Goal: Task Accomplishment & Management: Use online tool/utility

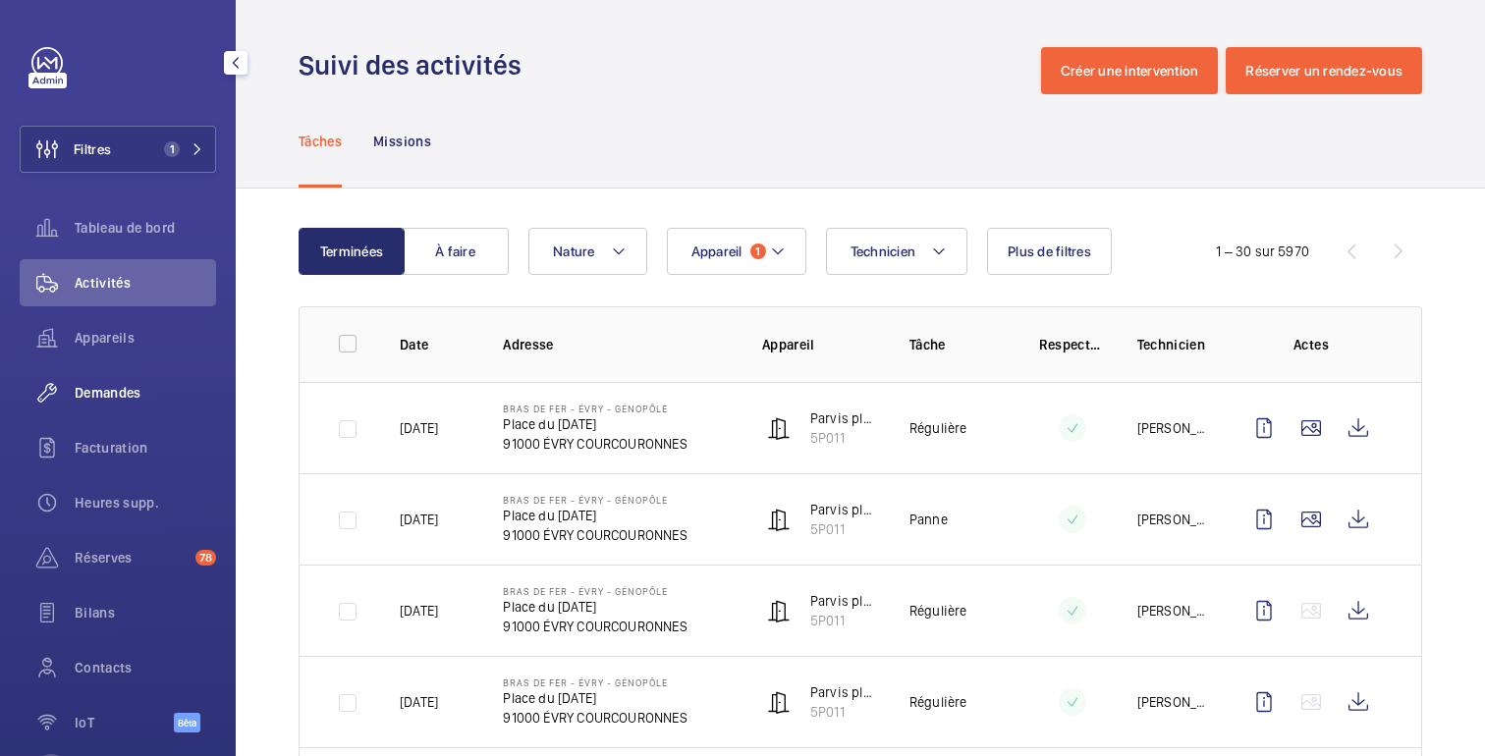
click at [107, 394] on font "Demandes" at bounding box center [108, 393] width 67 height 16
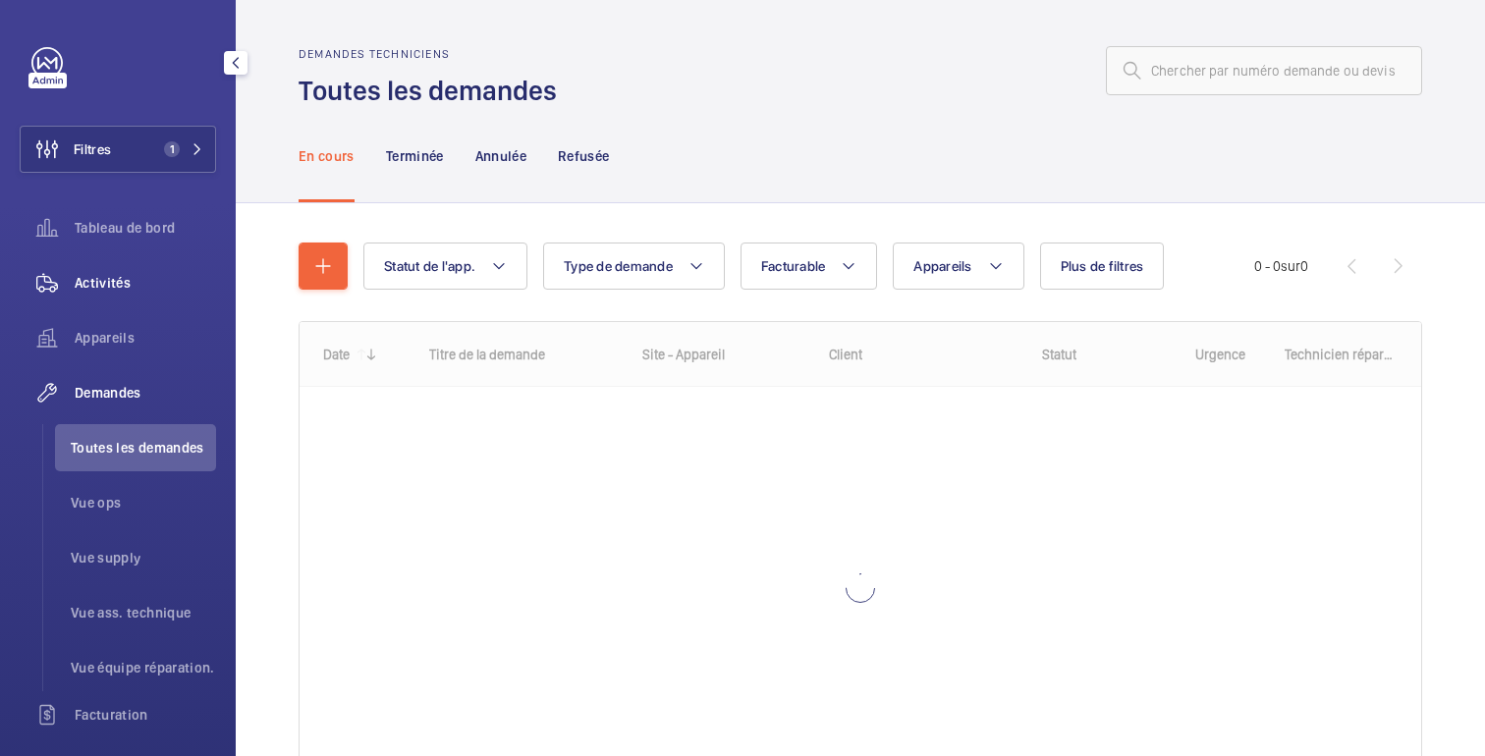
click at [106, 291] on span "Activités" at bounding box center [145, 283] width 141 height 20
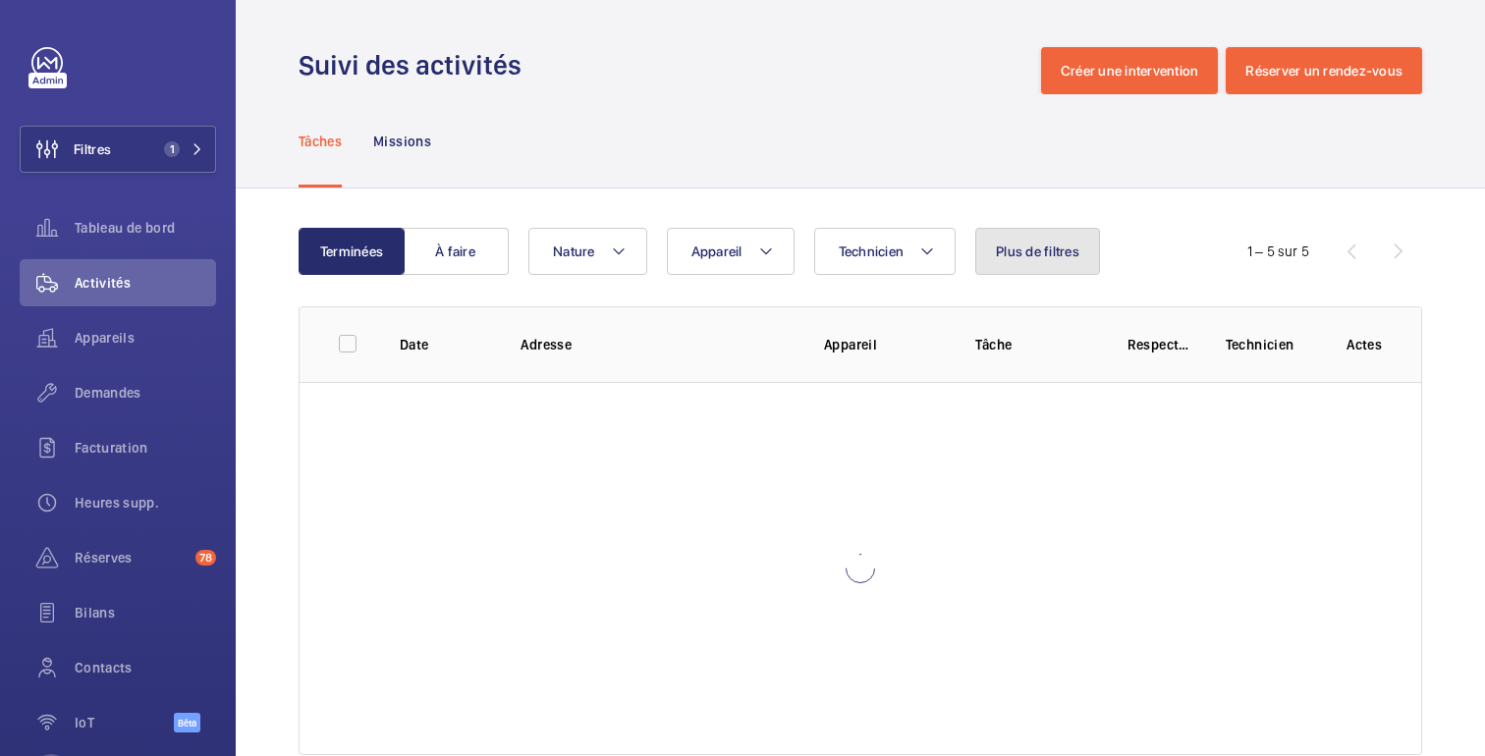
click at [1025, 253] on font "Plus de filtres" at bounding box center [1037, 252] width 83 height 16
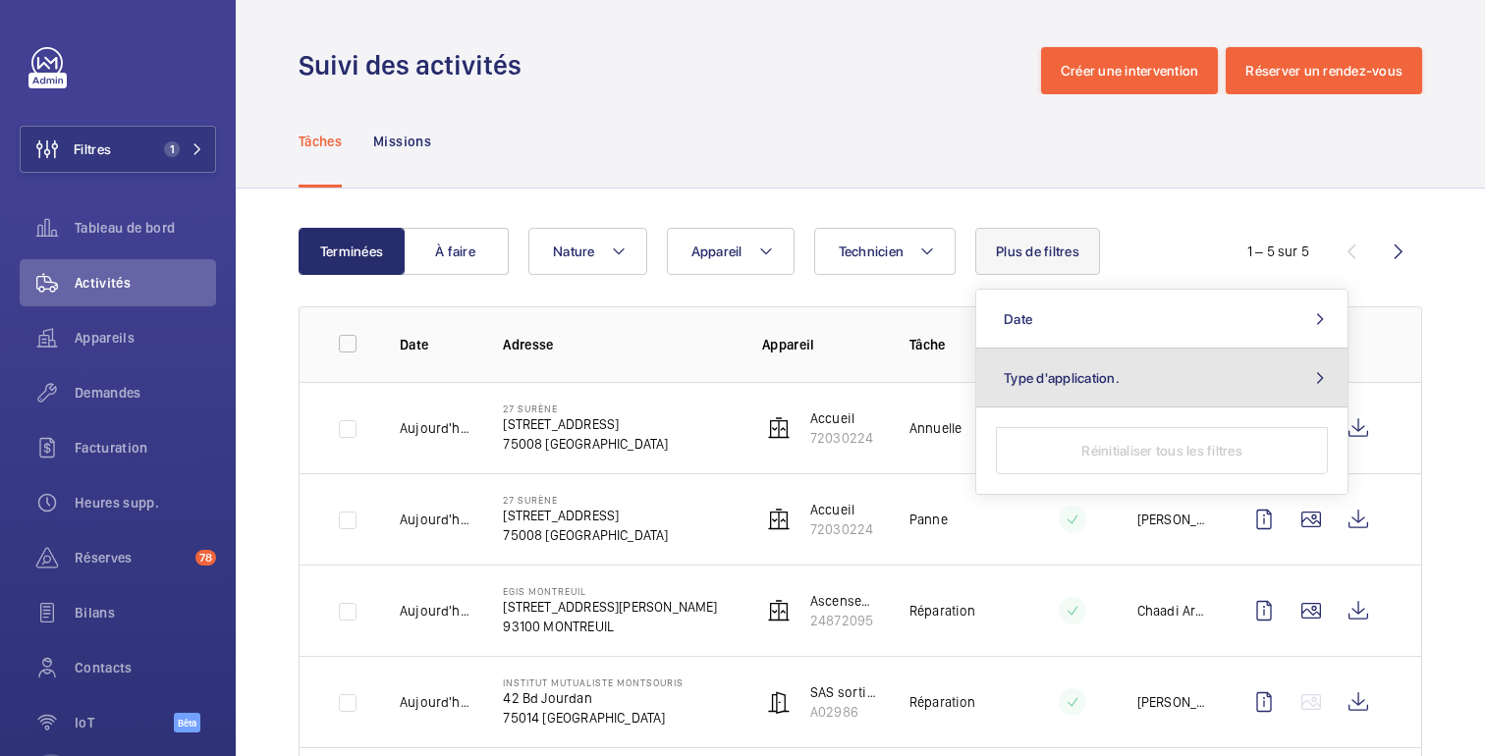
click at [1045, 399] on button "Type d'application." at bounding box center [1161, 378] width 371 height 59
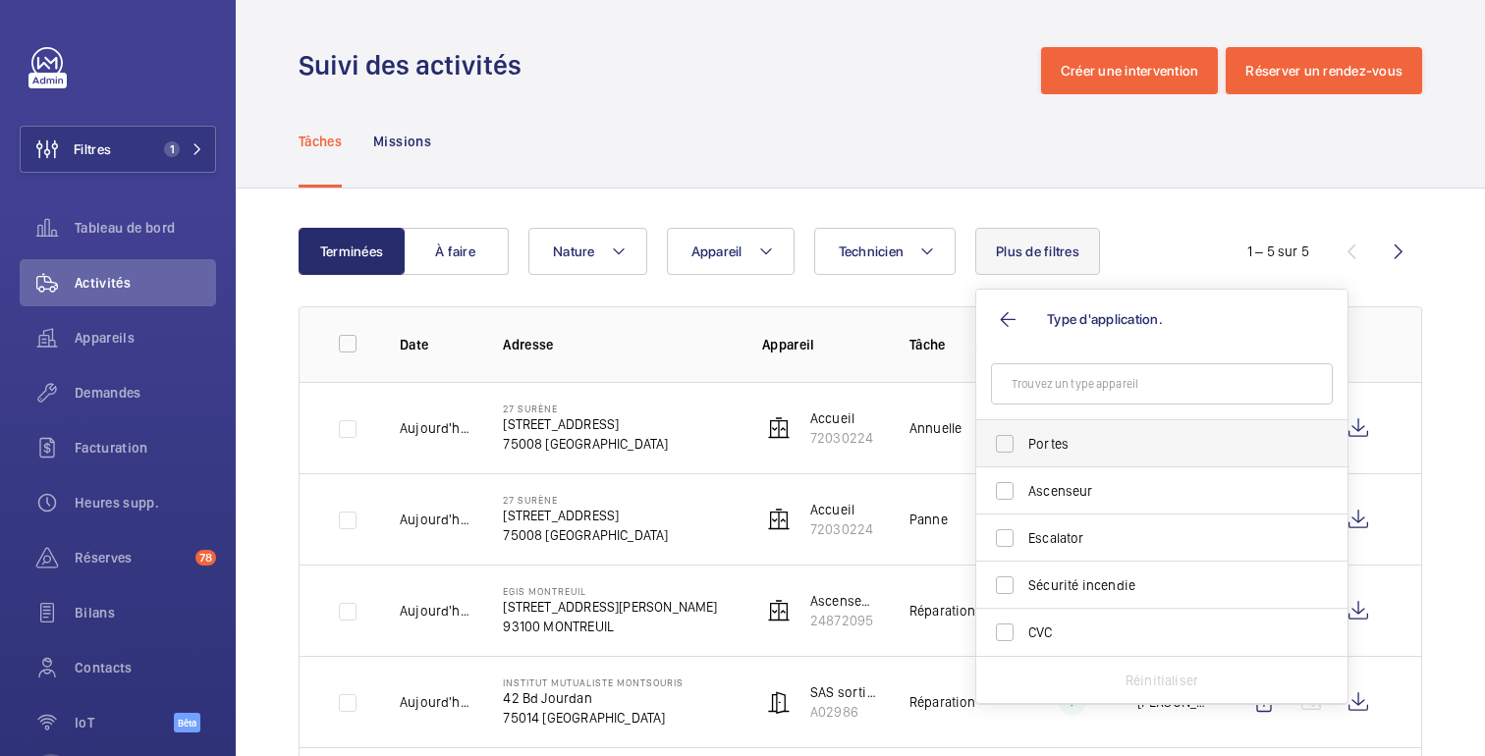
click at [1040, 451] on span "Portes" at bounding box center [1163, 444] width 270 height 20
click at [1024, 451] on input "Portes" at bounding box center [1004, 443] width 39 height 39
checkbox input "true"
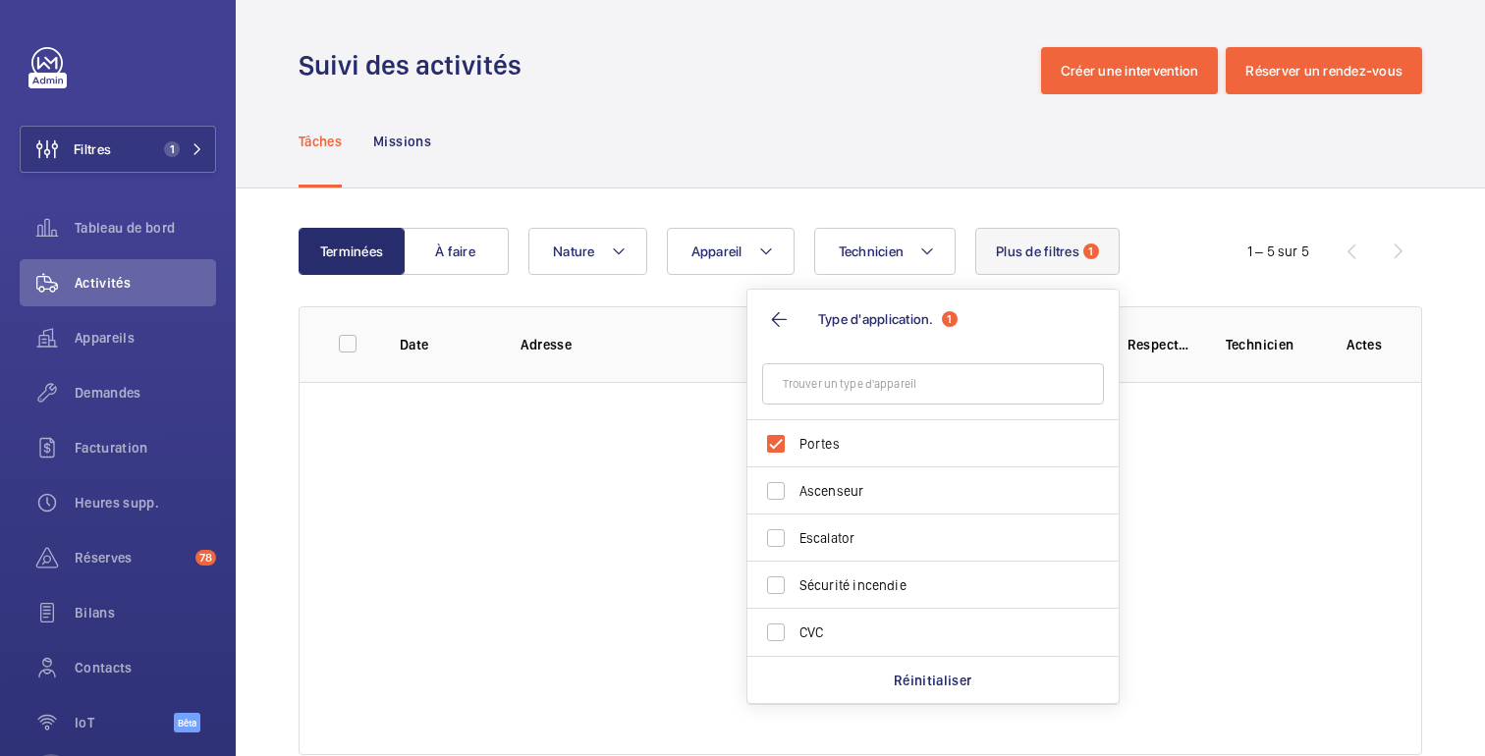
click at [977, 35] on wm-front-admin-header "Suivi des activités Créer une intervention Réserver un rendez-vous" at bounding box center [860, 47] width 1249 height 94
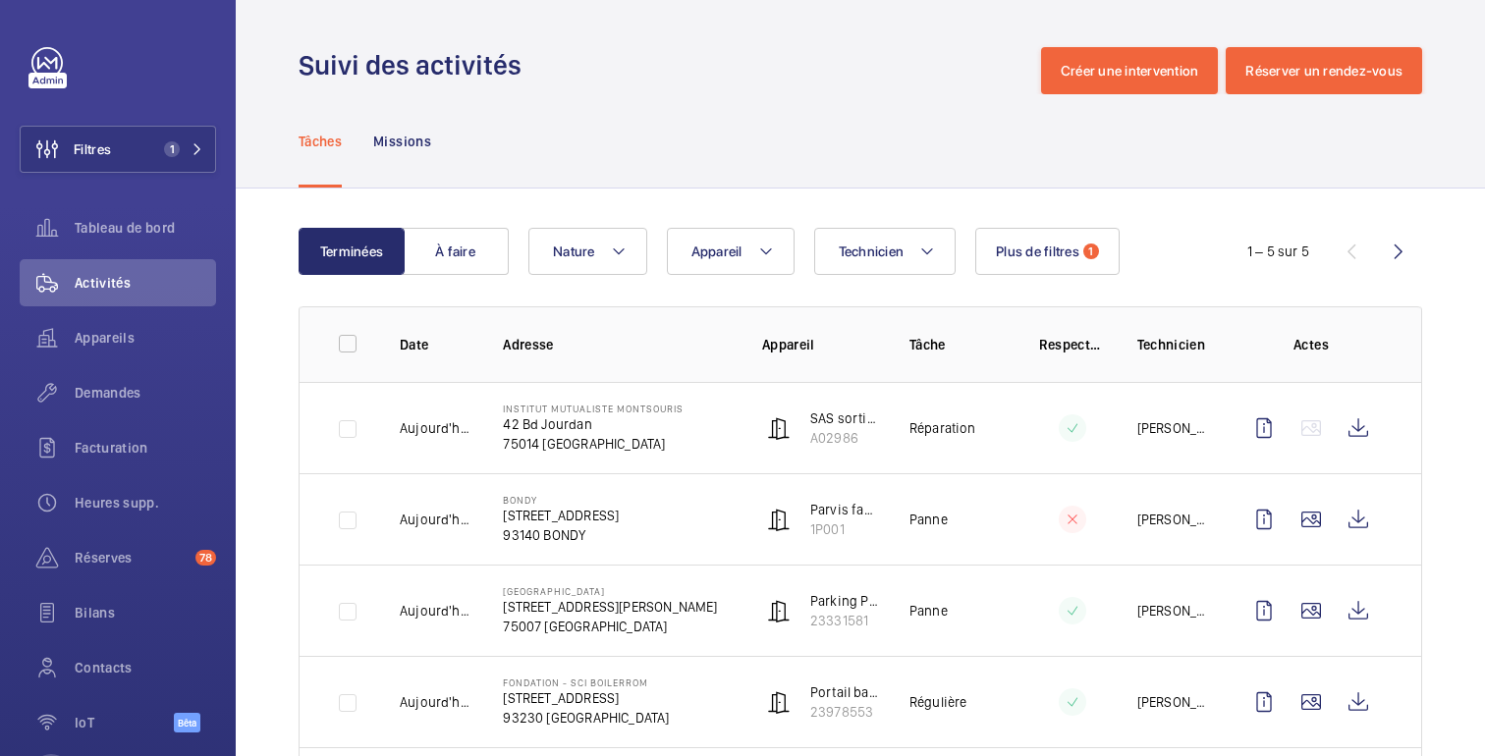
click at [1028, 174] on div "Tâches Missions" at bounding box center [860, 140] width 1123 height 93
click at [79, 392] on font "Demandes" at bounding box center [108, 393] width 67 height 16
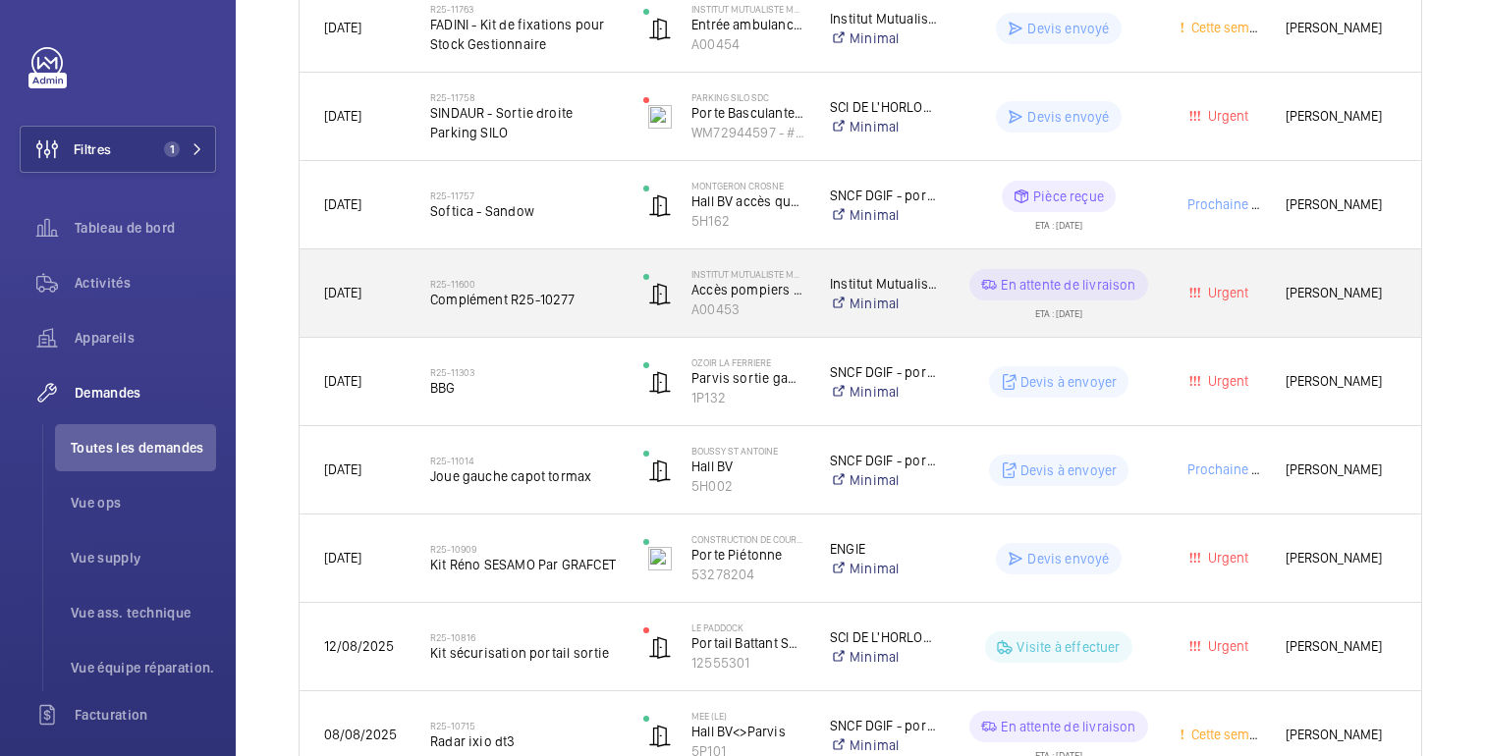
scroll to position [581, 0]
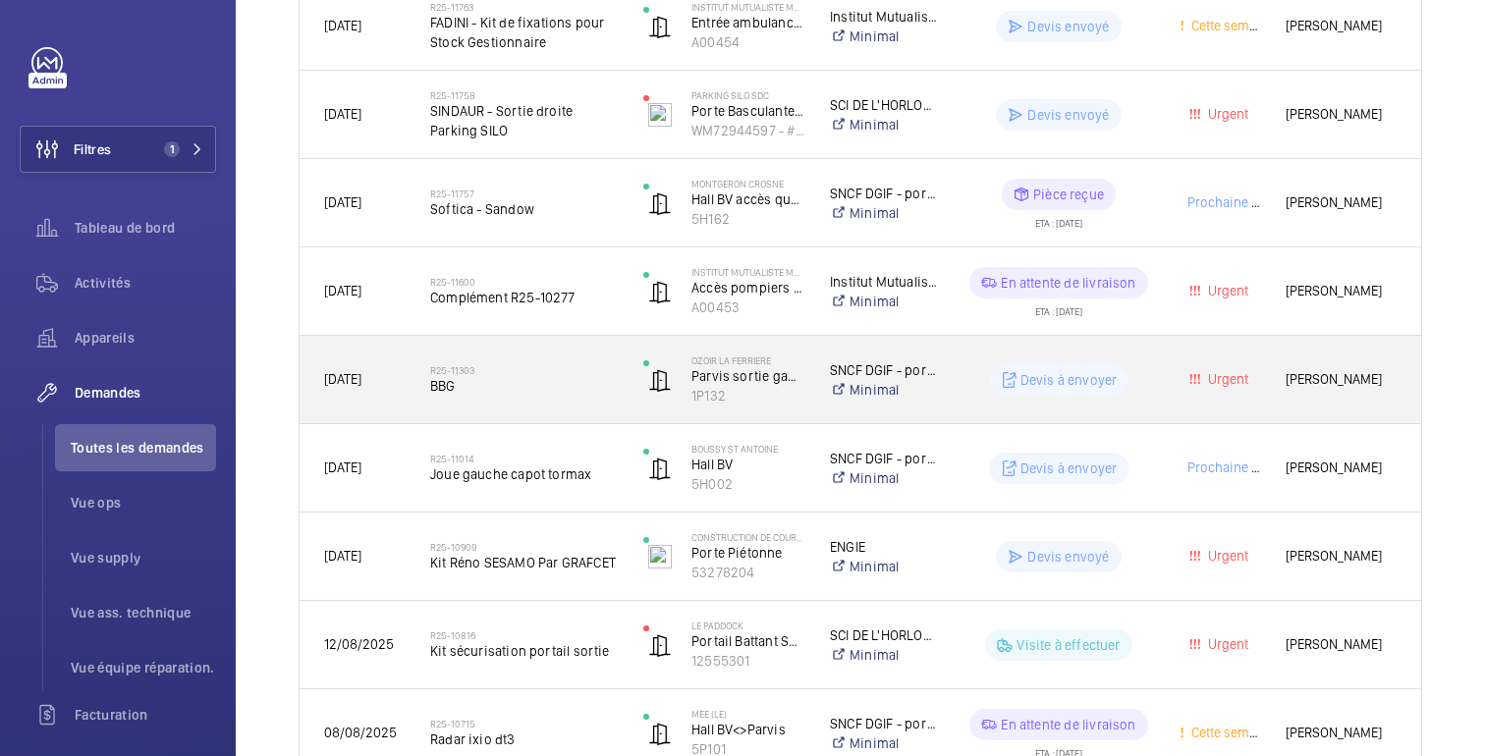
click at [1070, 355] on div "Devis à envoyer" at bounding box center [1047, 380] width 214 height 71
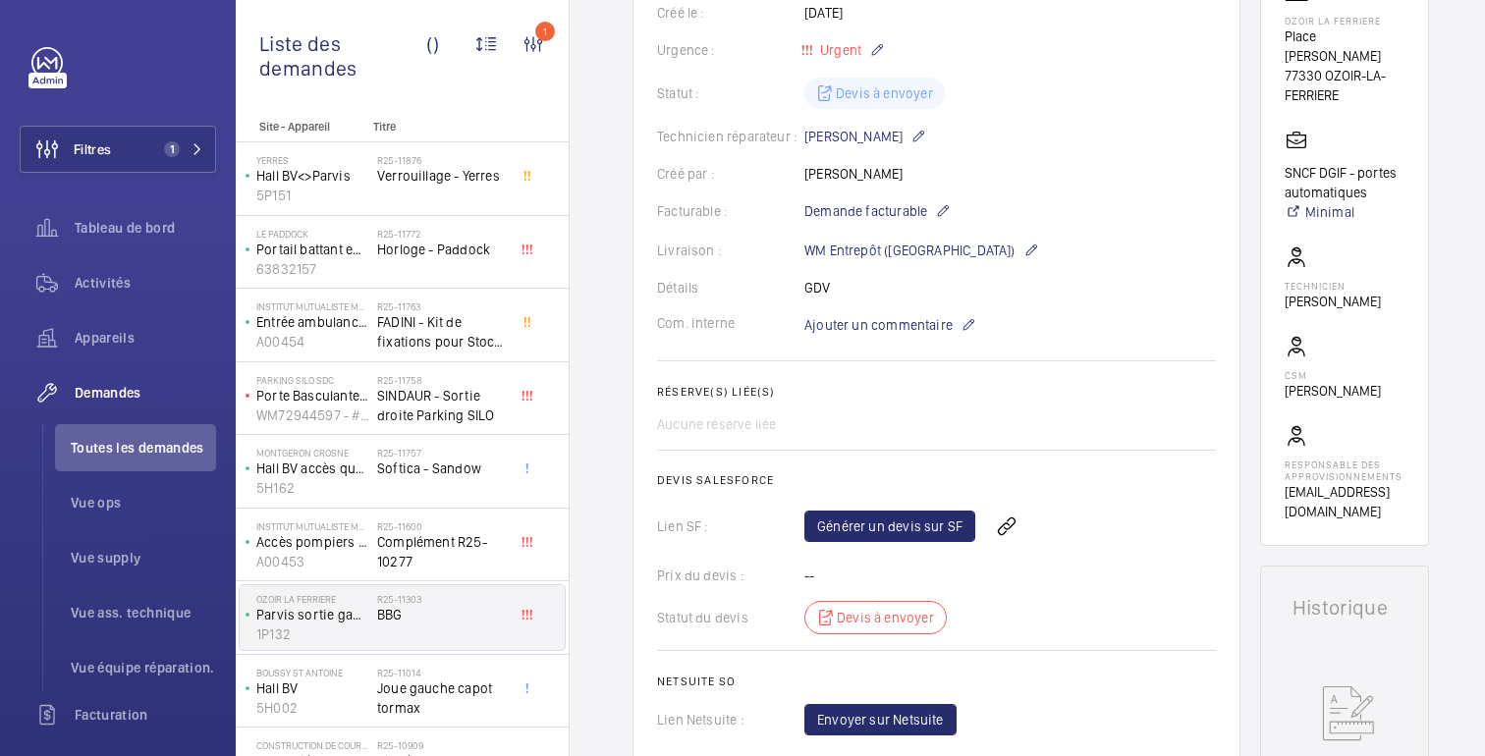
scroll to position [383, 0]
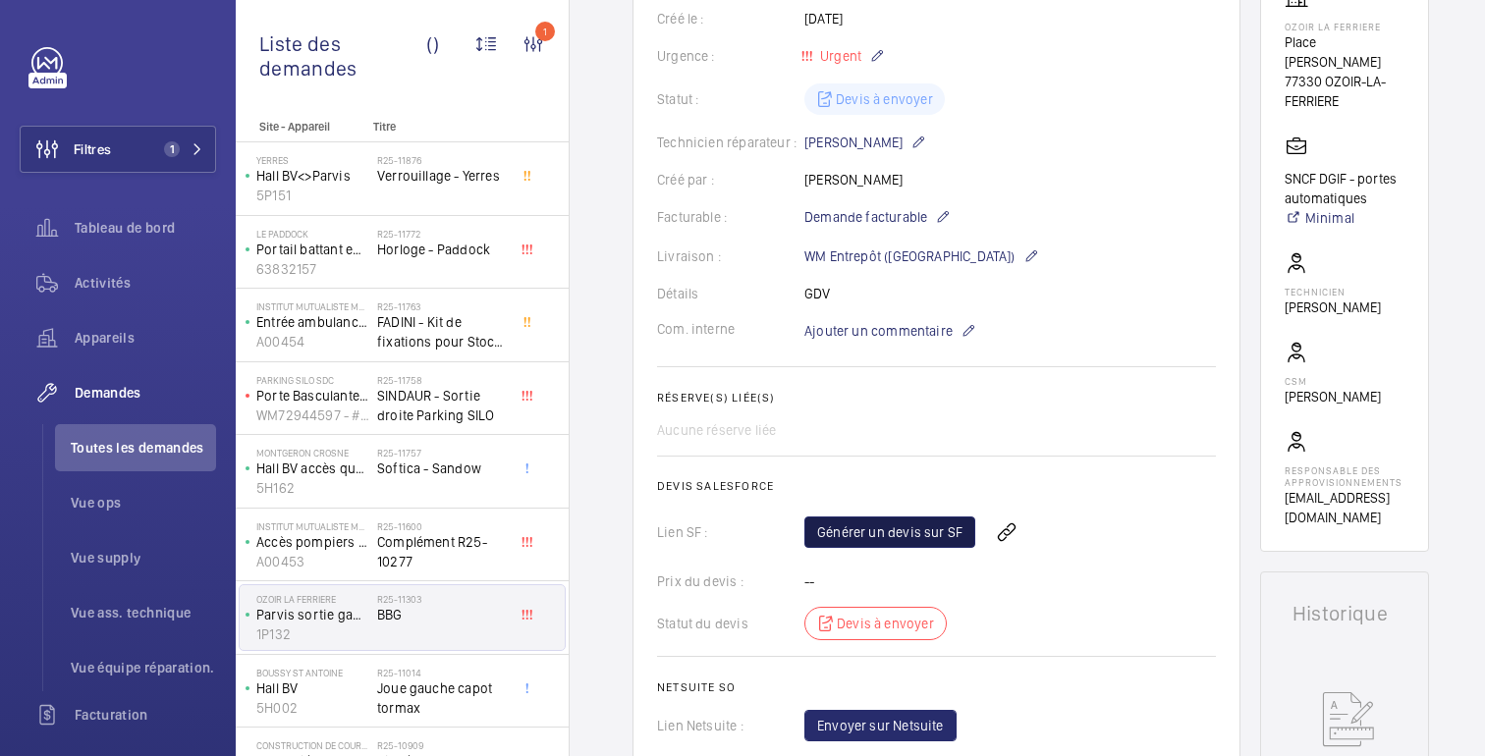
click at [921, 538] on font "Générer un devis sur SF" at bounding box center [889, 532] width 145 height 16
click at [1055, 525] on span "Rafraichir la page" at bounding box center [1050, 533] width 127 height 24
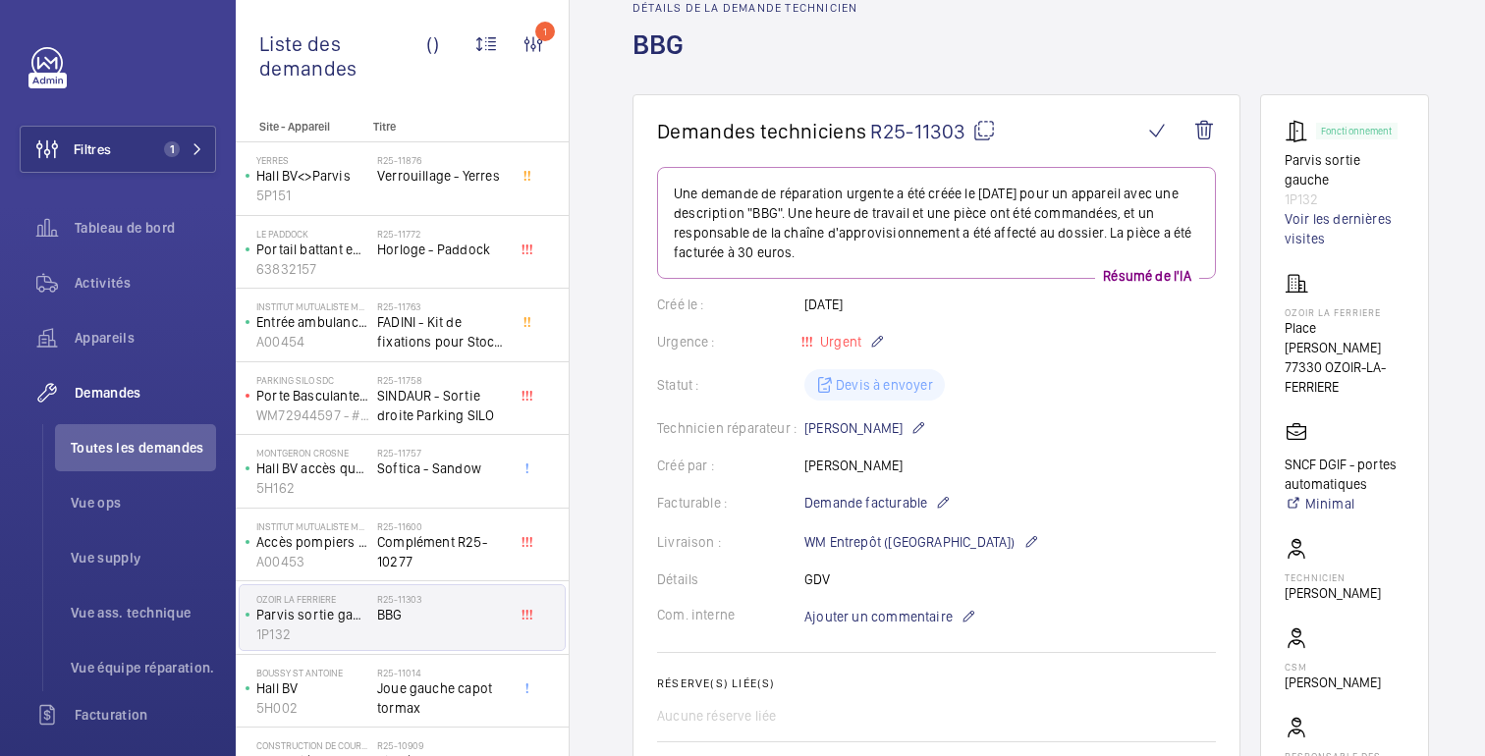
scroll to position [79, 0]
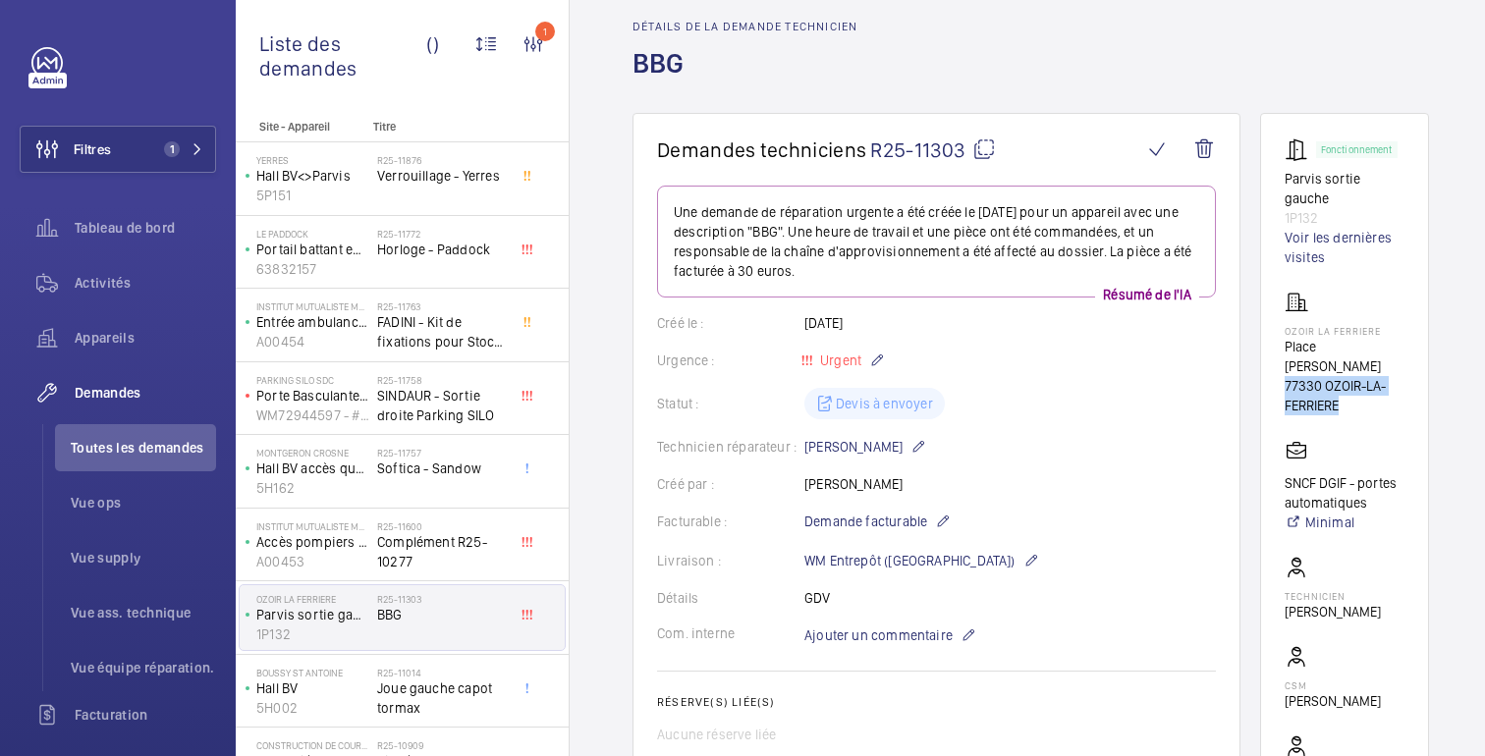
drag, startPoint x: 1286, startPoint y: 345, endPoint x: 1353, endPoint y: 363, distance: 70.3
click at [1353, 376] on p "77330 OZOIR-LA-FERRIERE" at bounding box center [1345, 395] width 120 height 39
copy font "77330 OZOIR-LA-FERRIERE"
drag, startPoint x: 1322, startPoint y: 196, endPoint x: 1276, endPoint y: 179, distance: 49.4
click at [1276, 179] on wm-front-card "Fonctionnement Parvis sortie gauche 1P132 Voir les dernières visites OZOIR LA F…" at bounding box center [1344, 484] width 169 height 743
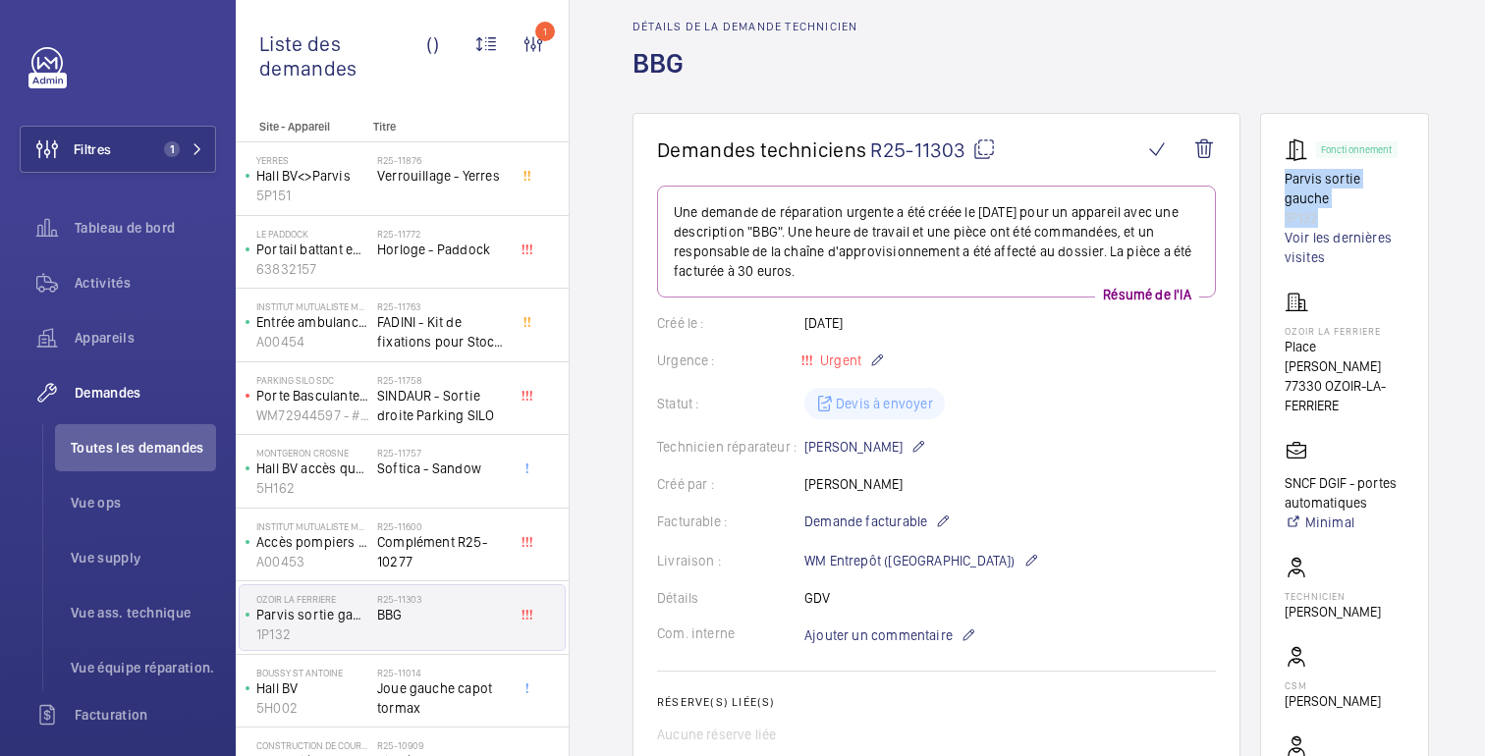
copy div "Parvis sortie gauche 1P132"
drag, startPoint x: 1342, startPoint y: 367, endPoint x: 1284, endPoint y: 333, distance: 68.2
click at [1285, 333] on div "OZOIR LA FERRIERE Place [PERSON_NAME] 77330 OZOIR-LA-FERRIERE" at bounding box center [1345, 353] width 120 height 125
copy div "Place [PERSON_NAME] 77330 OZOIR-LA-FERRIERE"
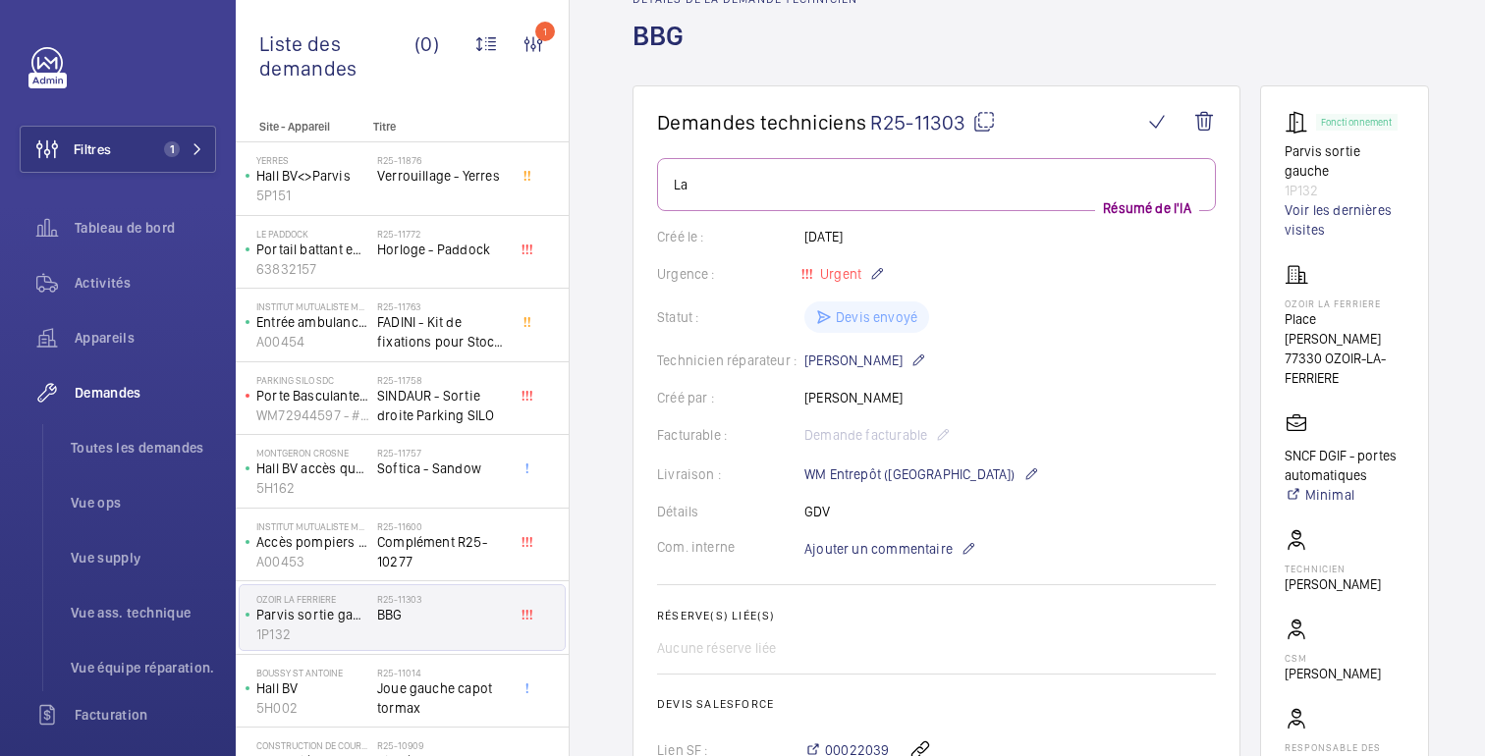
scroll to position [97, 0]
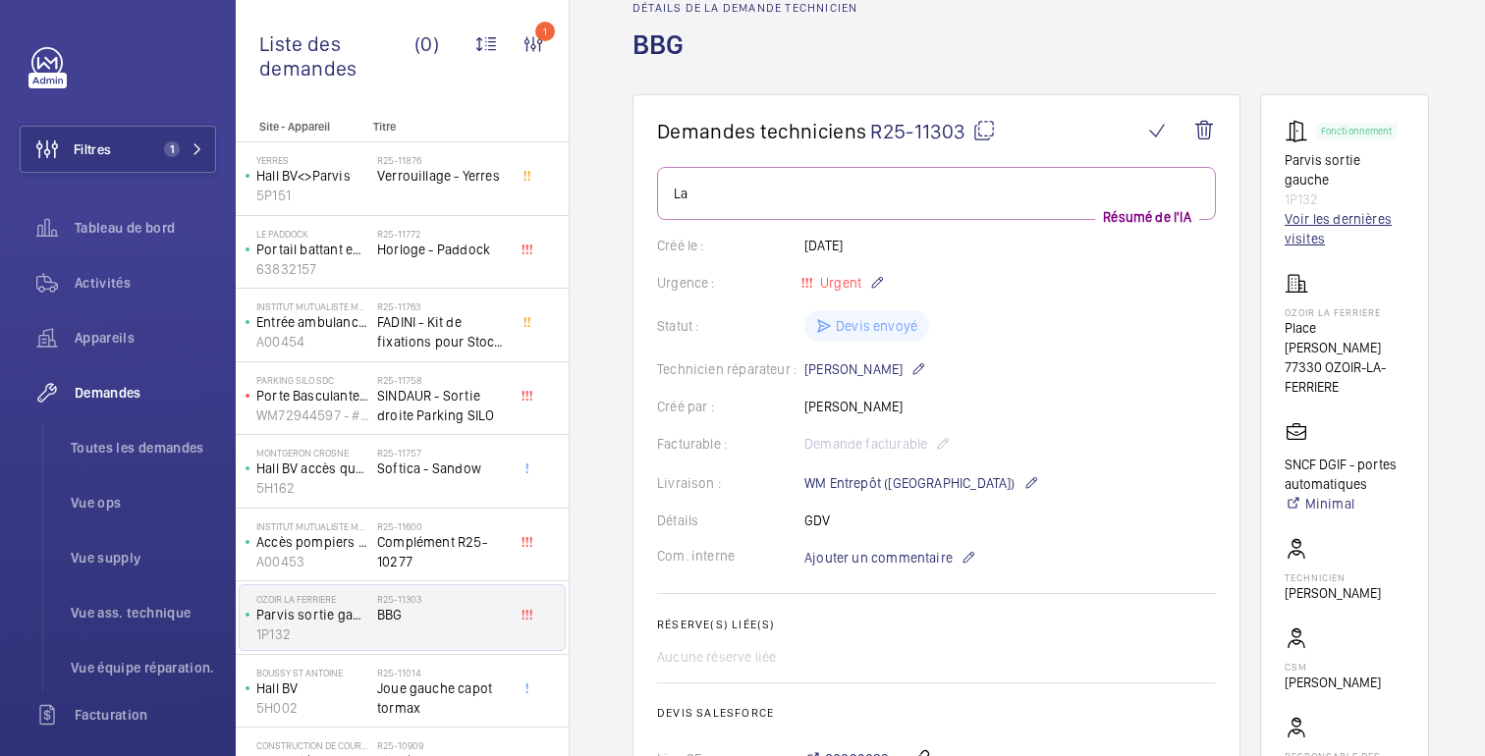
click at [1341, 212] on font "Voir les dernières visites" at bounding box center [1345, 228] width 120 height 39
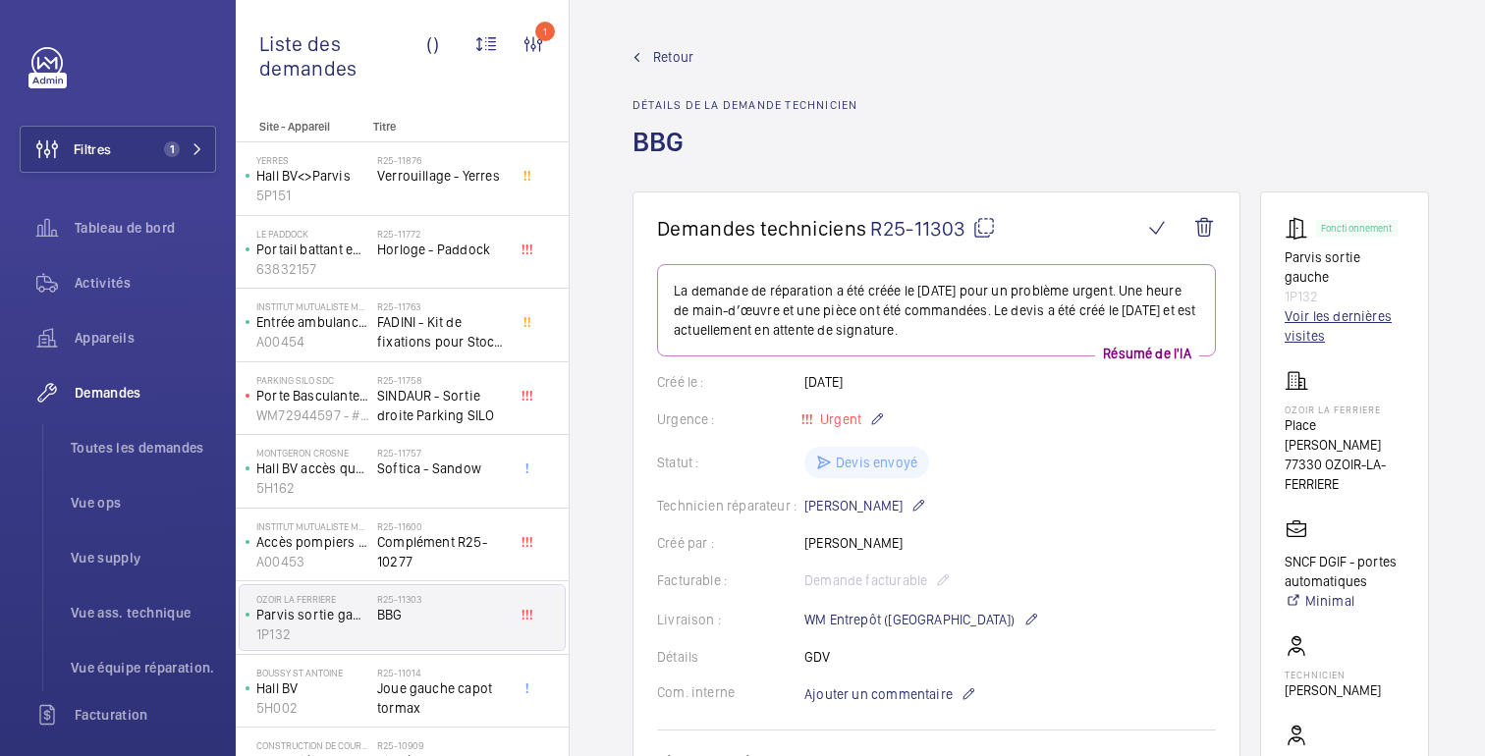
click at [1306, 308] on font "Voir les dernières visites" at bounding box center [1338, 325] width 107 height 35
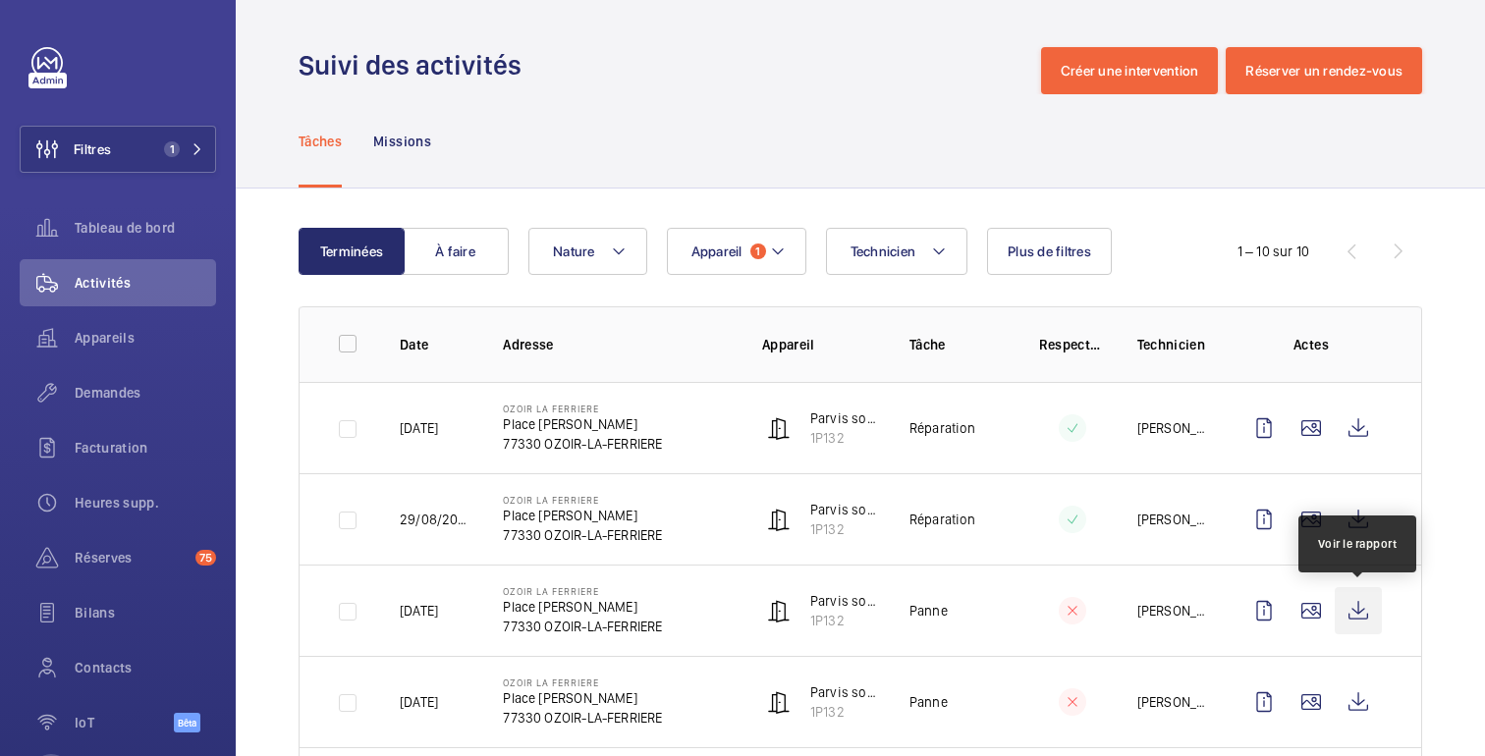
click at [1368, 622] on wm-front-icon-button at bounding box center [1358, 610] width 47 height 47
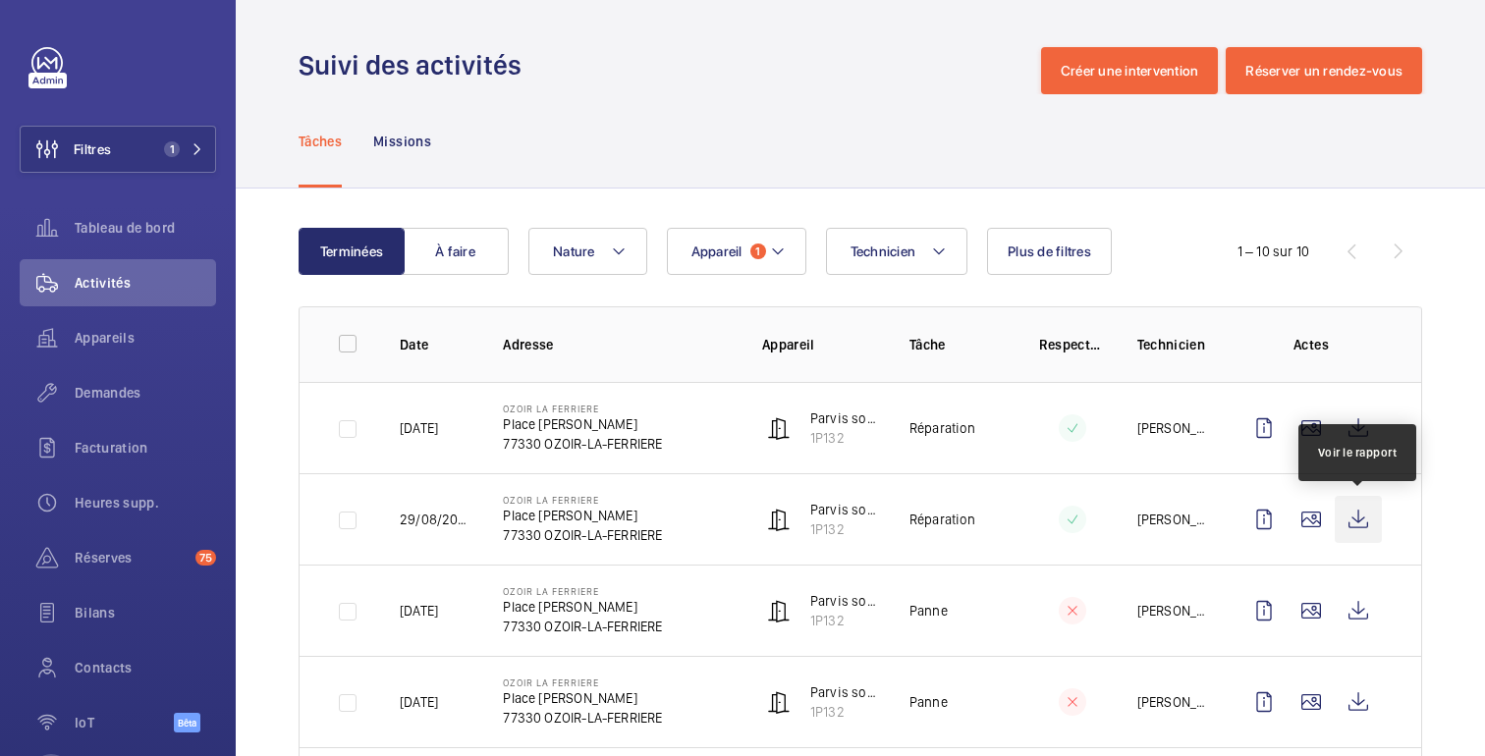
click at [1364, 525] on wm-front-icon-button at bounding box center [1358, 519] width 47 height 47
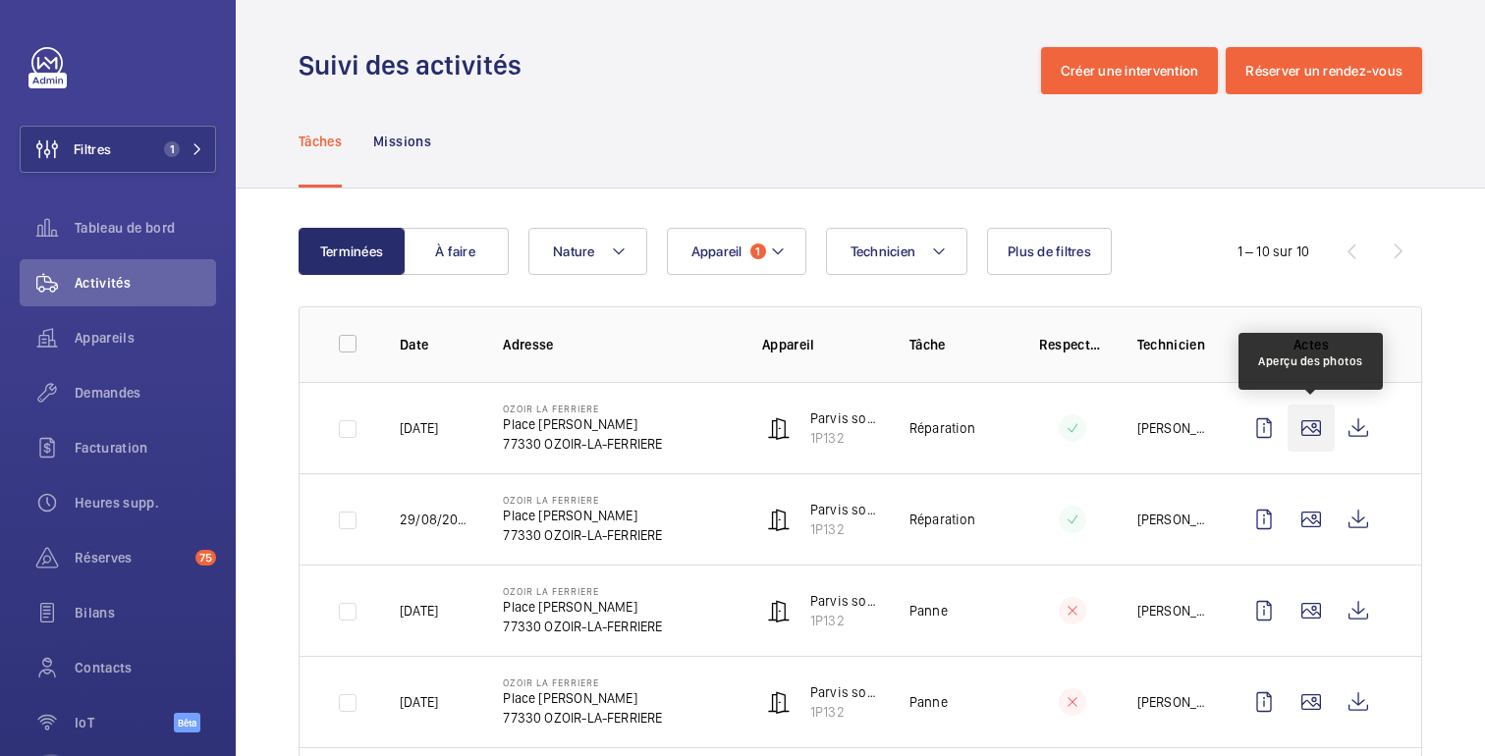
click at [1314, 430] on wm-front-icon-button at bounding box center [1311, 428] width 47 height 47
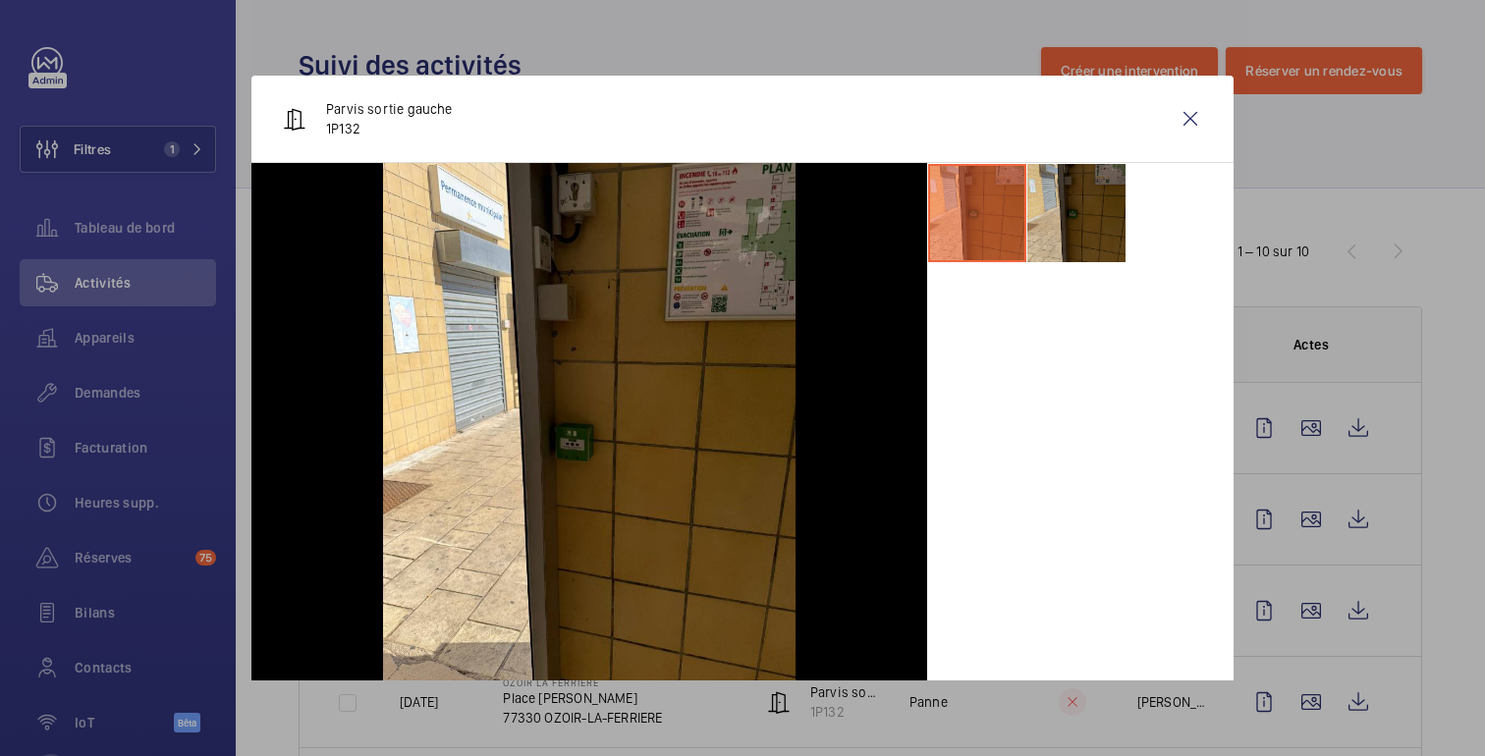
click at [1080, 225] on li at bounding box center [1076, 213] width 98 height 98
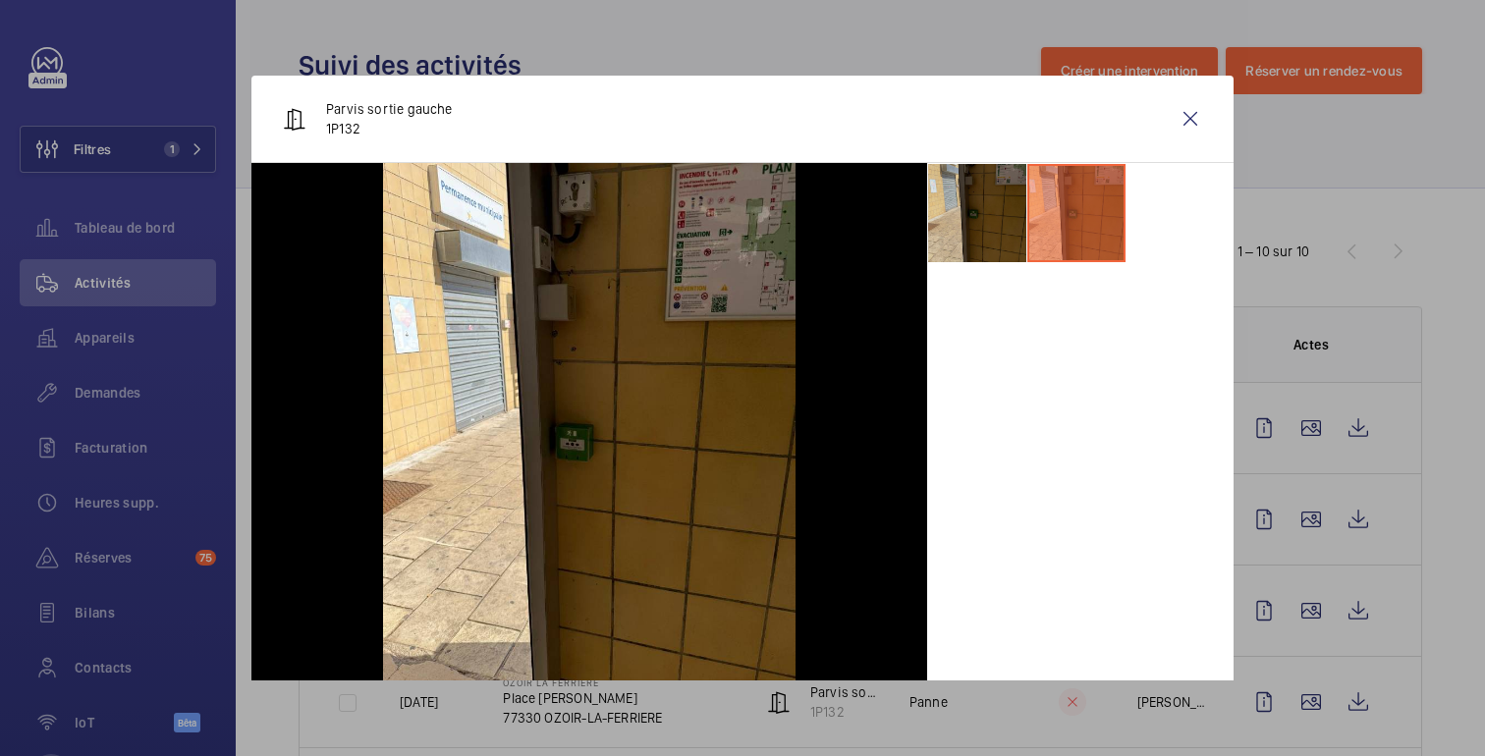
click at [976, 225] on li at bounding box center [977, 213] width 98 height 98
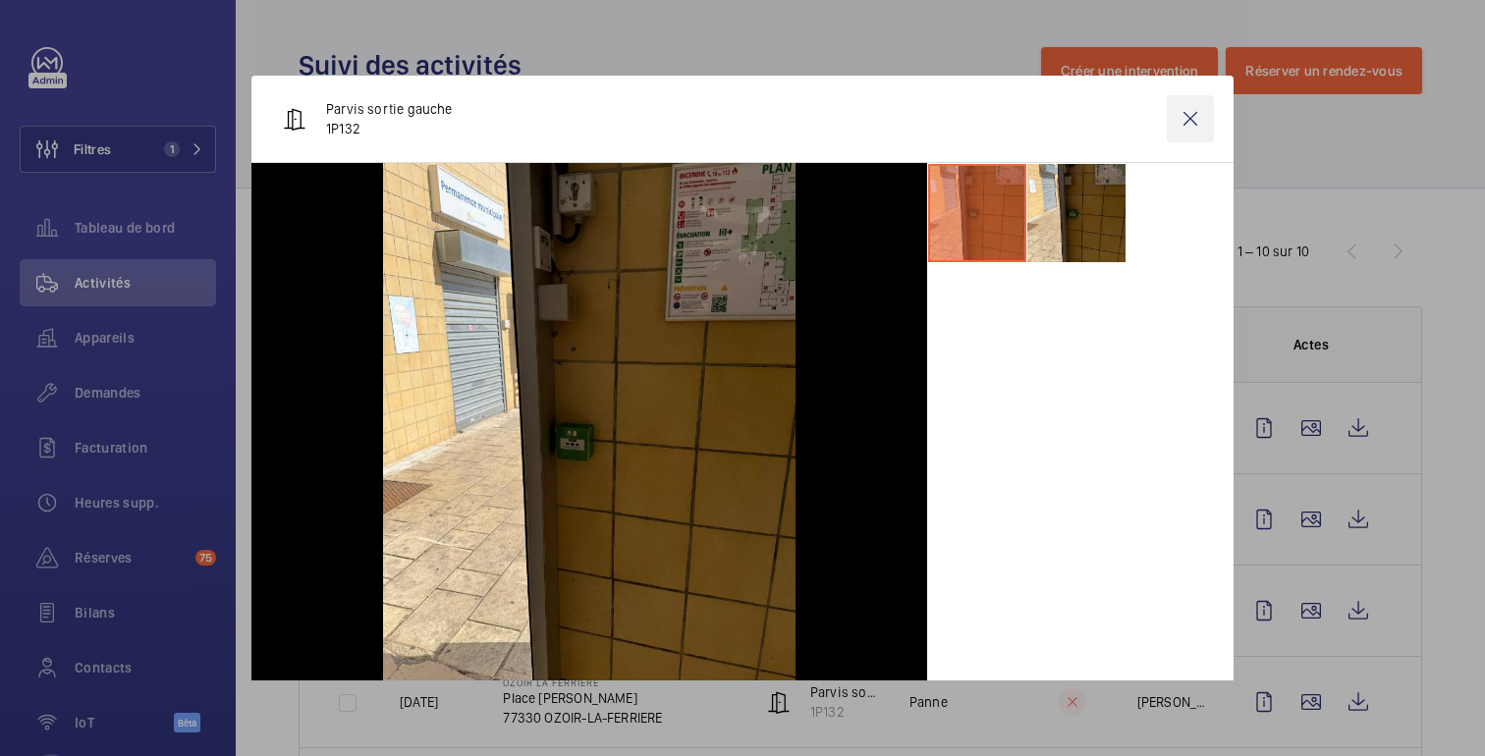
click at [1187, 125] on wm-front-icon-button at bounding box center [1190, 118] width 47 height 47
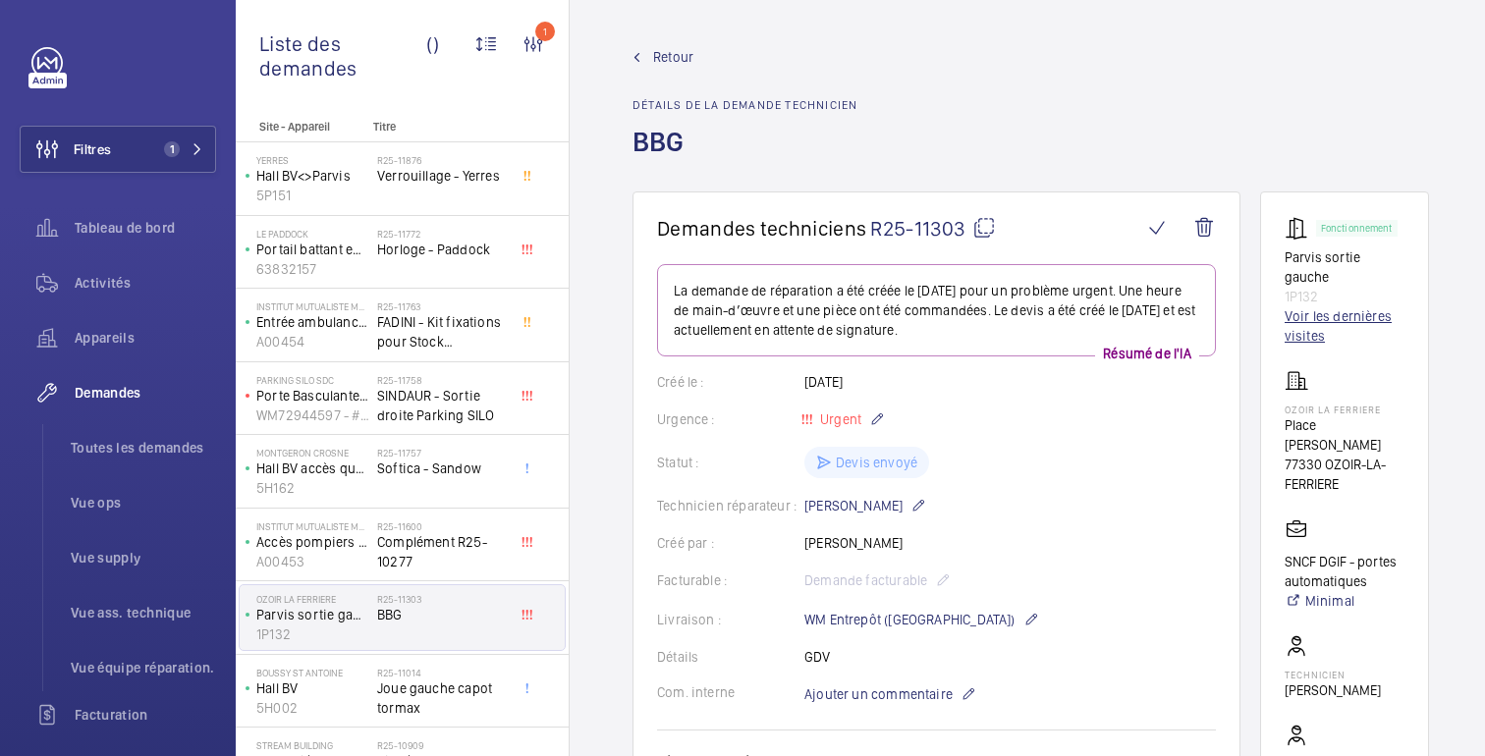
click at [1306, 308] on font "Voir les dernières visites" at bounding box center [1338, 325] width 107 height 35
click at [685, 52] on font "Retour" at bounding box center [673, 57] width 40 height 16
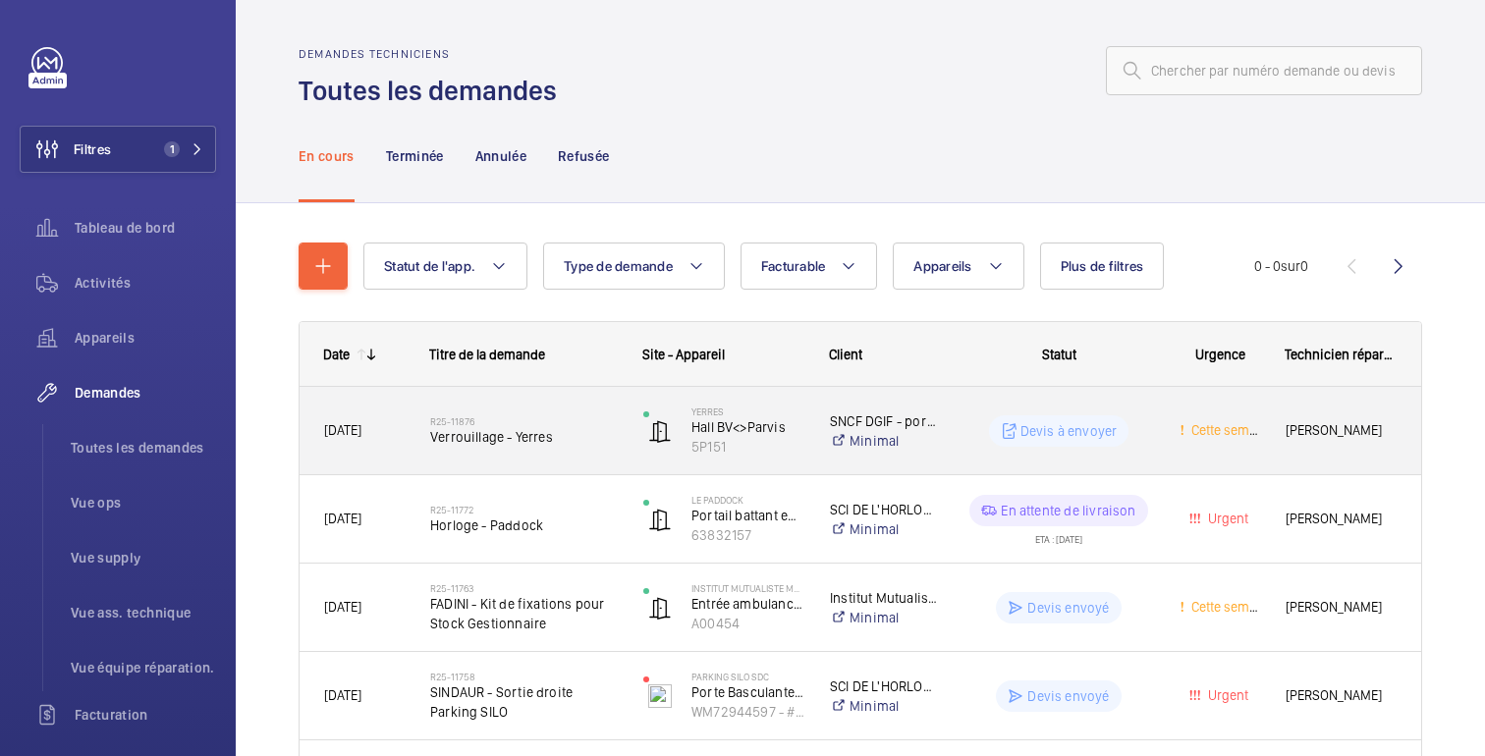
click at [1006, 405] on div "Devis à envoyer" at bounding box center [1047, 431] width 214 height 71
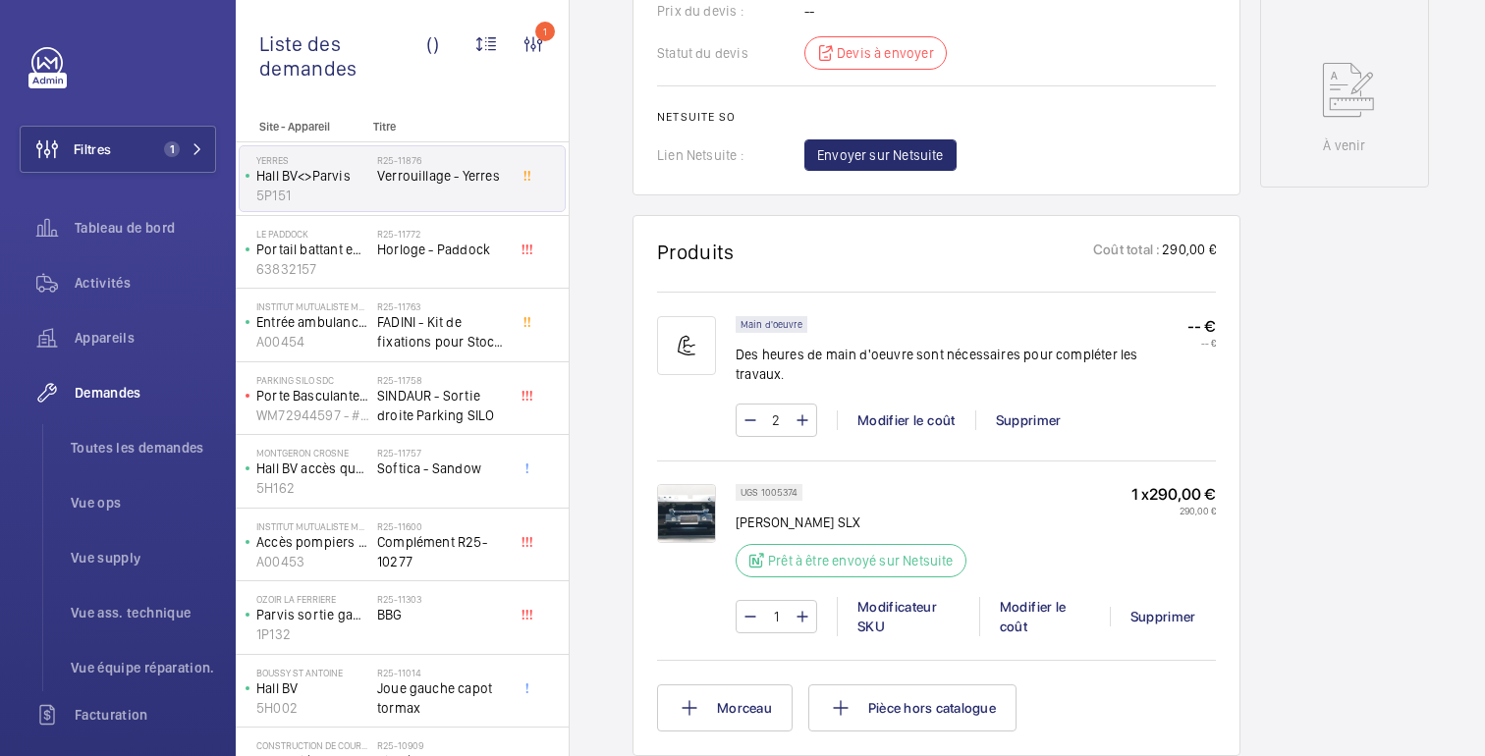
scroll to position [956, 0]
click at [677, 500] on img at bounding box center [686, 511] width 59 height 59
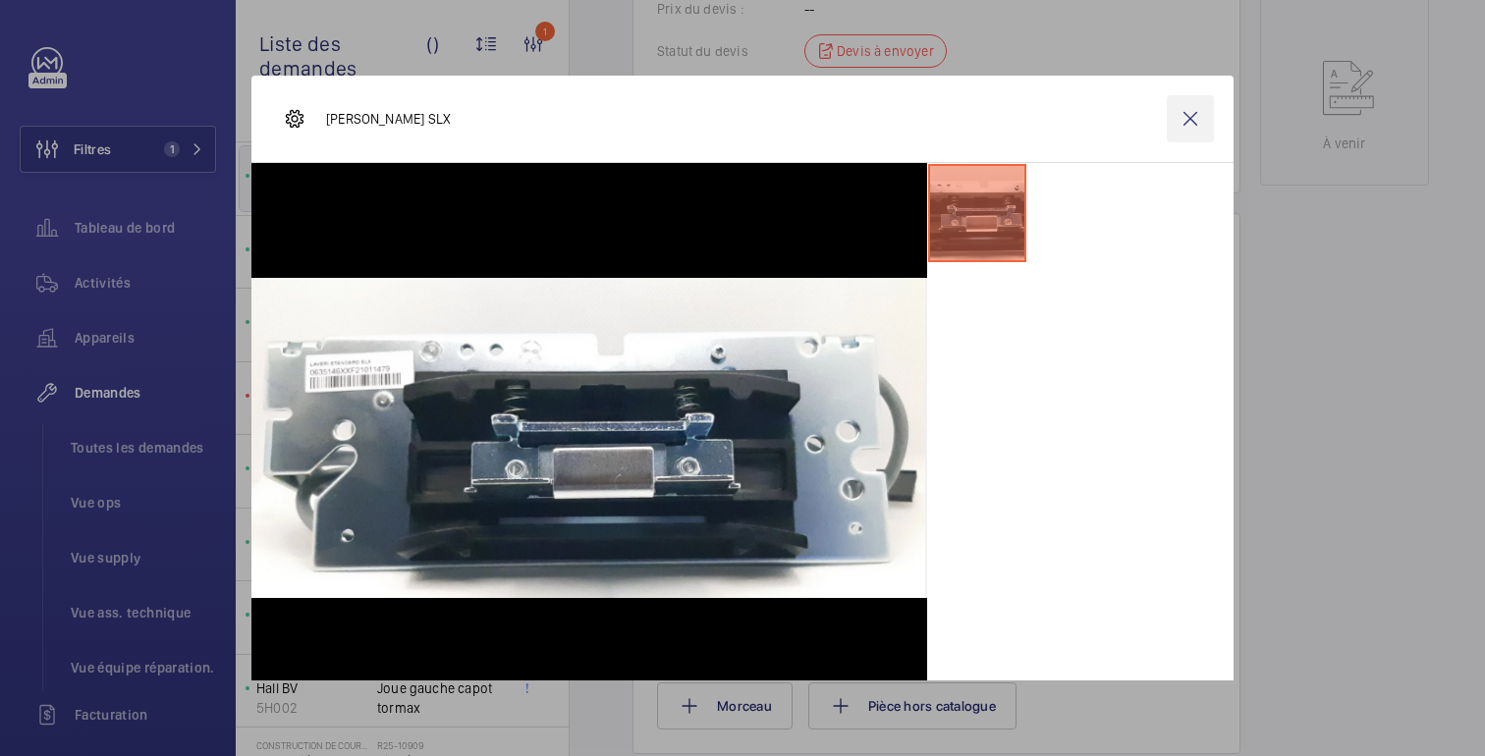
click at [1183, 119] on wm-front-icon-button at bounding box center [1190, 118] width 47 height 47
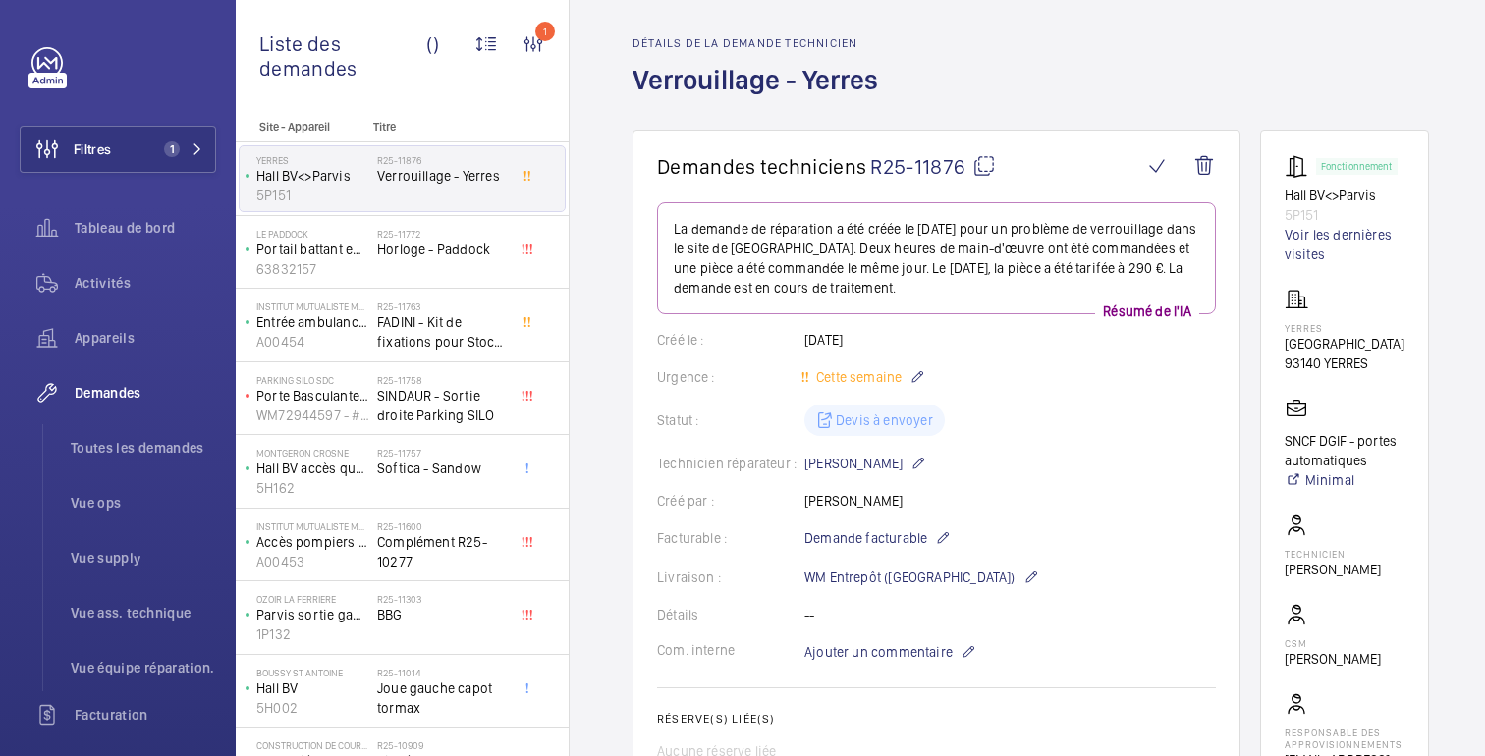
scroll to position [0, 0]
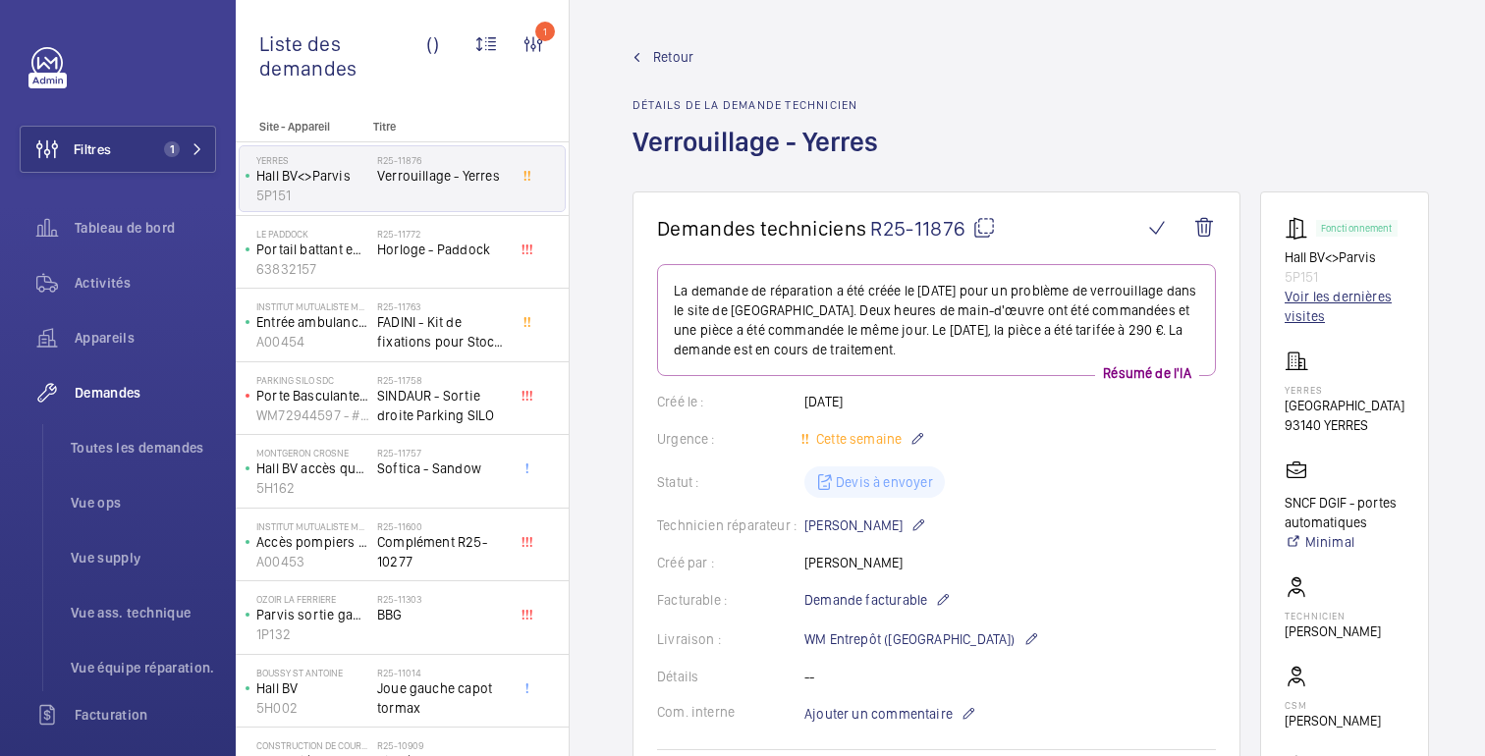
click at [1310, 291] on font "Voir les dernières visites" at bounding box center [1338, 306] width 107 height 35
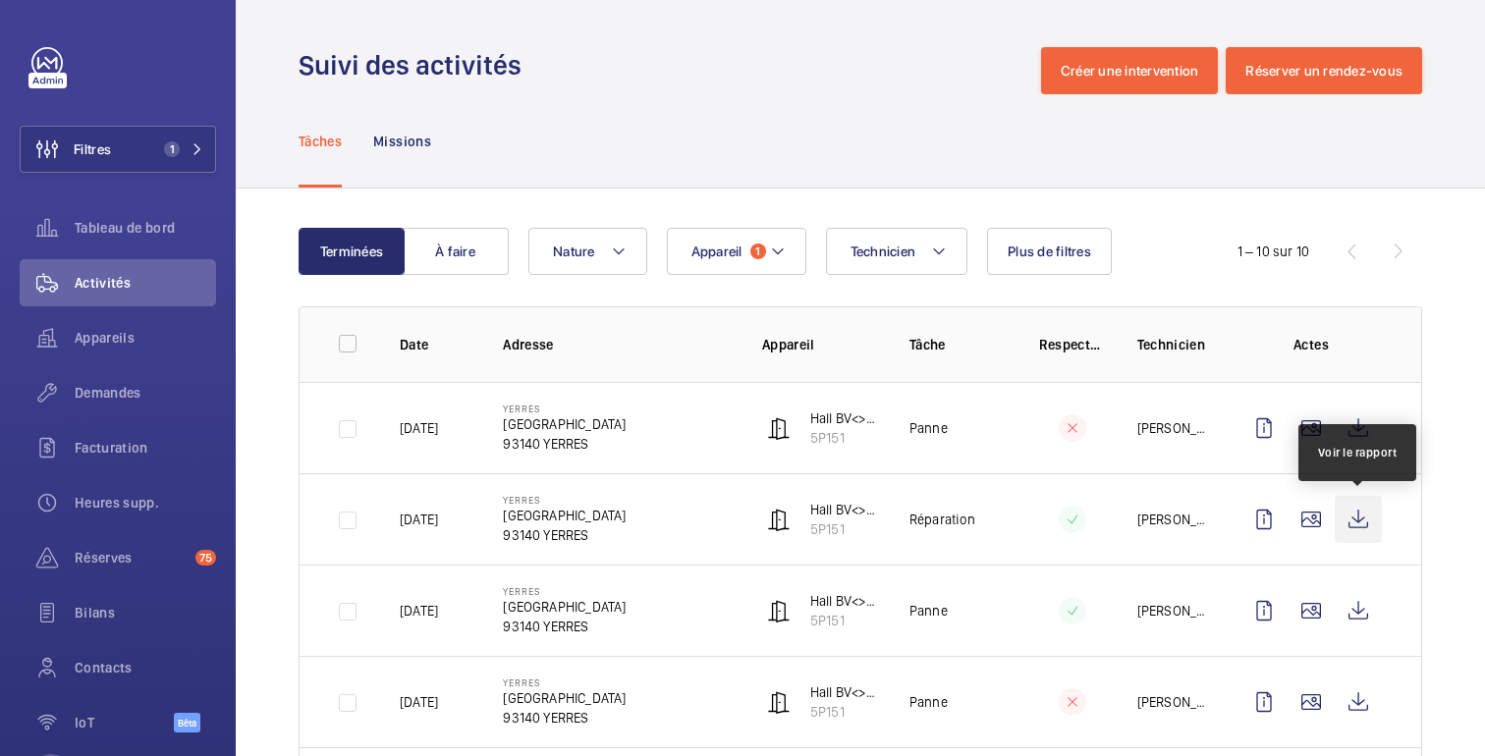
click at [1360, 528] on wm-front-icon-button at bounding box center [1358, 519] width 47 height 47
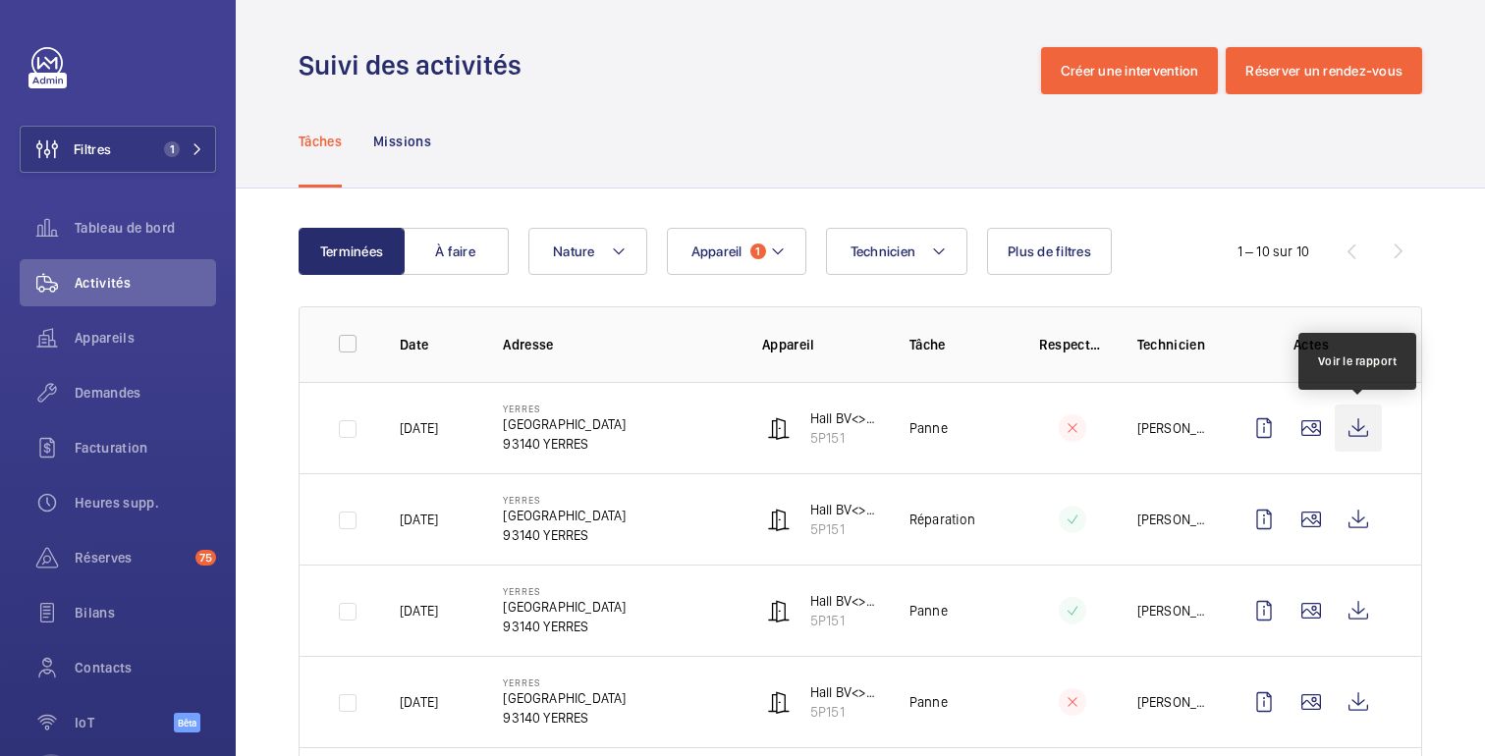
click at [1354, 425] on wm-front-icon-button at bounding box center [1358, 428] width 47 height 47
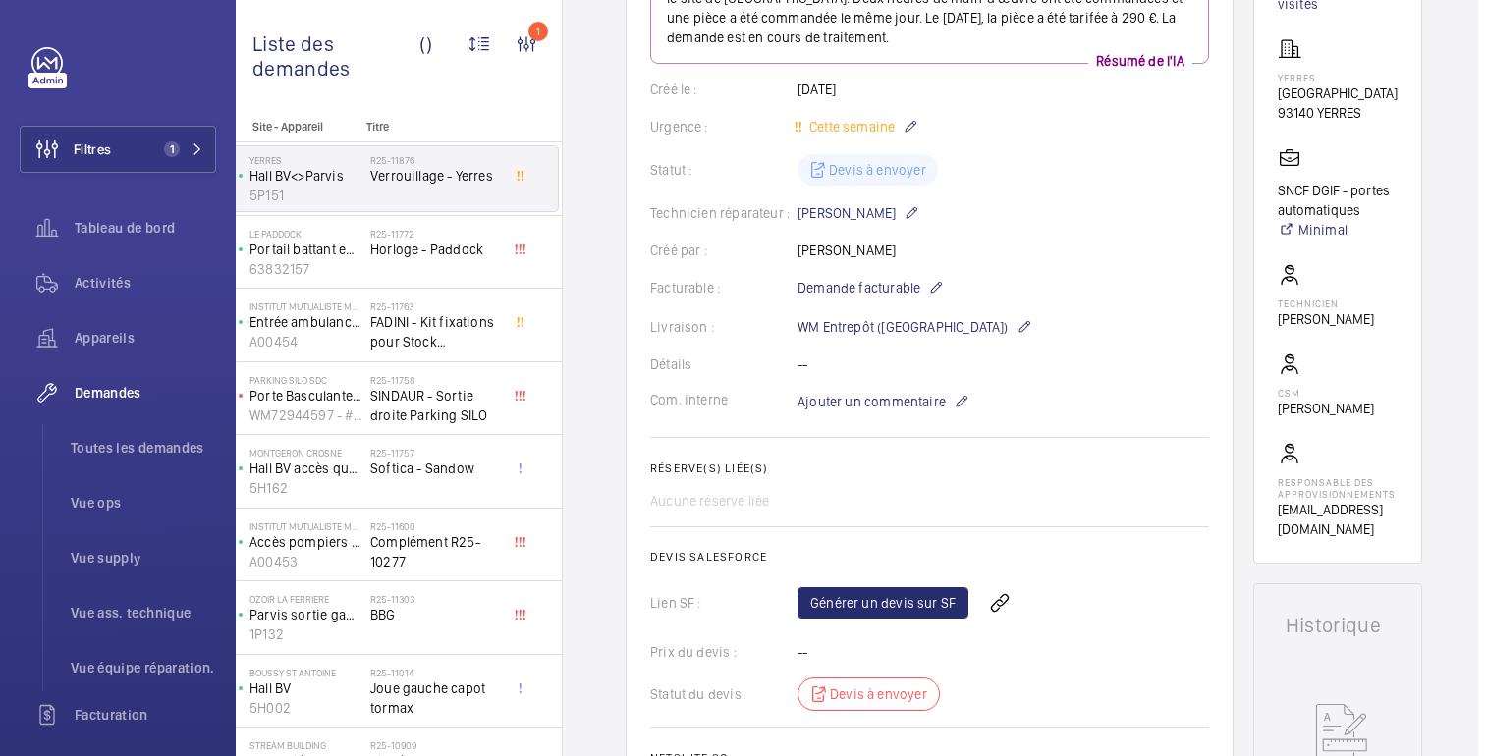
scroll to position [0, 4]
click at [878, 601] on font "Générer un devis sur SF" at bounding box center [885, 603] width 145 height 16
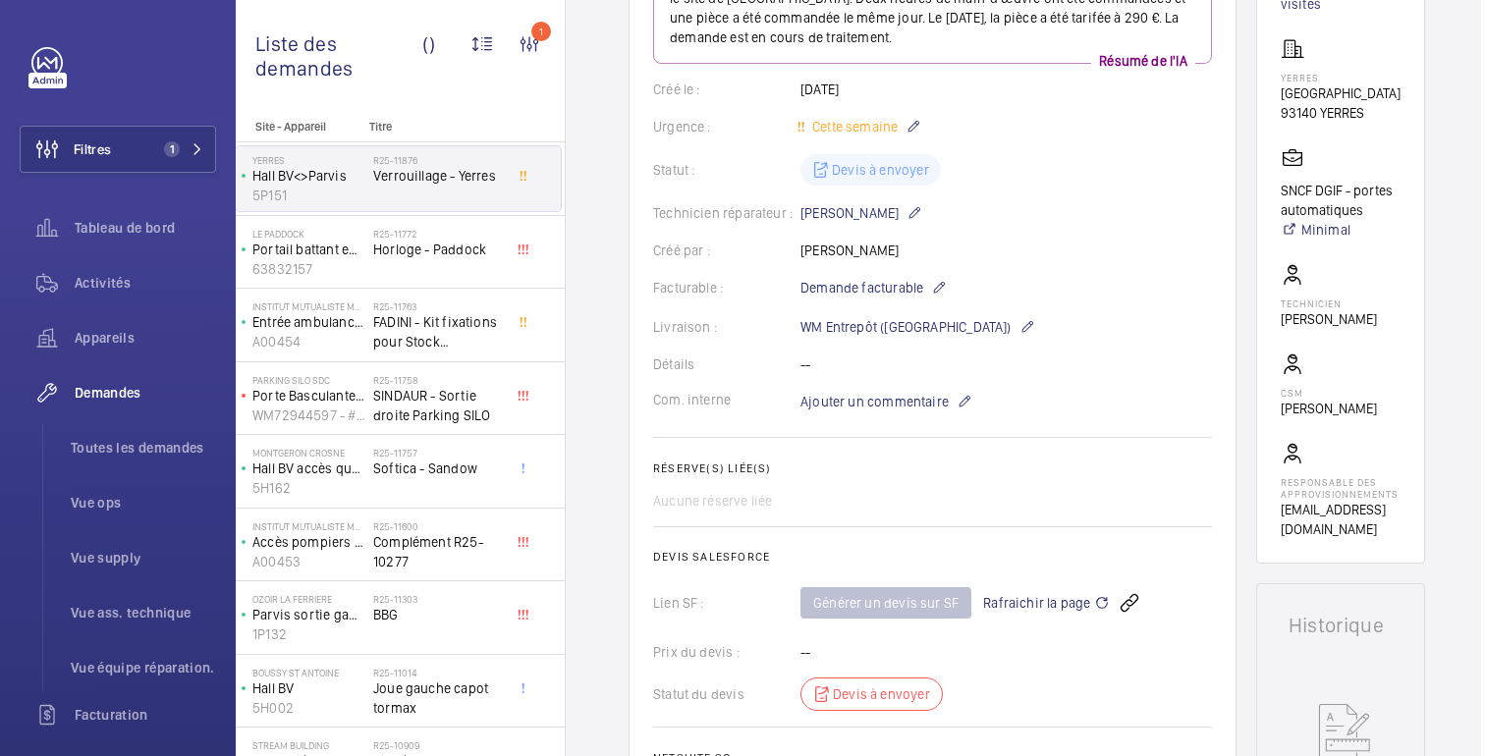
click at [1068, 603] on span "Rafraichir la page" at bounding box center [1046, 603] width 127 height 24
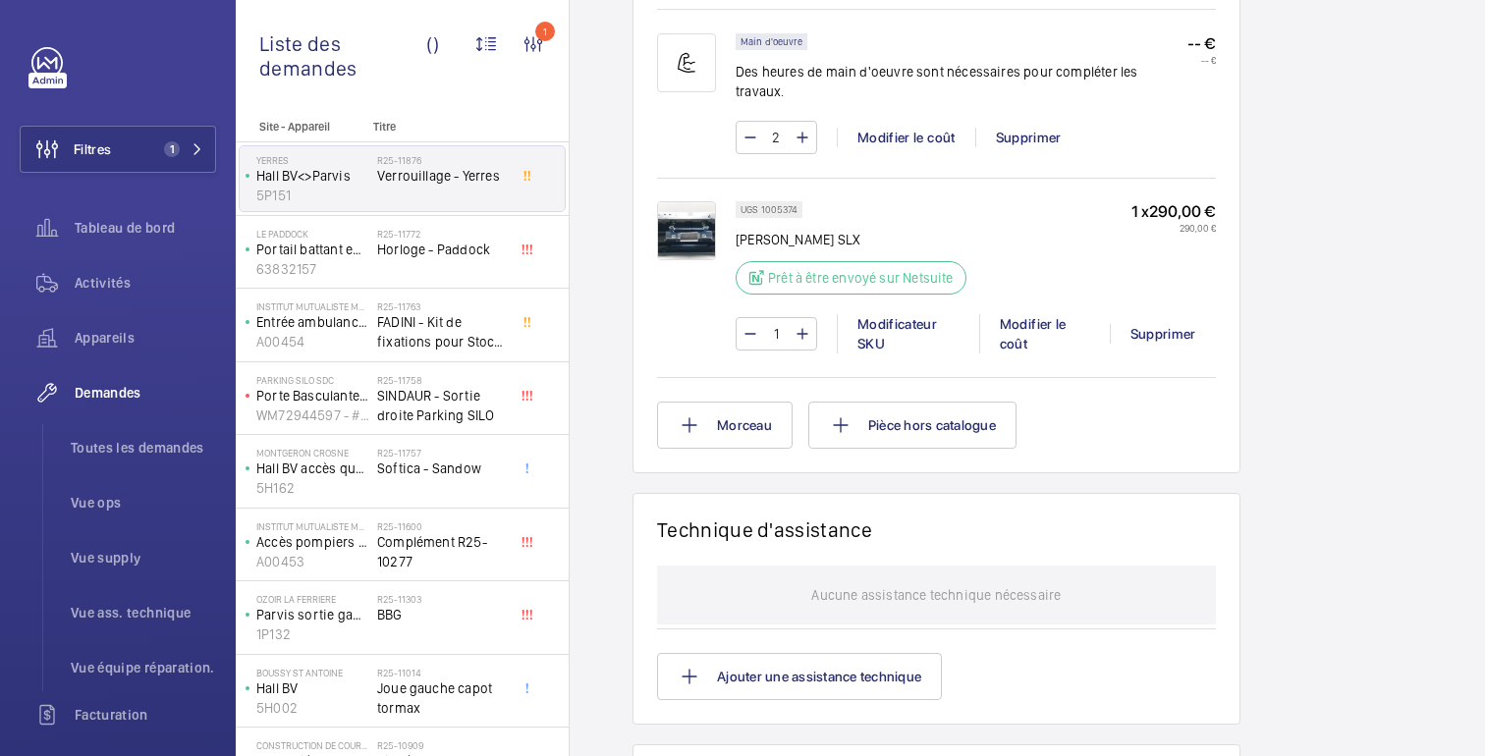
scroll to position [1336, 0]
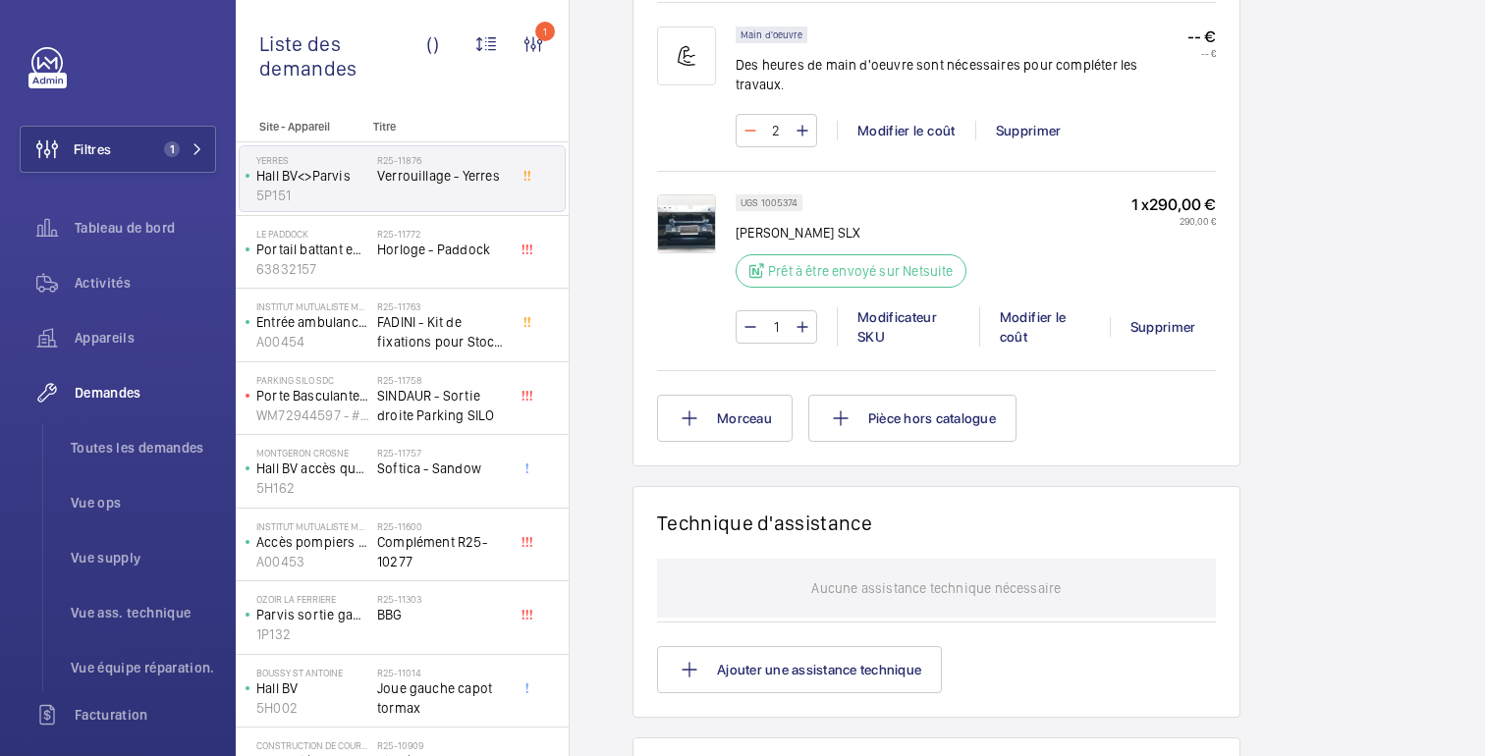
click at [746, 119] on mat-icon at bounding box center [750, 131] width 16 height 24
type input "1"
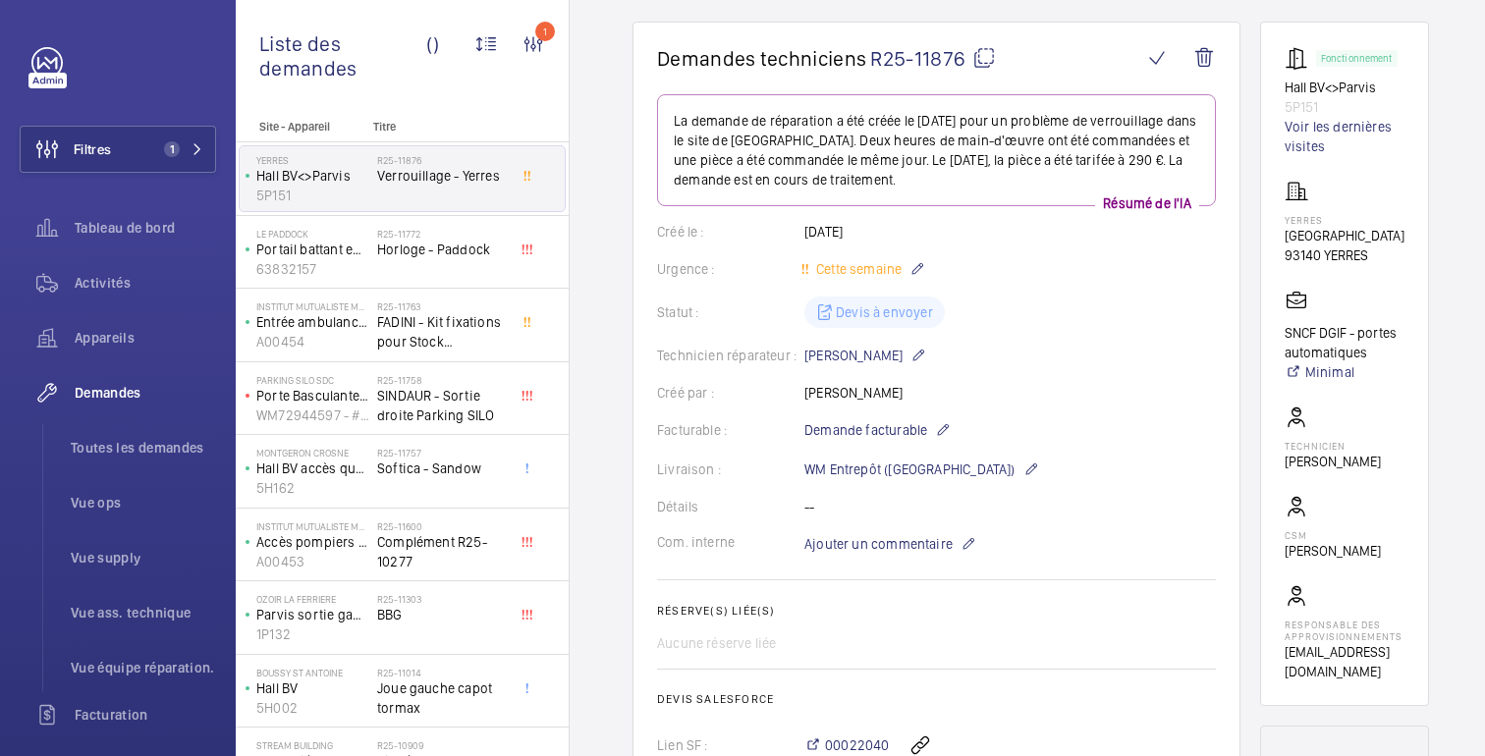
scroll to position [0, 0]
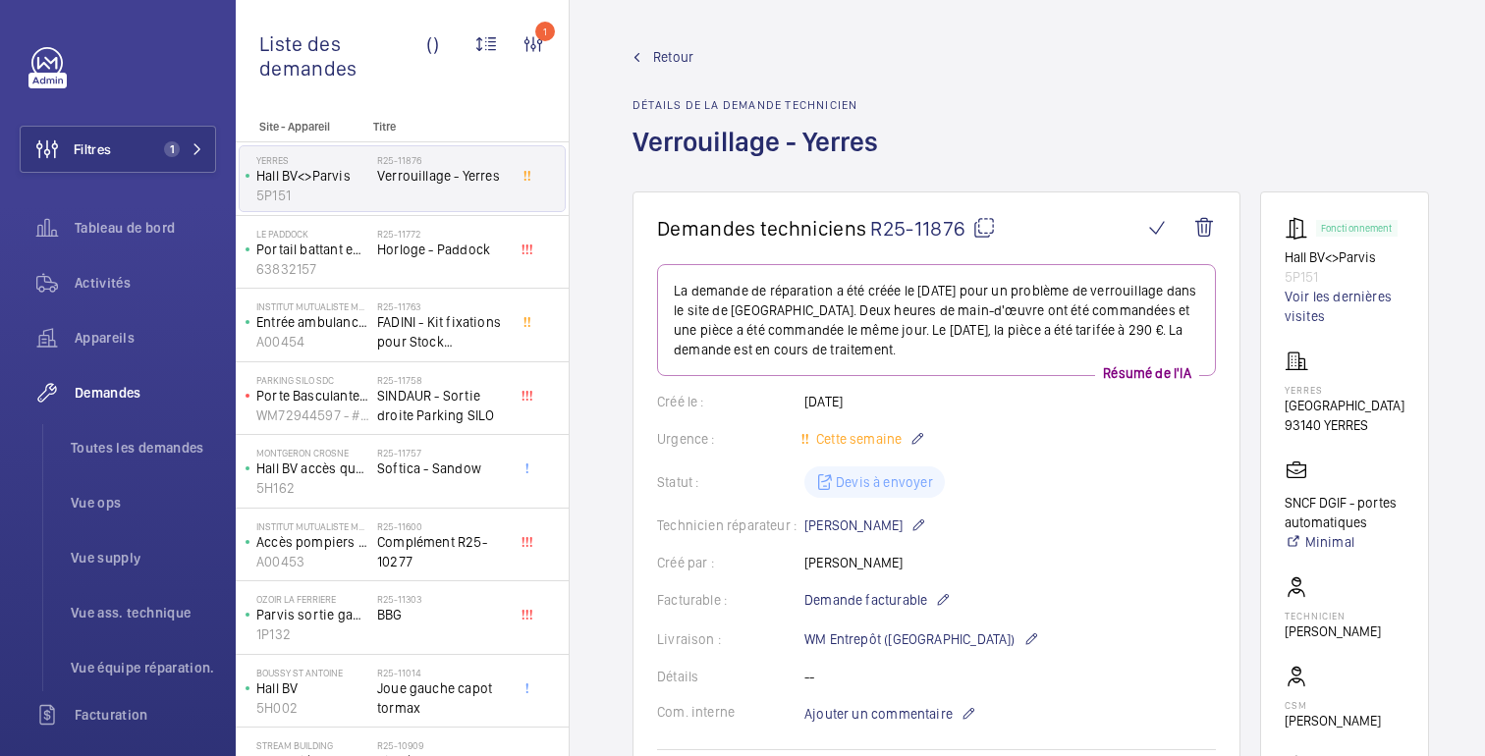
click at [1350, 427] on font "93140 YERRES" at bounding box center [1326, 425] width 83 height 16
copy wm-front-card-body "93140 YERRES"
drag, startPoint x: 1319, startPoint y: 279, endPoint x: 1284, endPoint y: 259, distance: 40.4
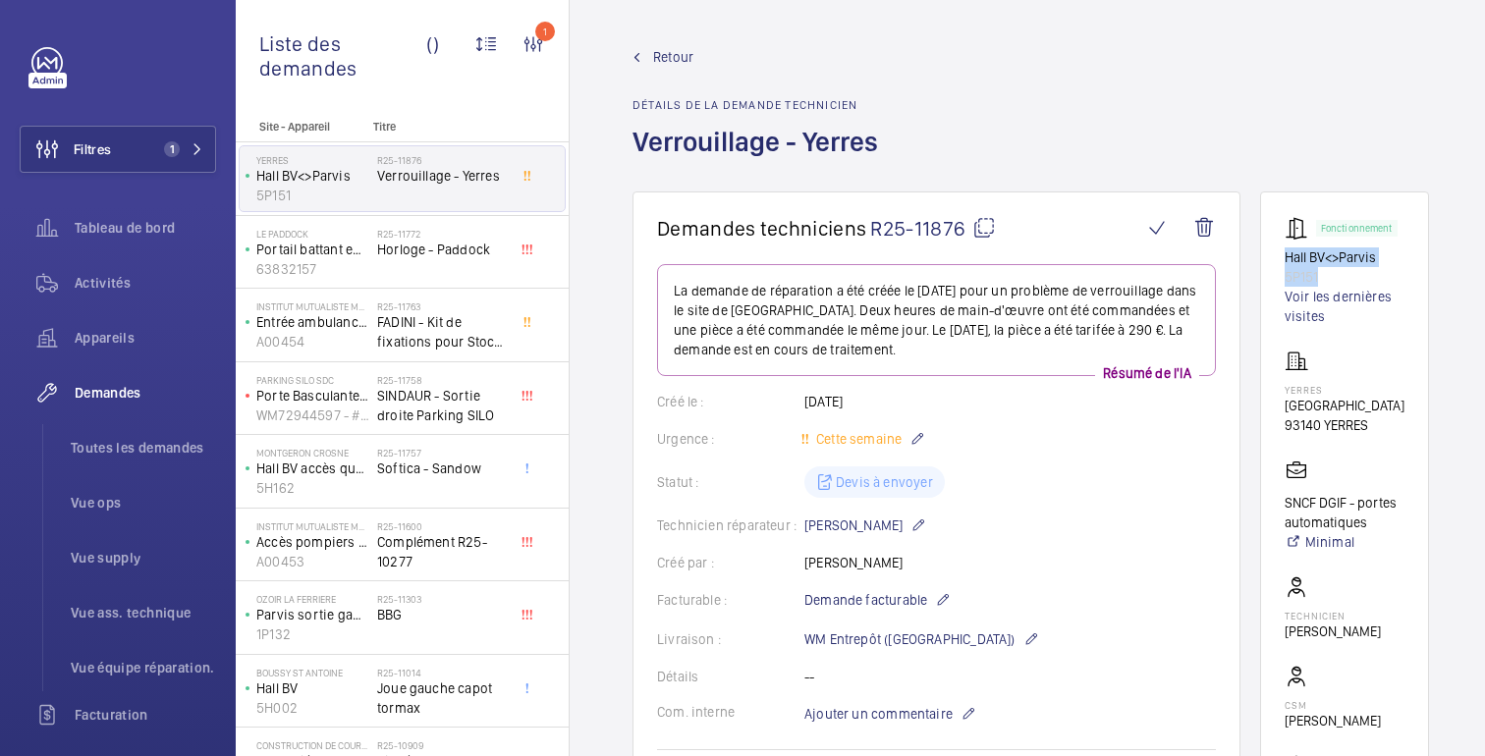
click at [1285, 259] on div "Fonctionnement Hall BV<>Parvis 5P151 Voir les dernières visites" at bounding box center [1345, 271] width 120 height 110
copy div "Hall BV<>Parvis 5P151"
drag, startPoint x: 1372, startPoint y: 426, endPoint x: 1271, endPoint y: 411, distance: 102.4
click at [1271, 410] on wm-front-card "Fonctionnement Hall BV<>Parvis 5P151 Voir les dernières visites Yerres Place de…" at bounding box center [1344, 534] width 169 height 685
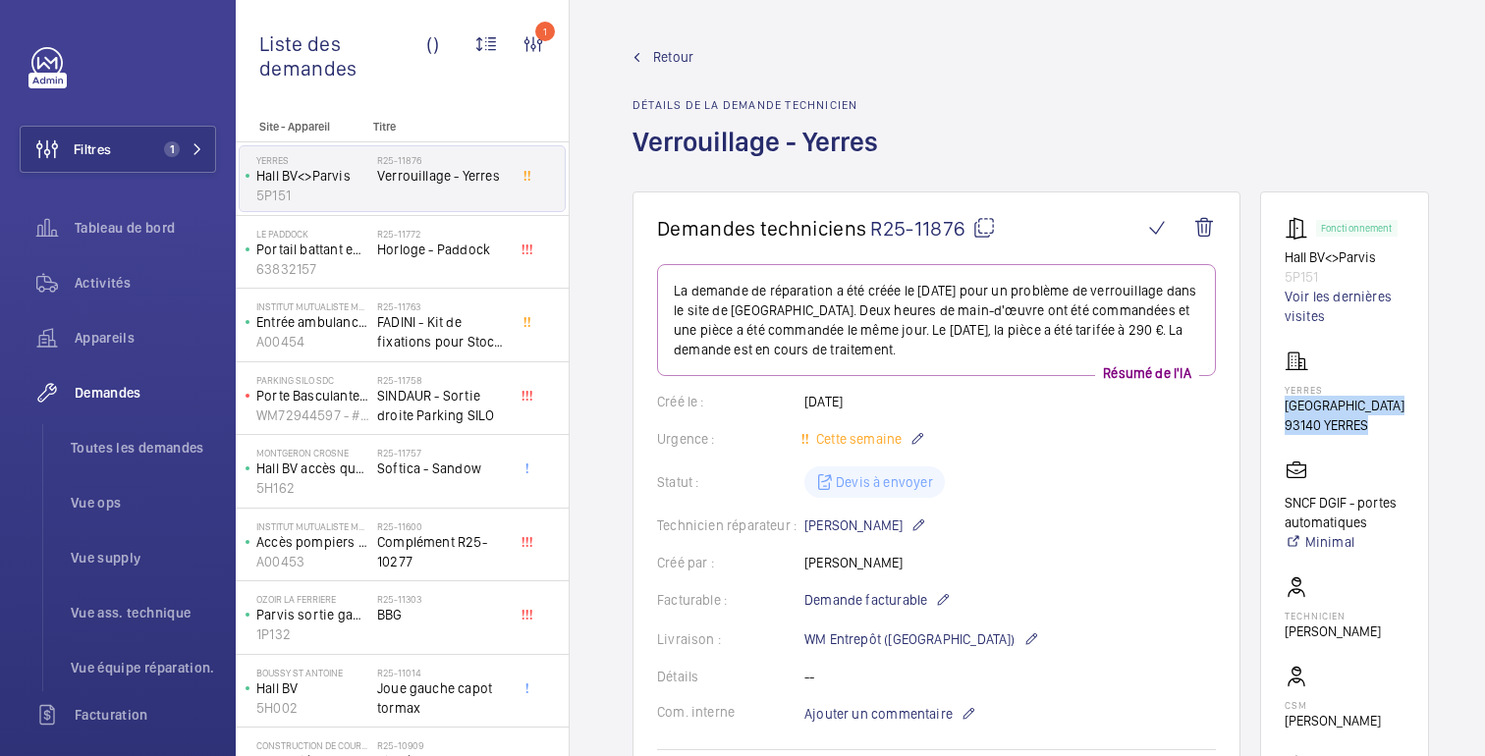
copy div "Place de la gare 93140 YERRES"
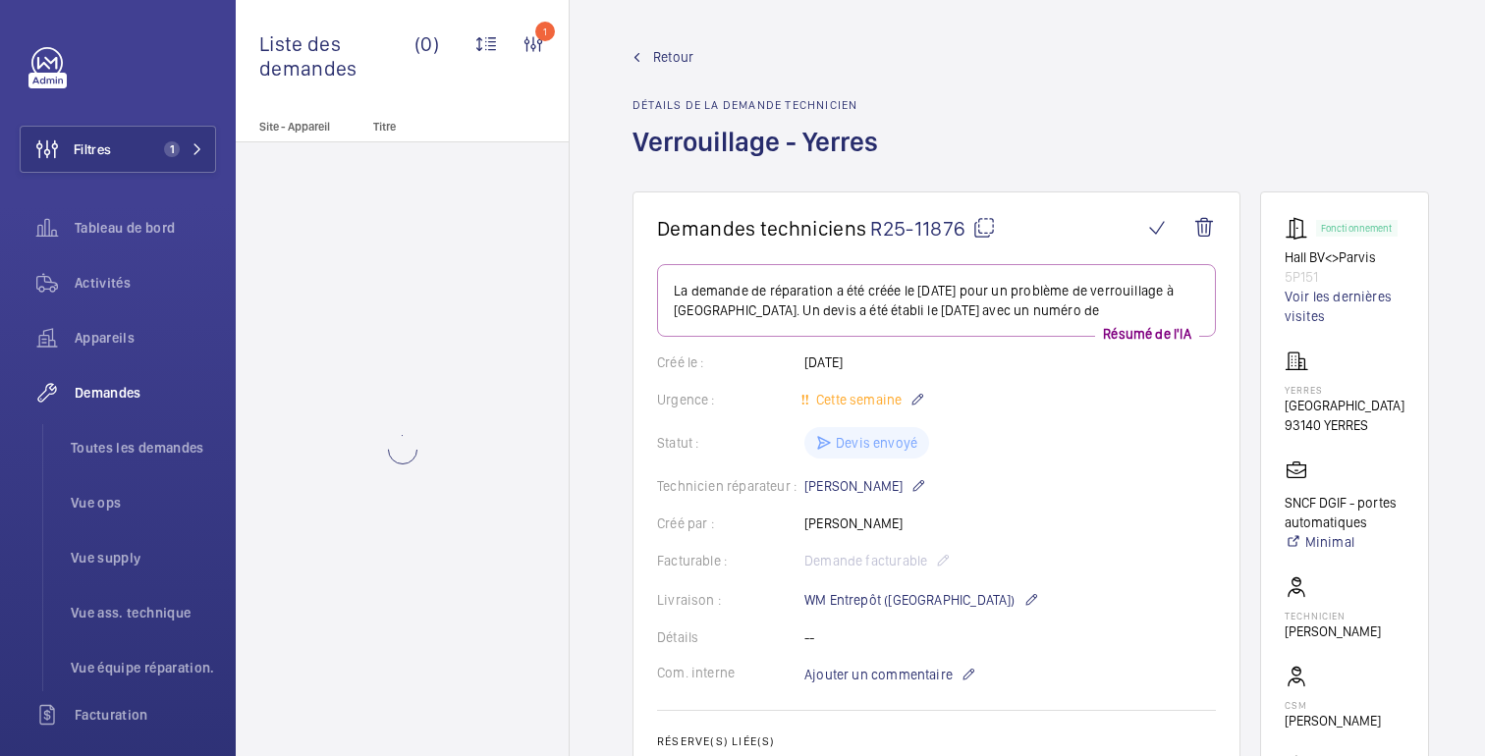
click at [669, 49] on font "Retour" at bounding box center [673, 57] width 40 height 16
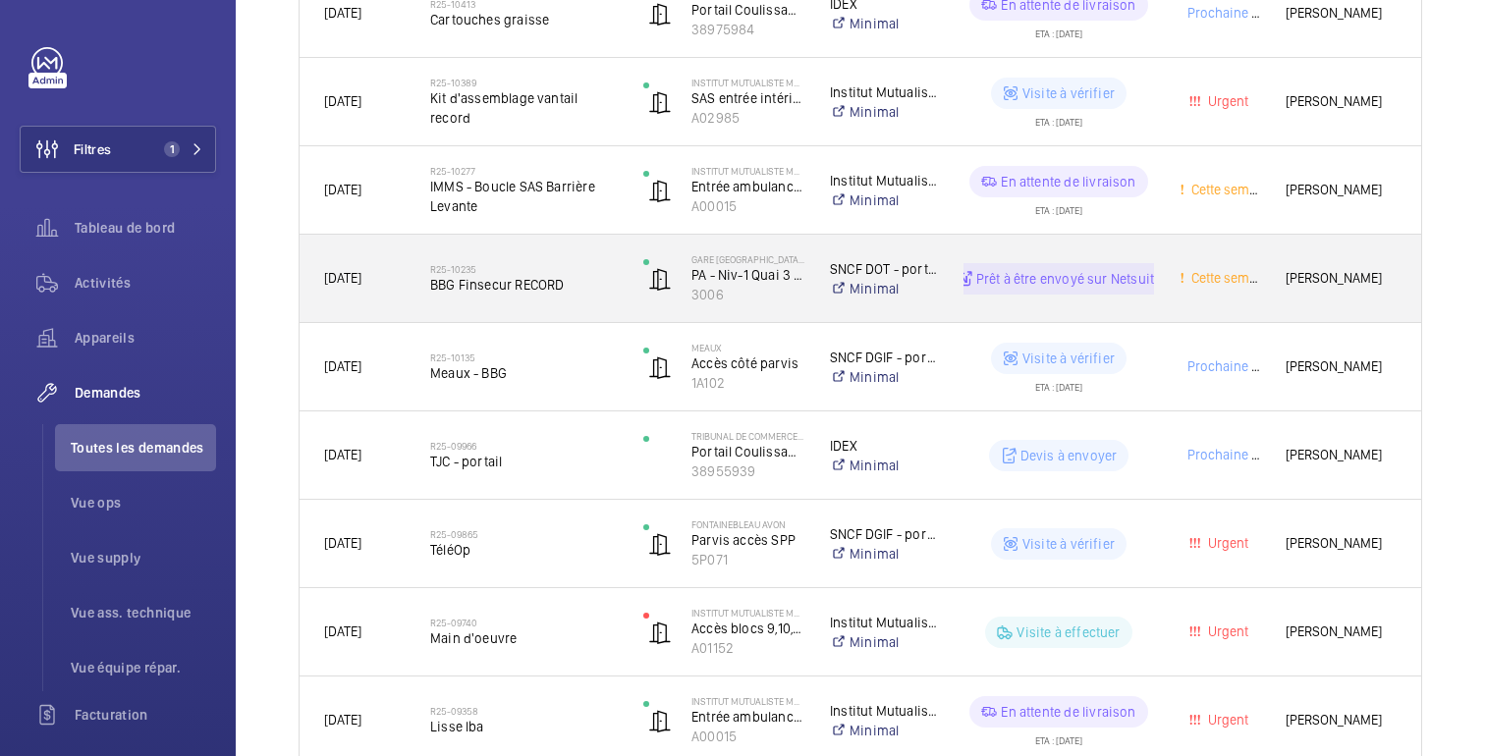
scroll to position [1751, 0]
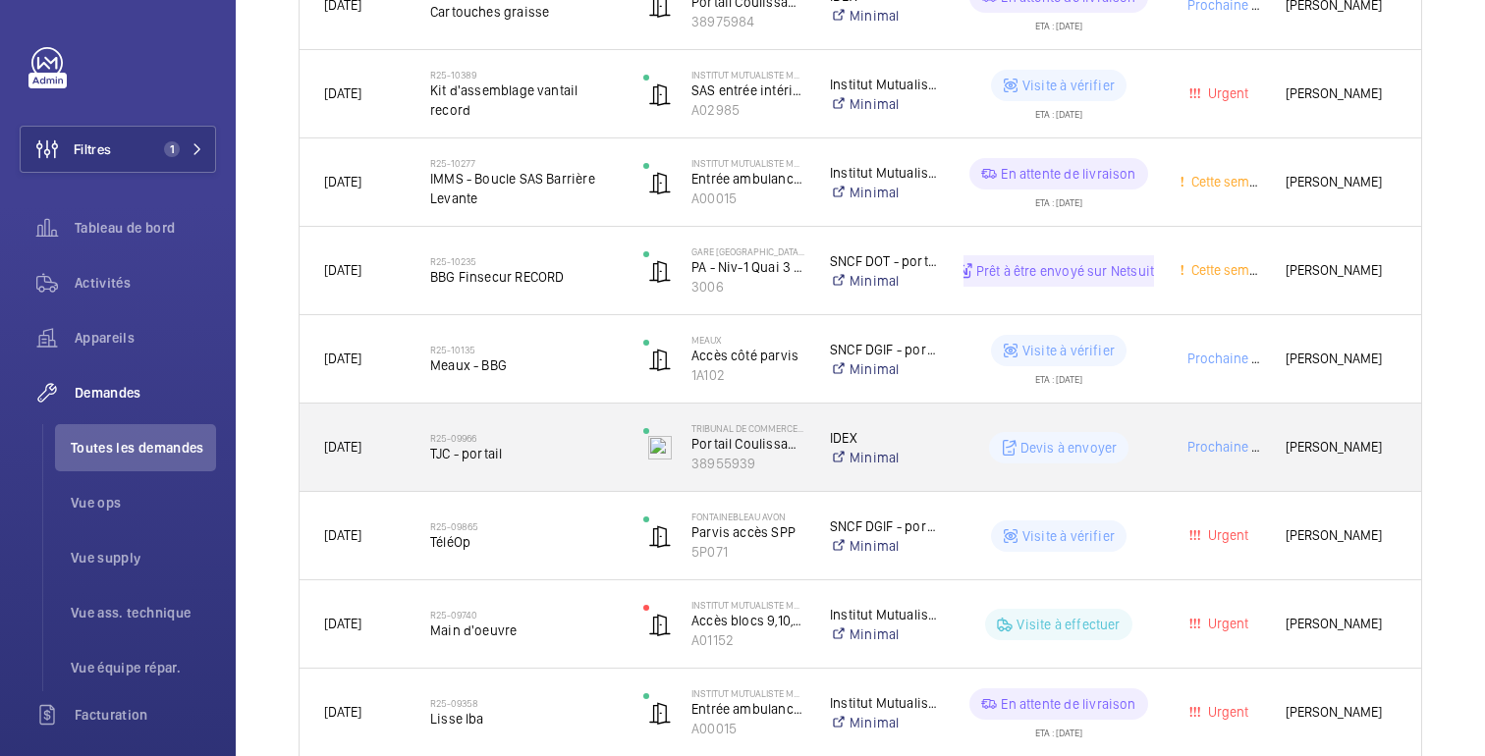
click at [970, 420] on div "Devis à envoyer" at bounding box center [1047, 447] width 214 height 71
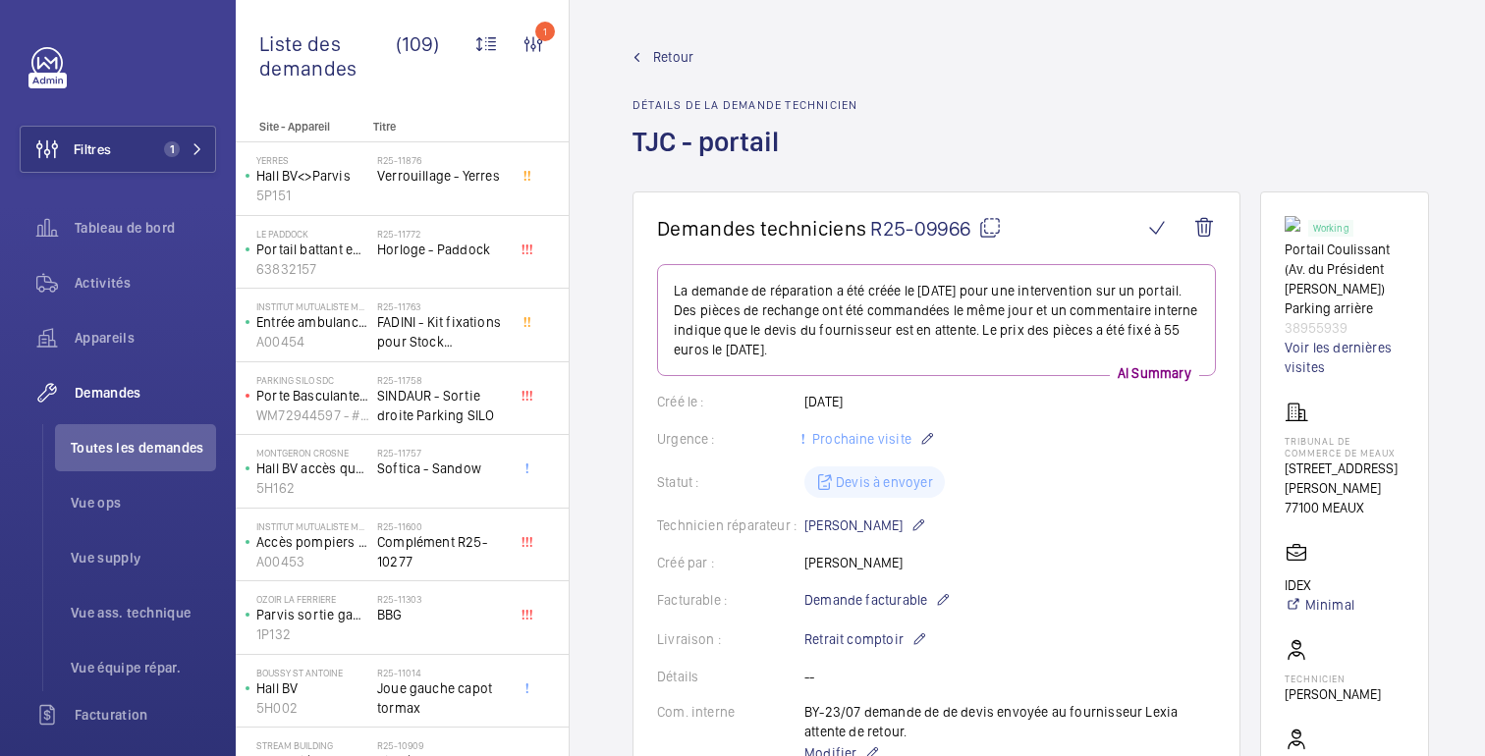
click at [644, 51] on link "Retour" at bounding box center [744, 57] width 225 height 20
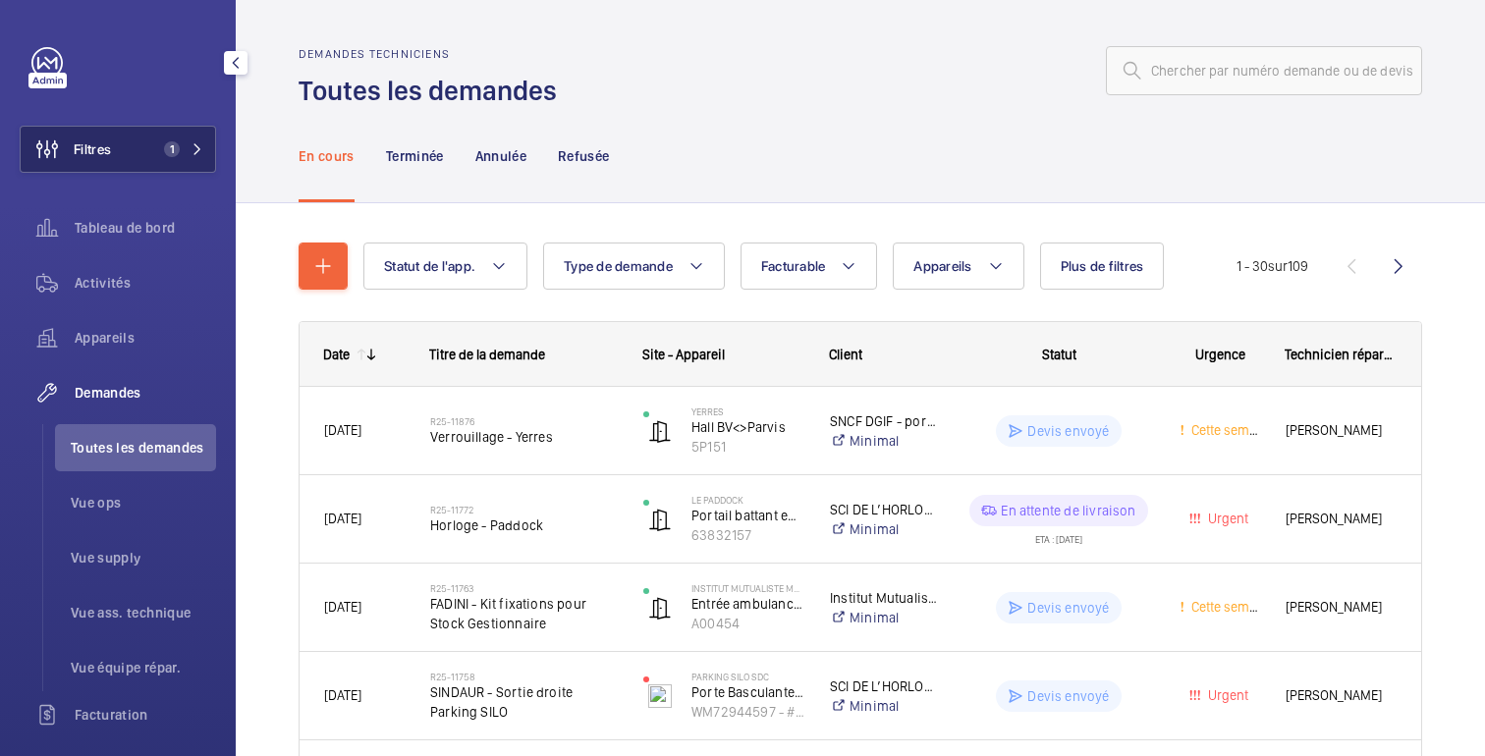
click at [104, 162] on span "Filtres" at bounding box center [66, 149] width 90 height 47
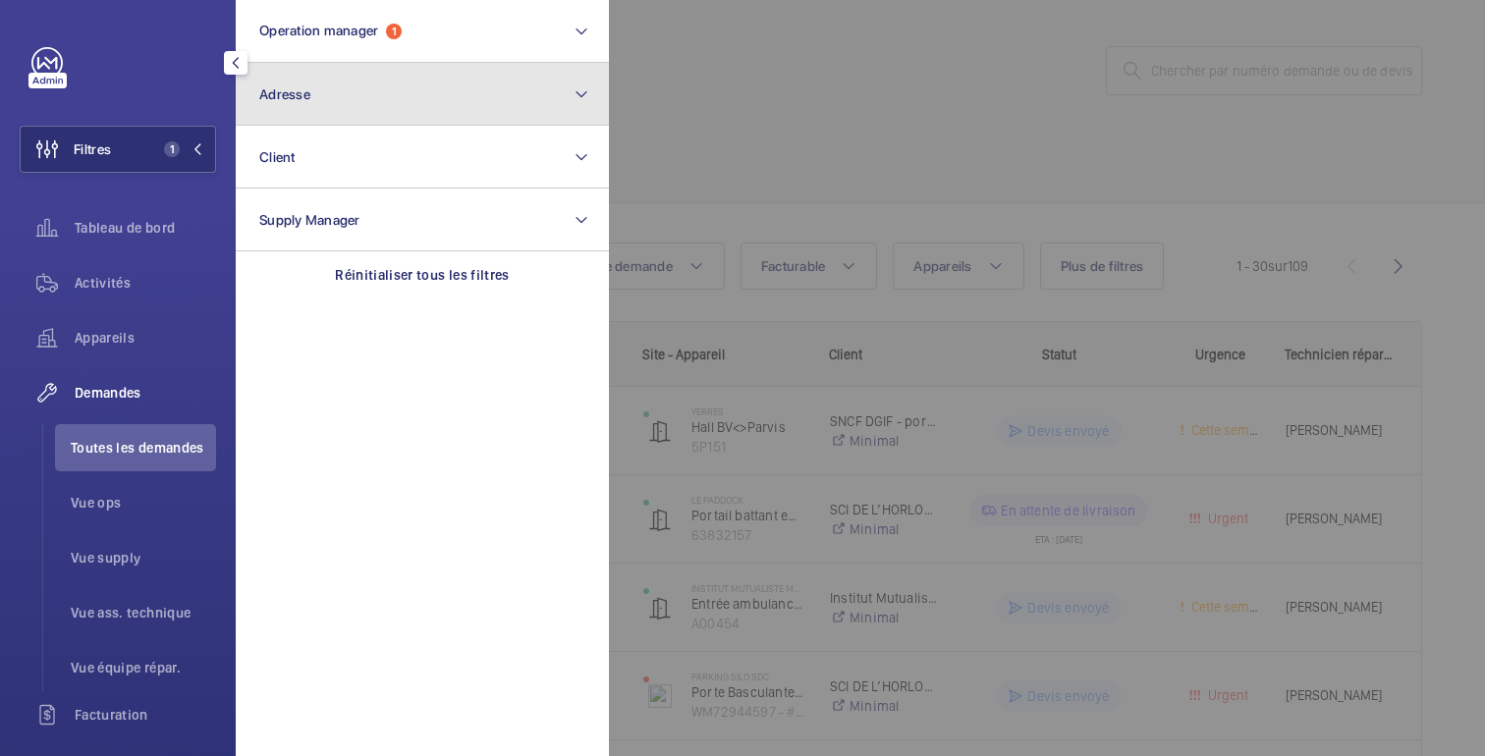
click at [244, 98] on button "Adresse" at bounding box center [422, 94] width 373 height 63
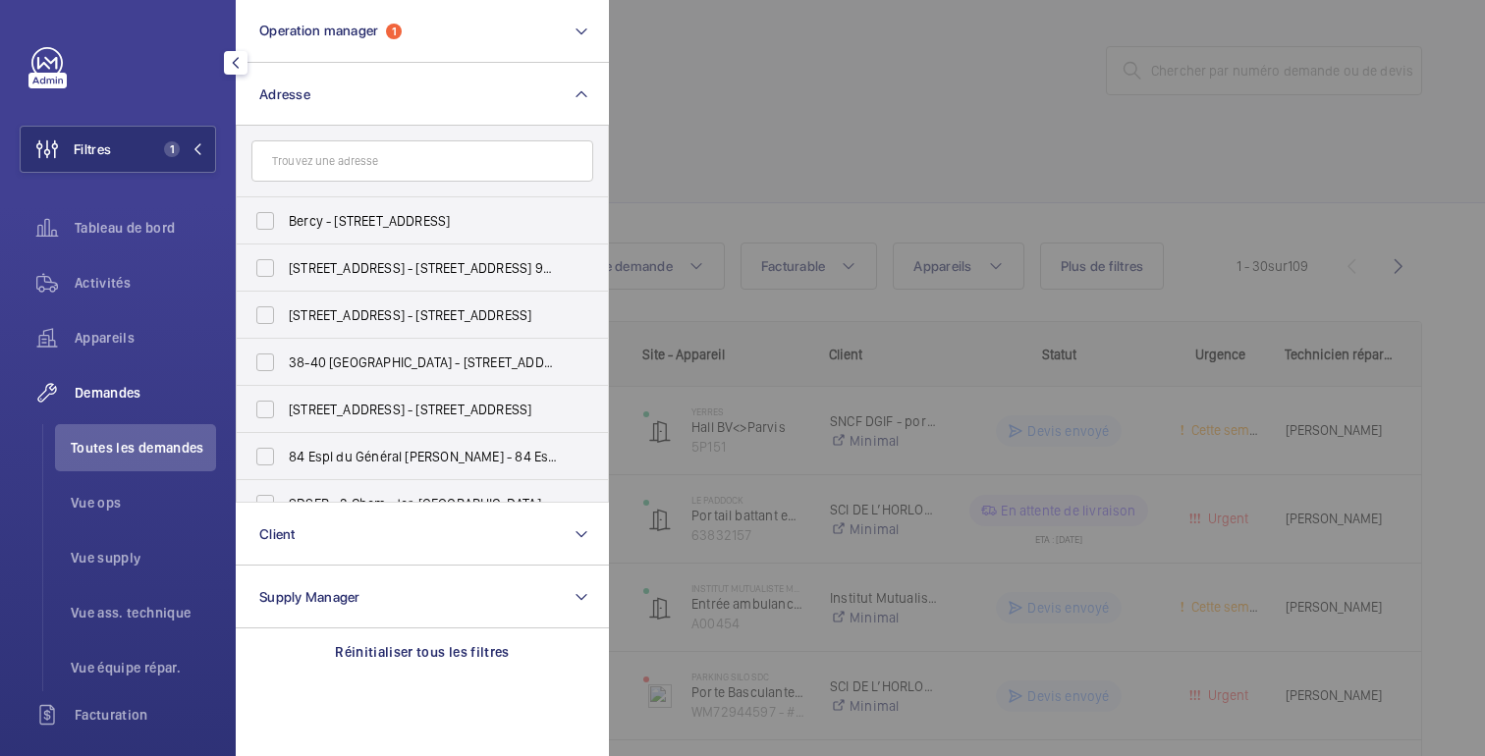
click at [345, 163] on input "text" at bounding box center [422, 160] width 342 height 41
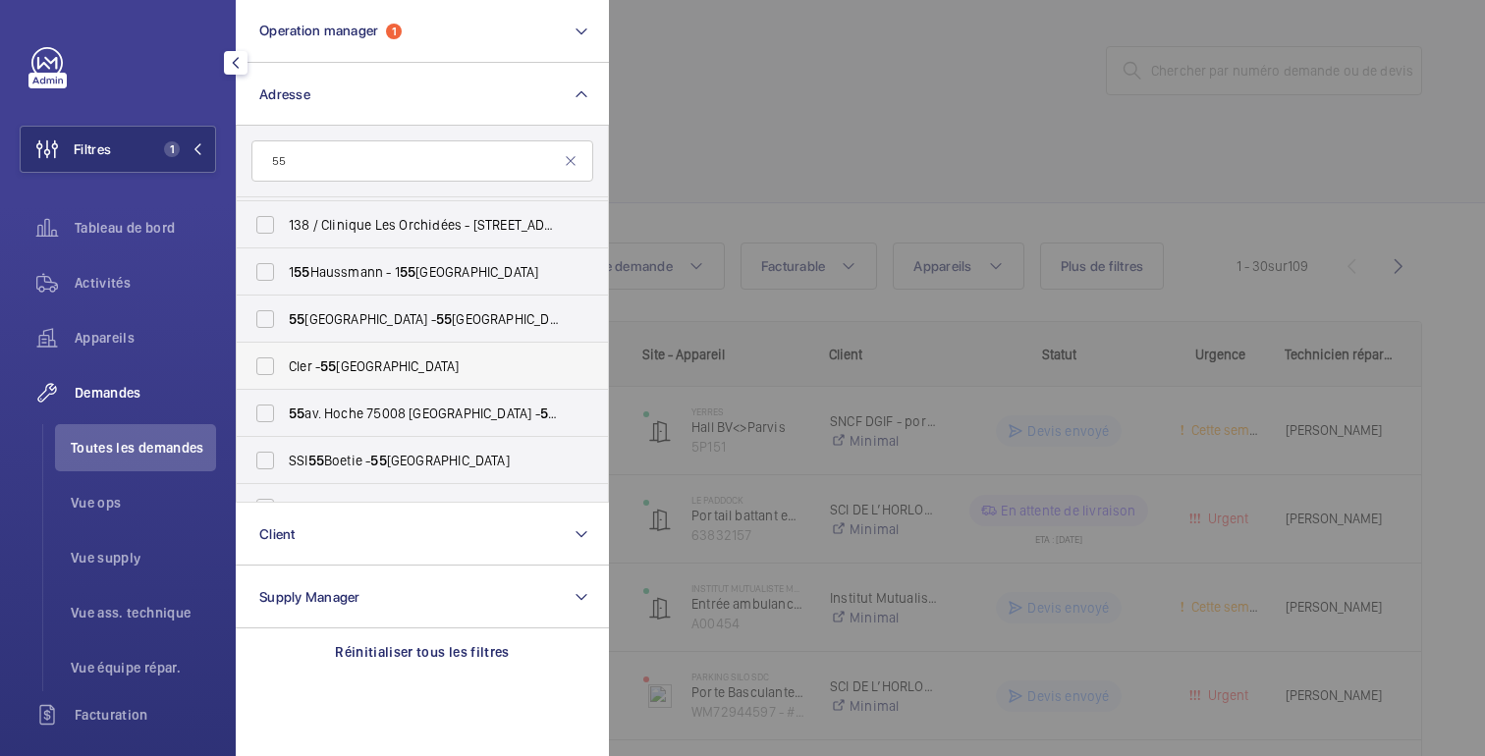
scroll to position [895, 0]
type input "55"
click at [373, 404] on span "55 av. Hoche 75008 PARIS - 55 Av. Hoche, PARIS 75008" at bounding box center [424, 411] width 270 height 20
click at [285, 404] on input "55 av. Hoche 75008 PARIS - 55 Av. Hoche, PARIS 75008" at bounding box center [265, 410] width 39 height 39
checkbox input "true"
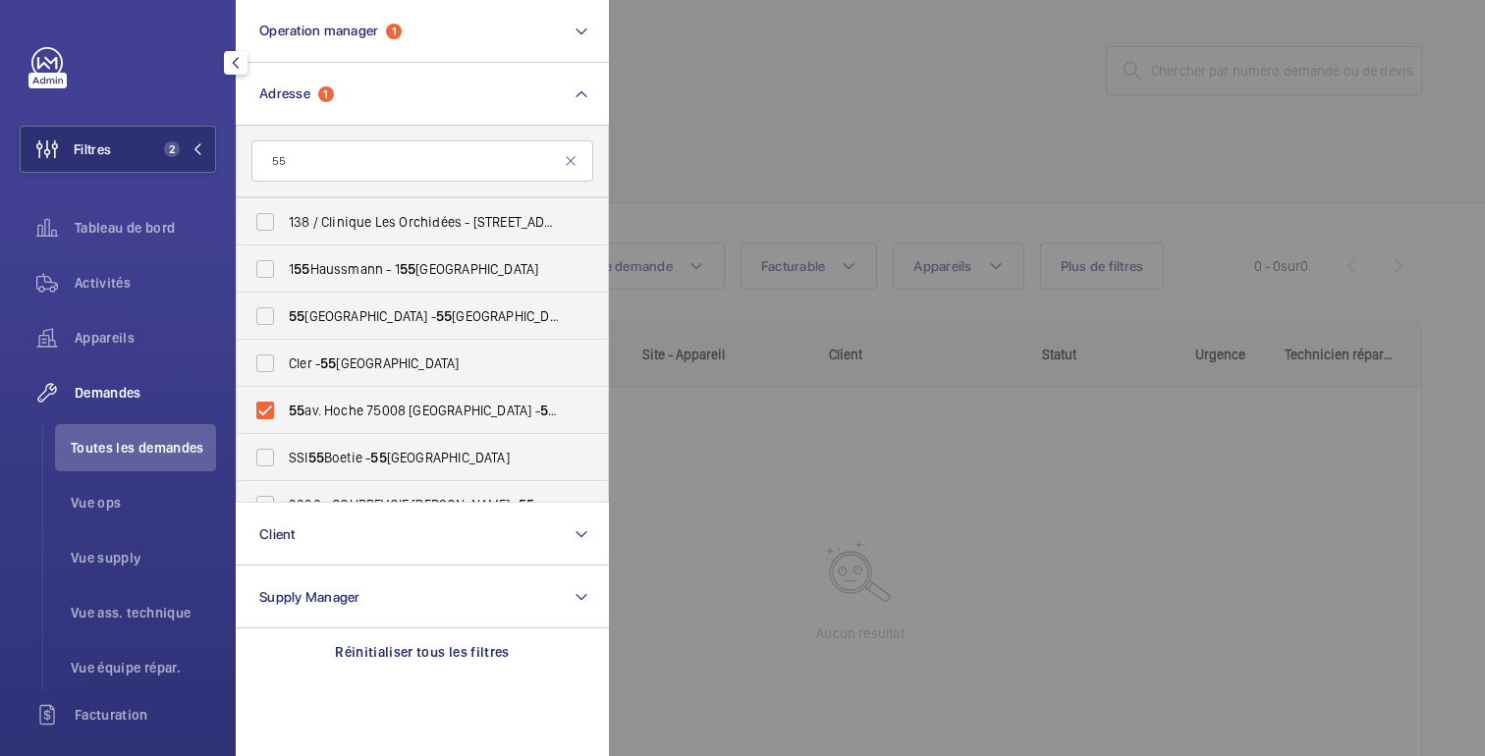
click at [865, 191] on div at bounding box center [1351, 378] width 1485 height 756
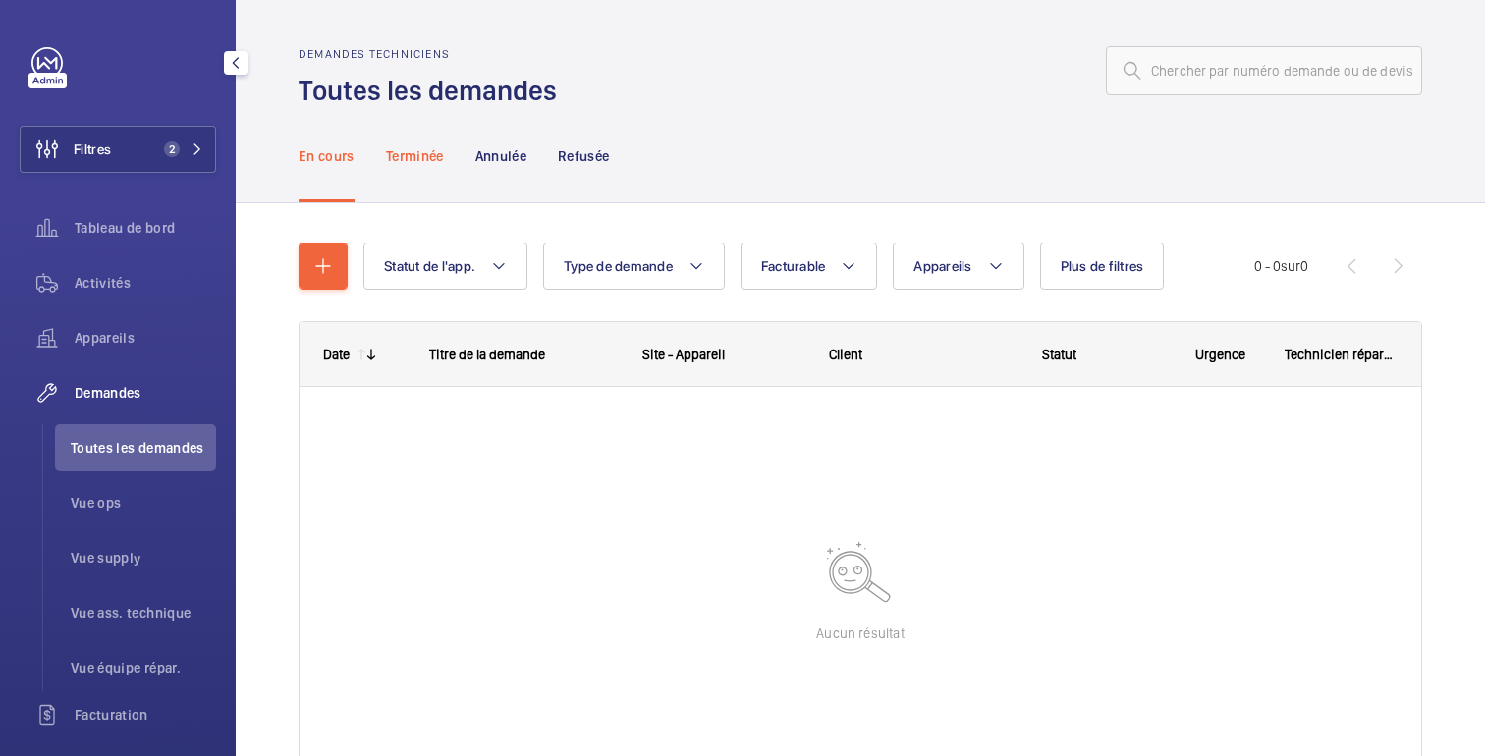
click at [427, 155] on p "Terminée" at bounding box center [415, 156] width 58 height 20
click at [349, 156] on p "En cours" at bounding box center [327, 156] width 56 height 20
click at [1133, 261] on span "Plus de filtres" at bounding box center [1102, 266] width 83 height 16
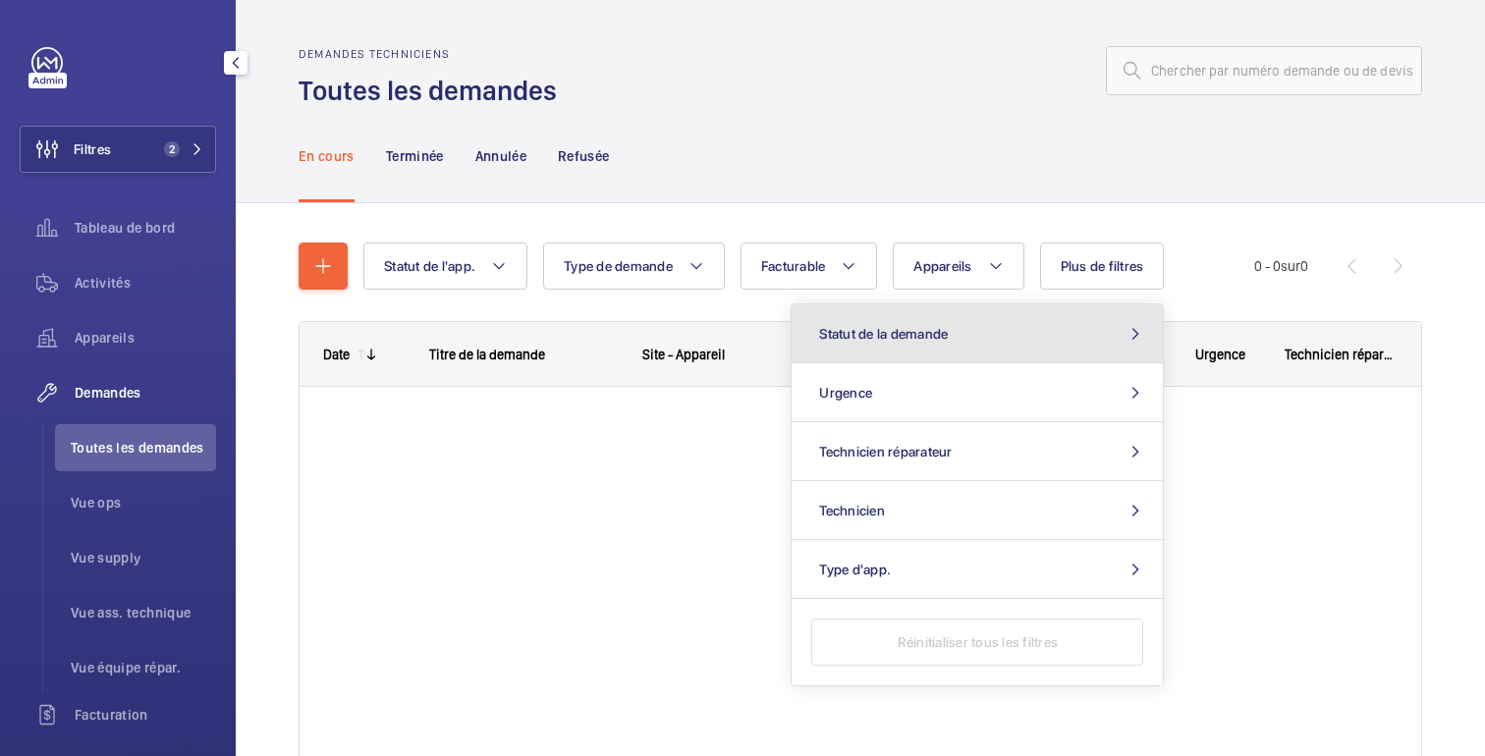
click at [907, 332] on span "Statut de la demande" at bounding box center [883, 334] width 129 height 16
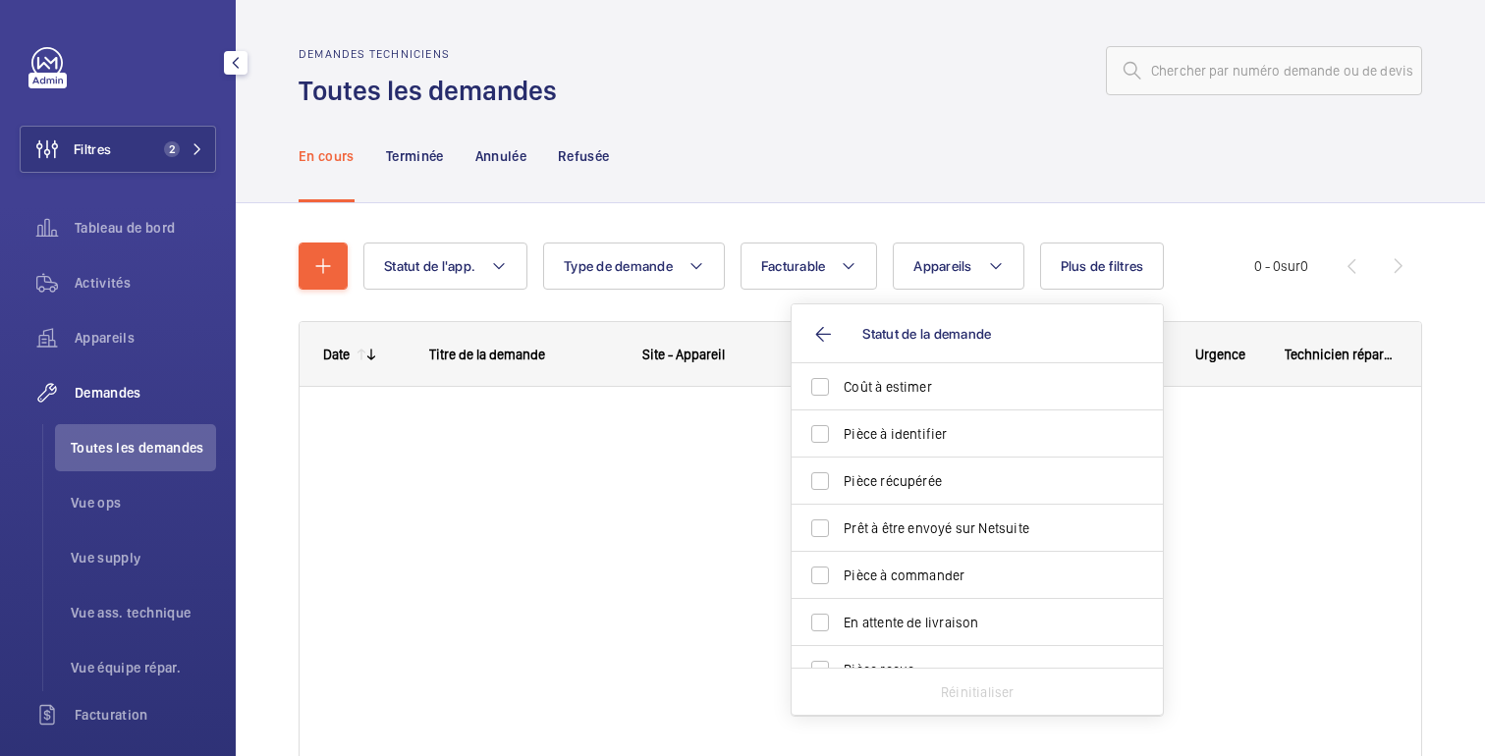
click at [992, 159] on div "En cours Terminée Annulée Refusée" at bounding box center [860, 155] width 1123 height 93
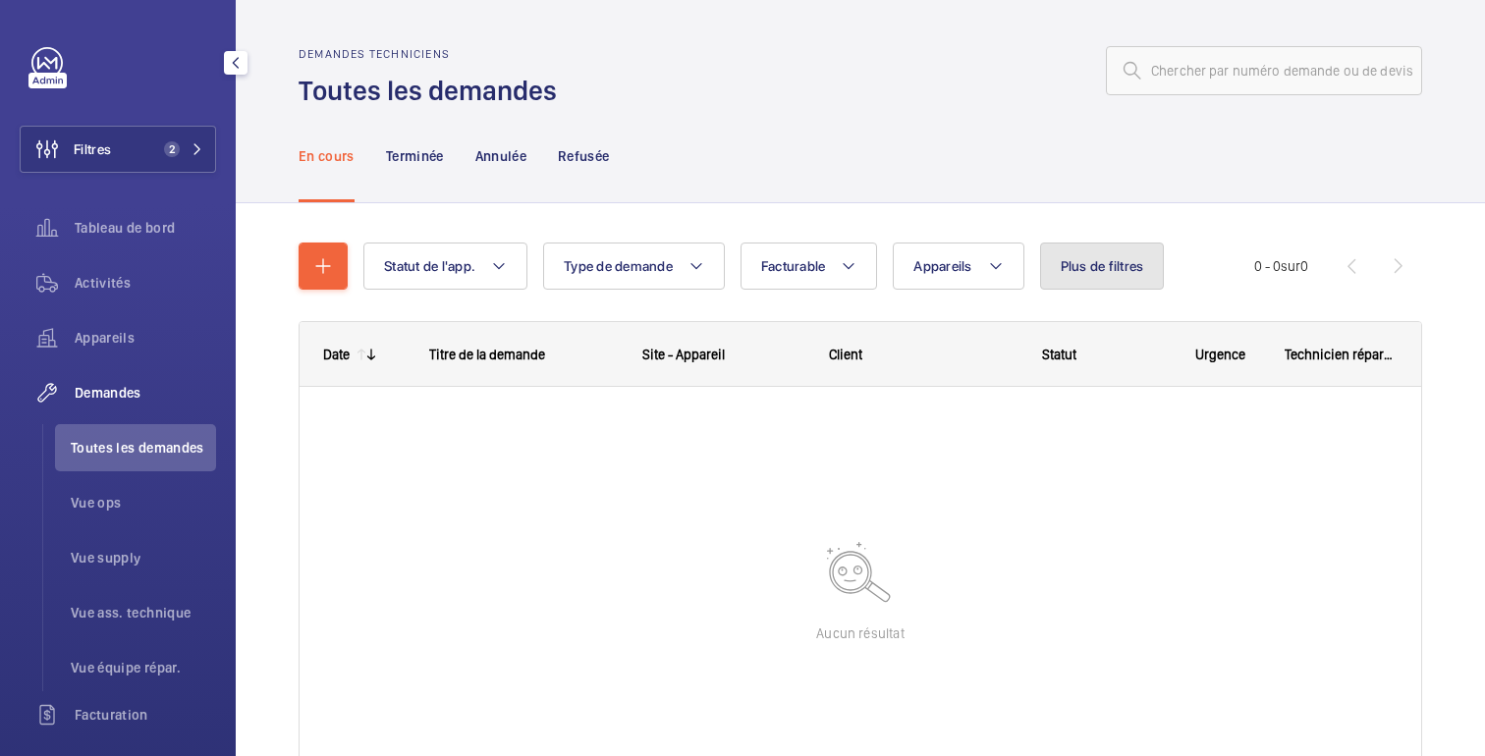
click at [1093, 251] on button "Plus de filtres" at bounding box center [1102, 266] width 125 height 47
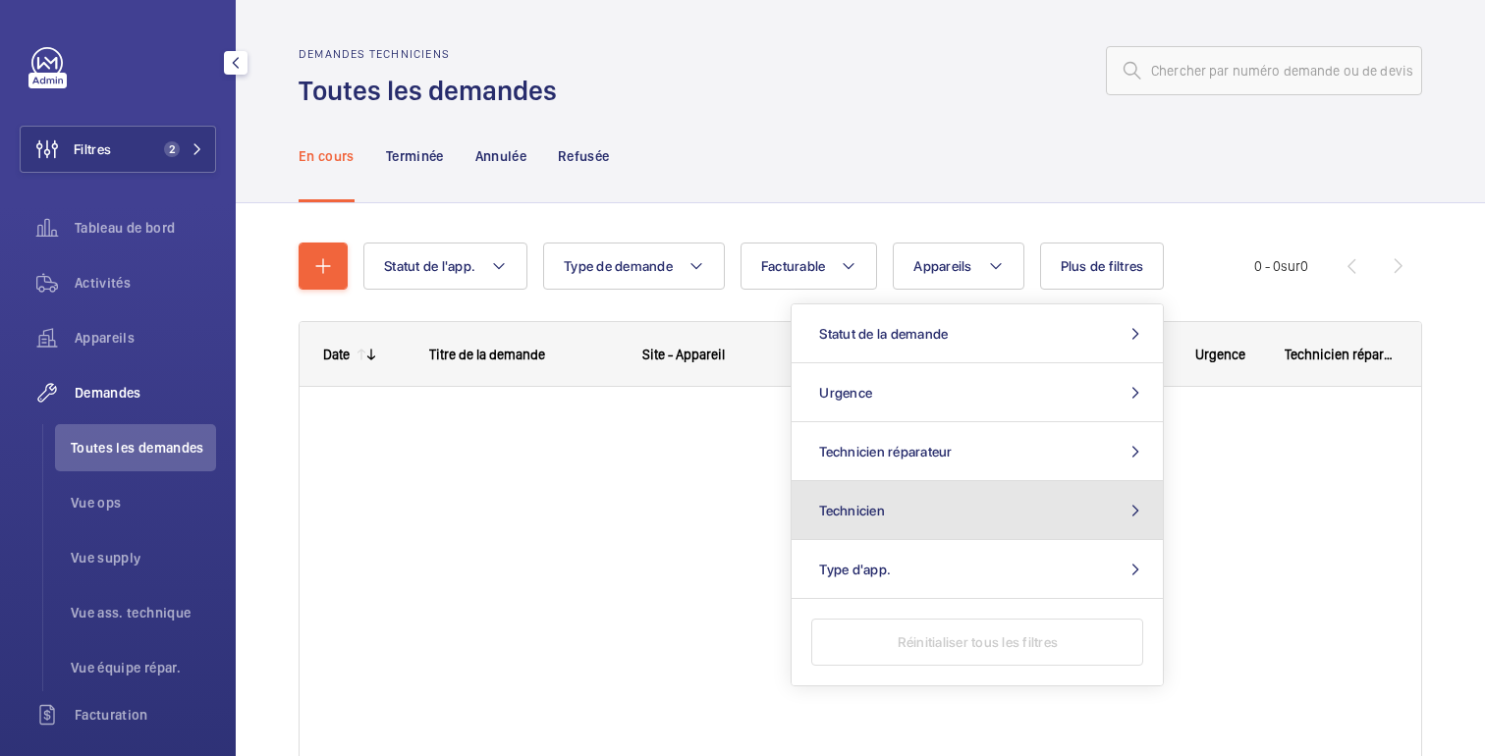
click at [927, 498] on button "Technicien" at bounding box center [977, 510] width 371 height 59
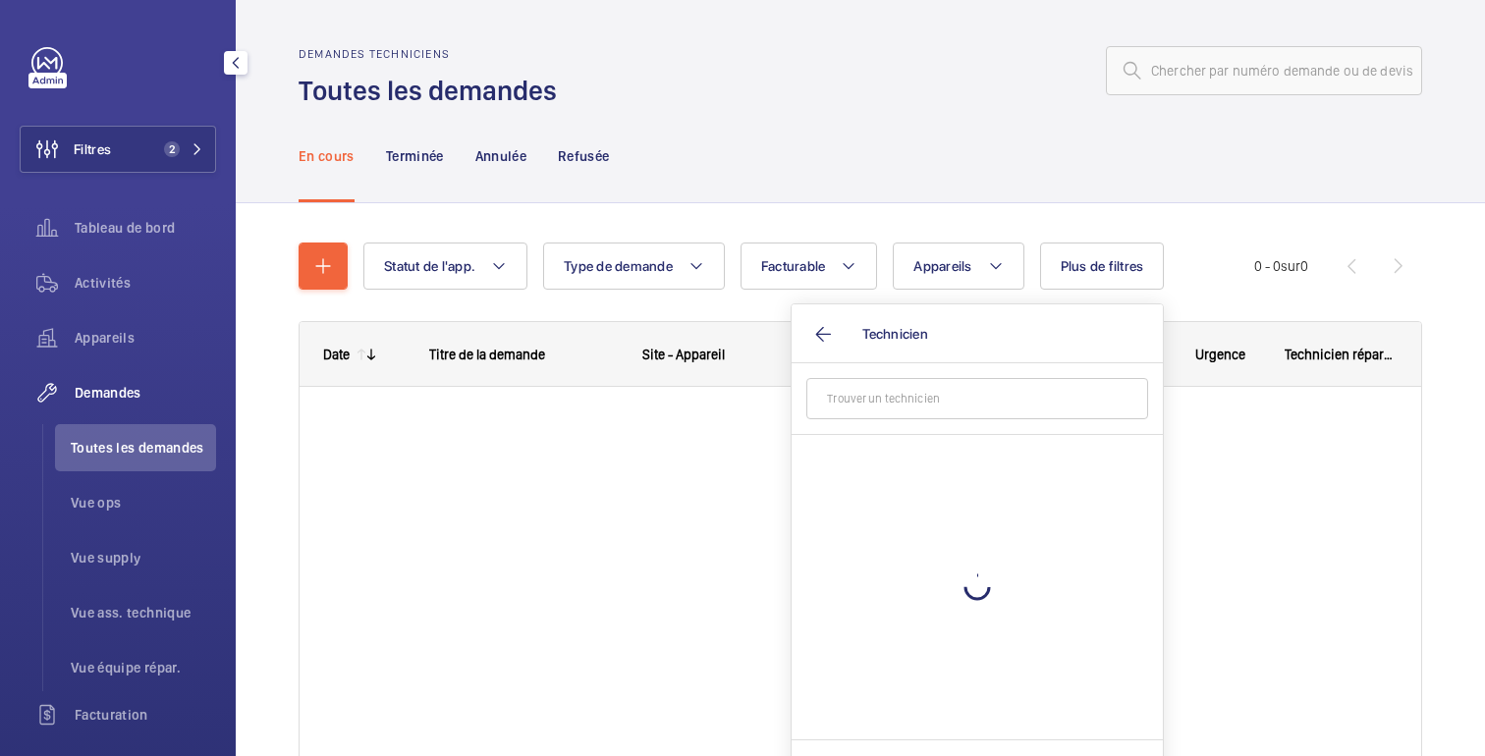
click at [875, 403] on input "text" at bounding box center [977, 398] width 342 height 41
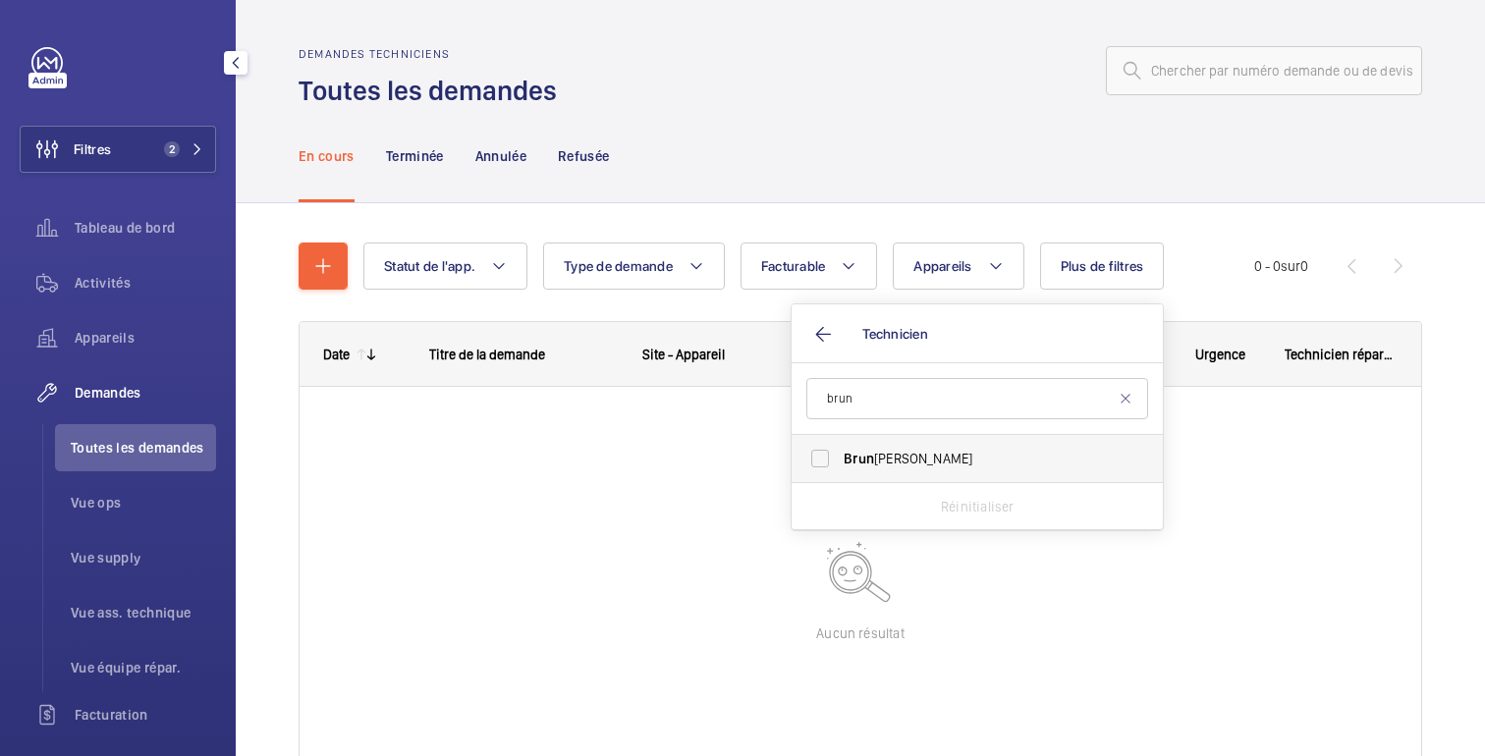
type input "brun"
click at [854, 466] on span "Brun" at bounding box center [859, 459] width 30 height 16
click at [840, 466] on input "Brun o Alves" at bounding box center [819, 458] width 39 height 39
checkbox input "true"
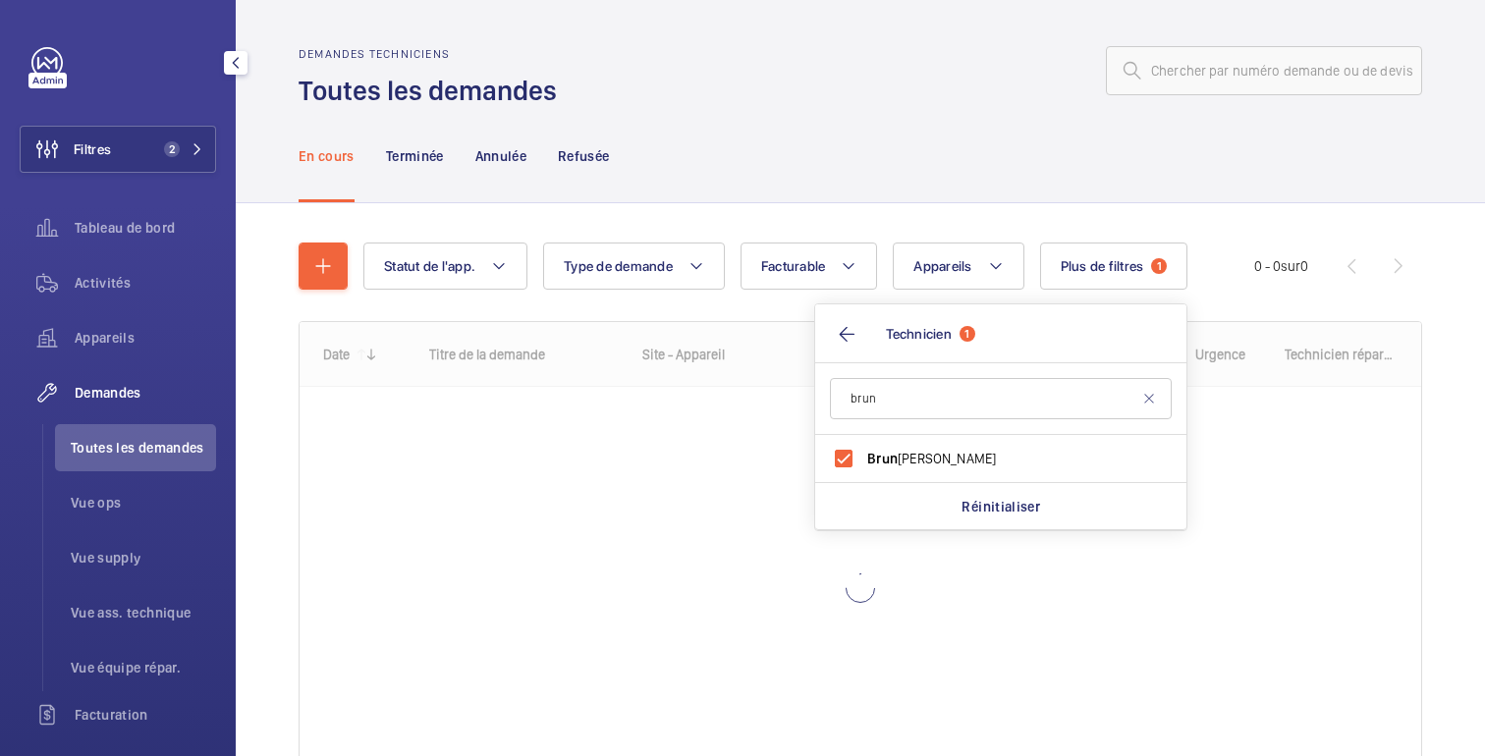
click at [908, 35] on wm-front-admin-header "Demandes techniciens Toutes les demandes" at bounding box center [860, 54] width 1249 height 109
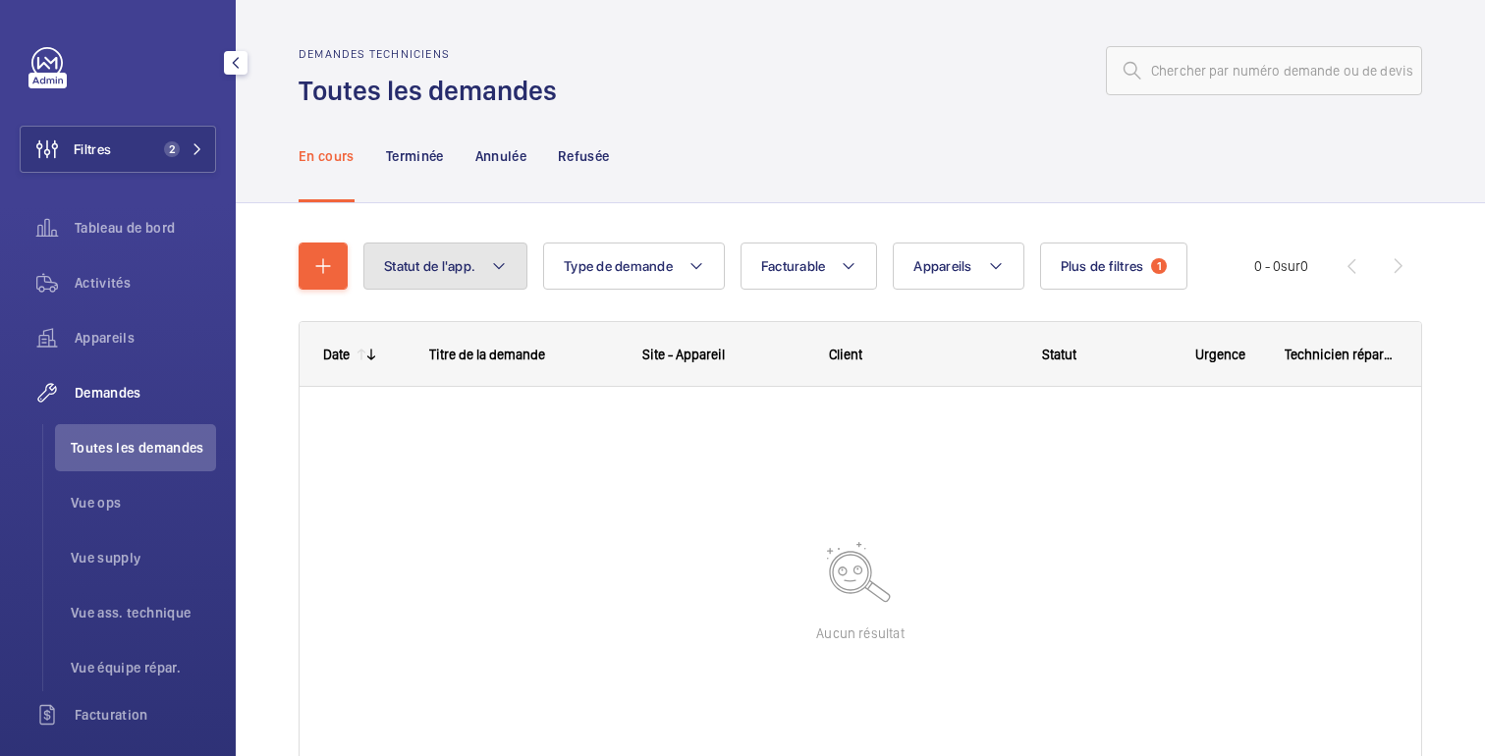
click at [448, 258] on span "Statut de l'app." at bounding box center [429, 266] width 91 height 16
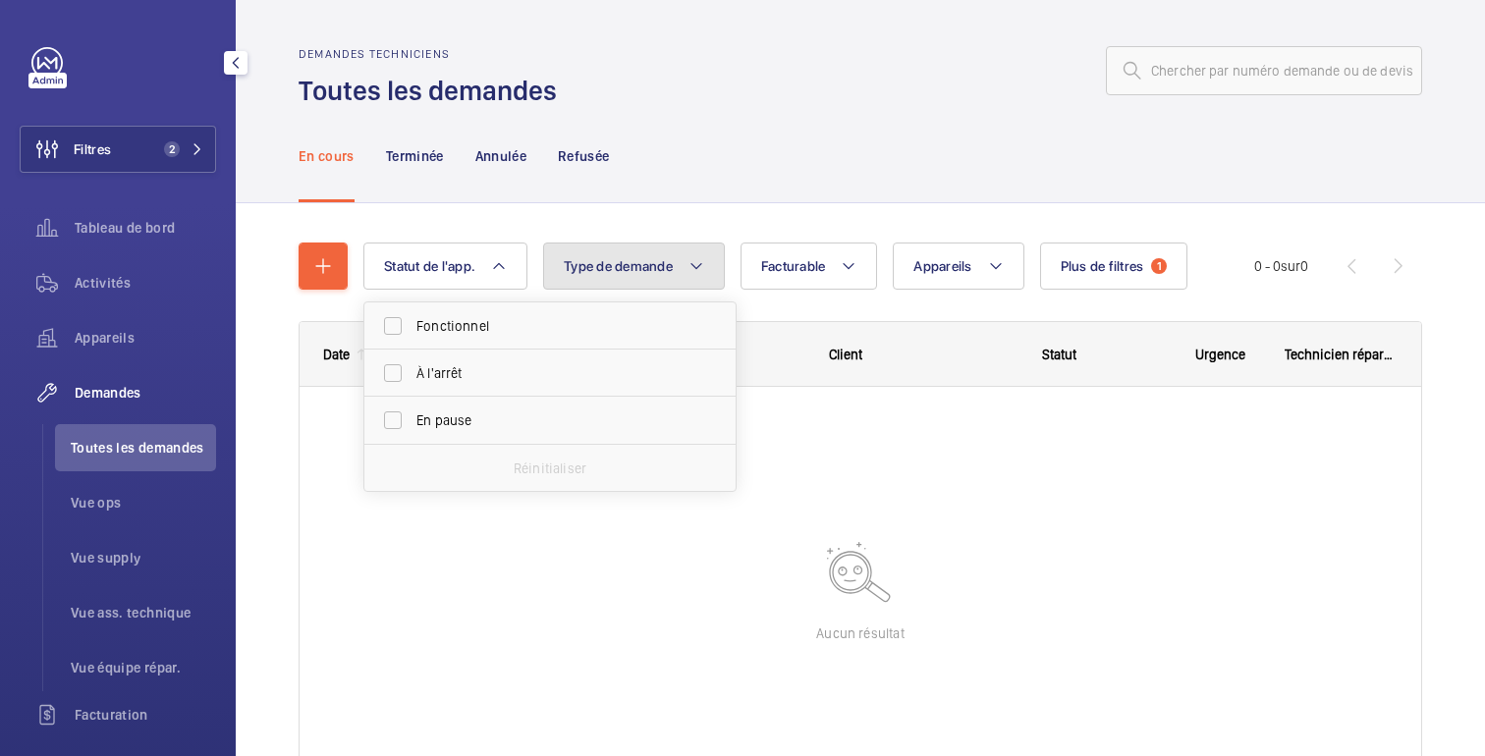
click at [626, 280] on button "Type de demande" at bounding box center [634, 266] width 182 height 47
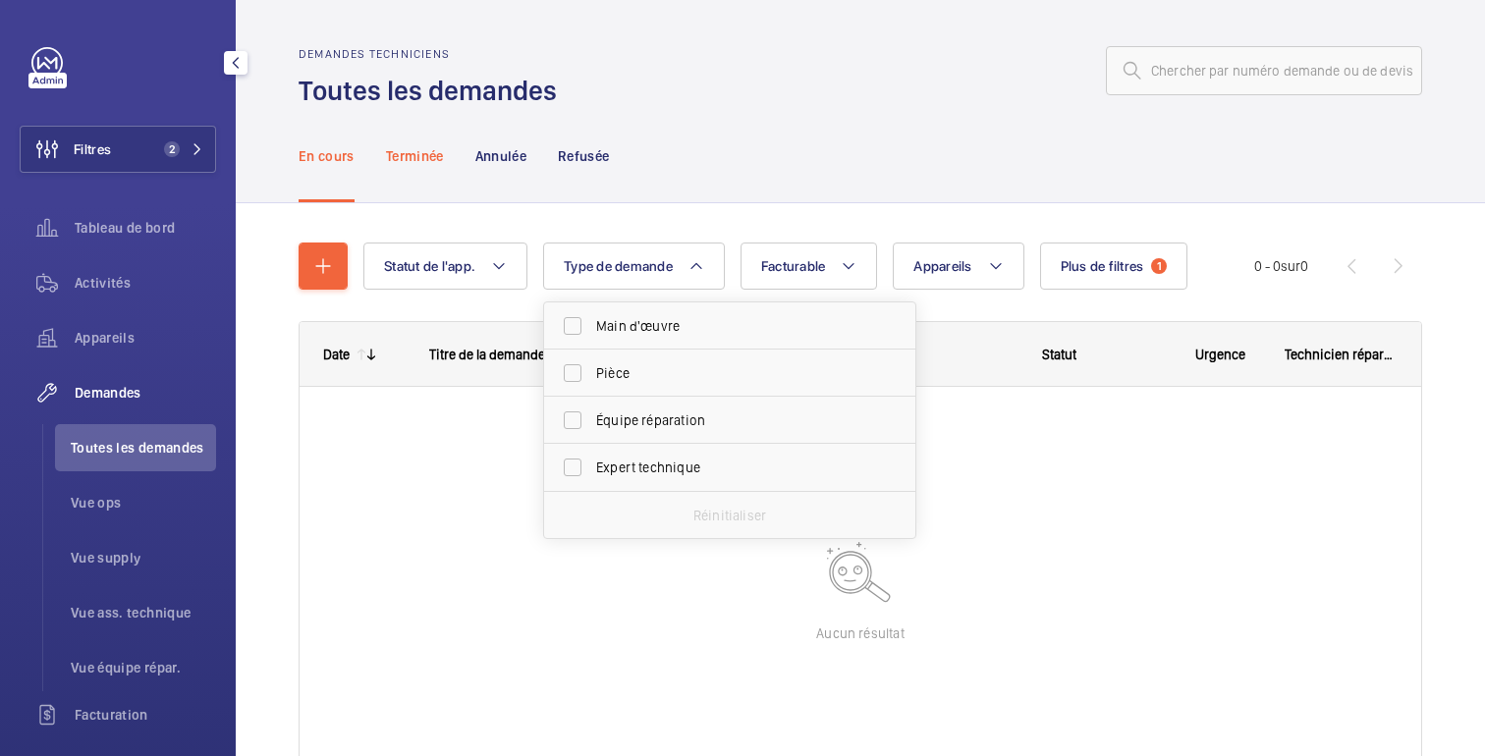
click at [419, 160] on p "Terminée" at bounding box center [415, 156] width 58 height 20
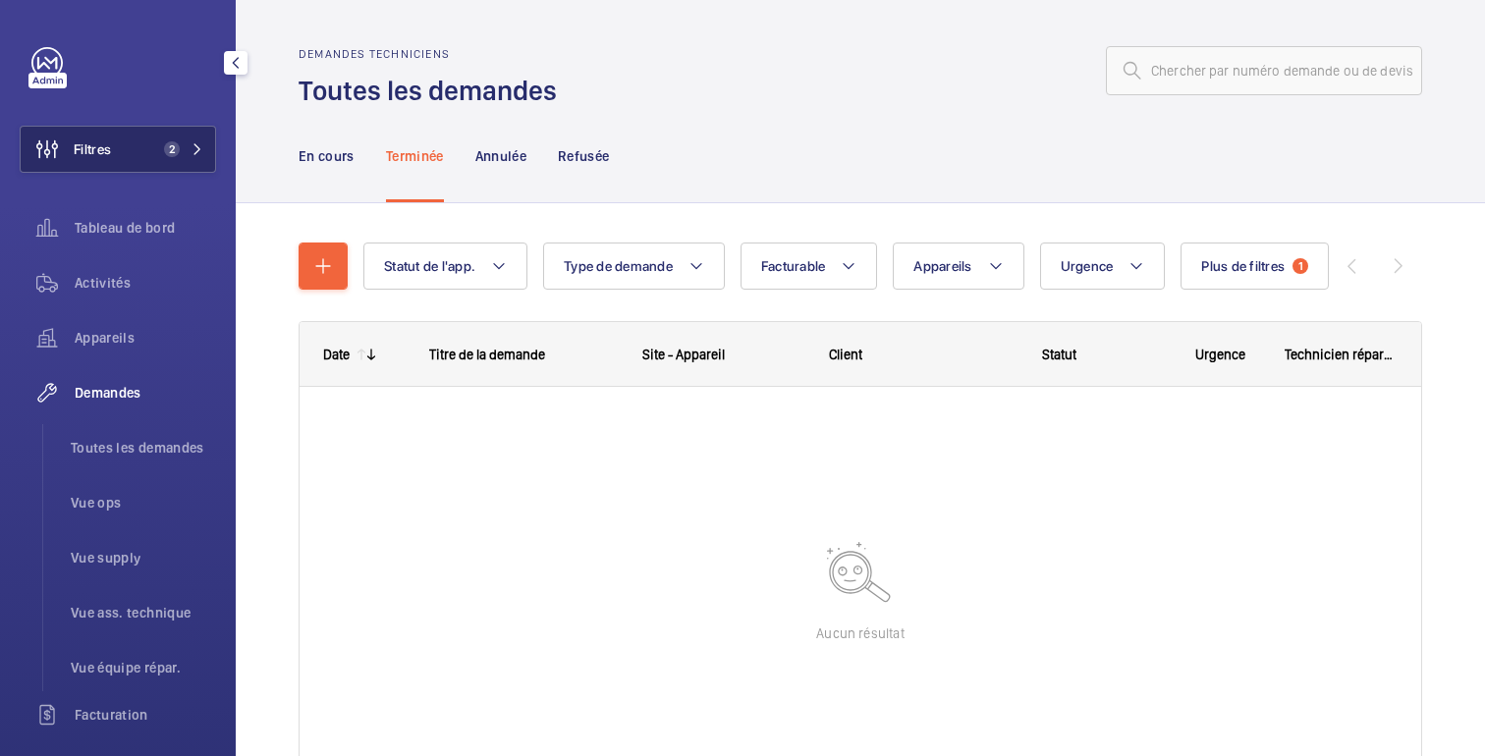
click at [157, 147] on span "2" at bounding box center [168, 149] width 24 height 16
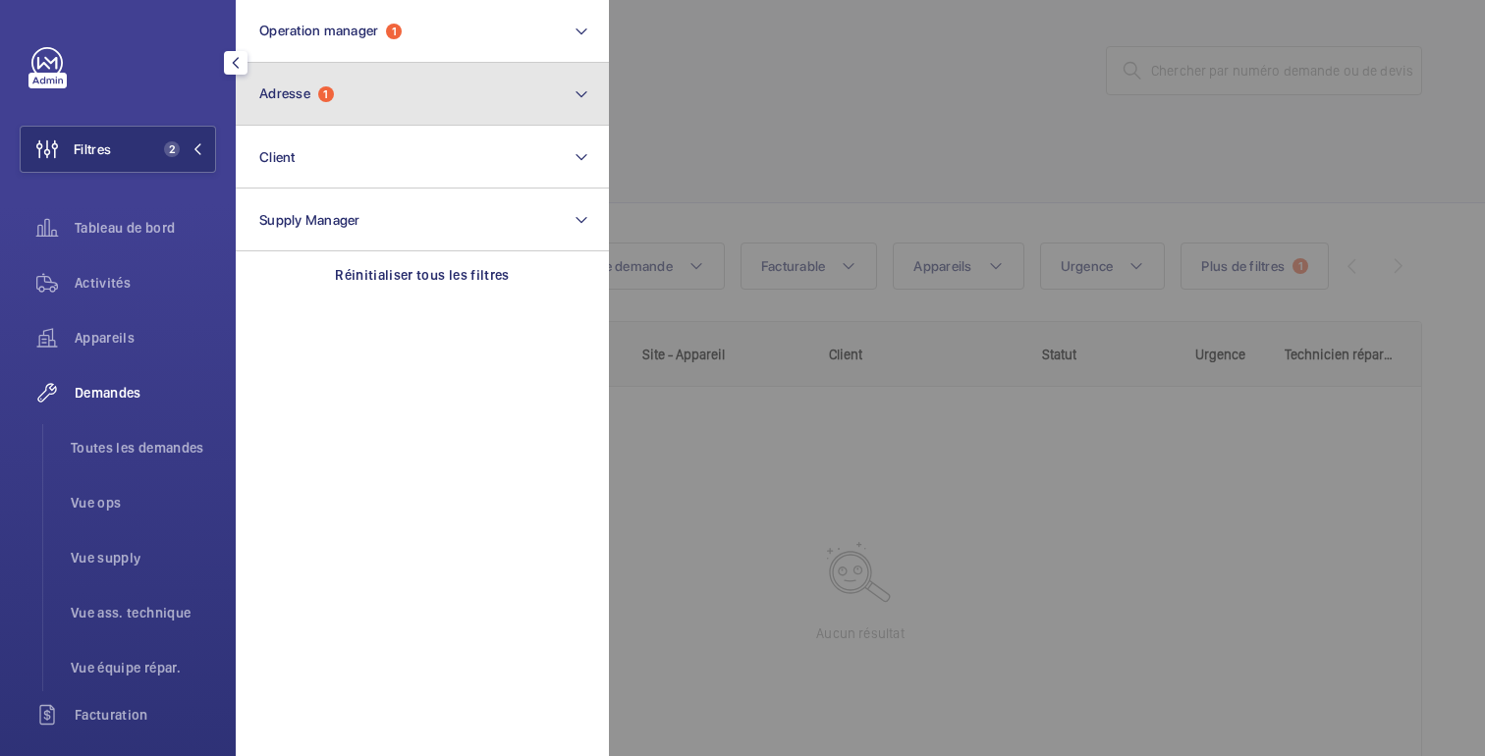
click at [357, 95] on button "Adresse 1" at bounding box center [422, 94] width 373 height 63
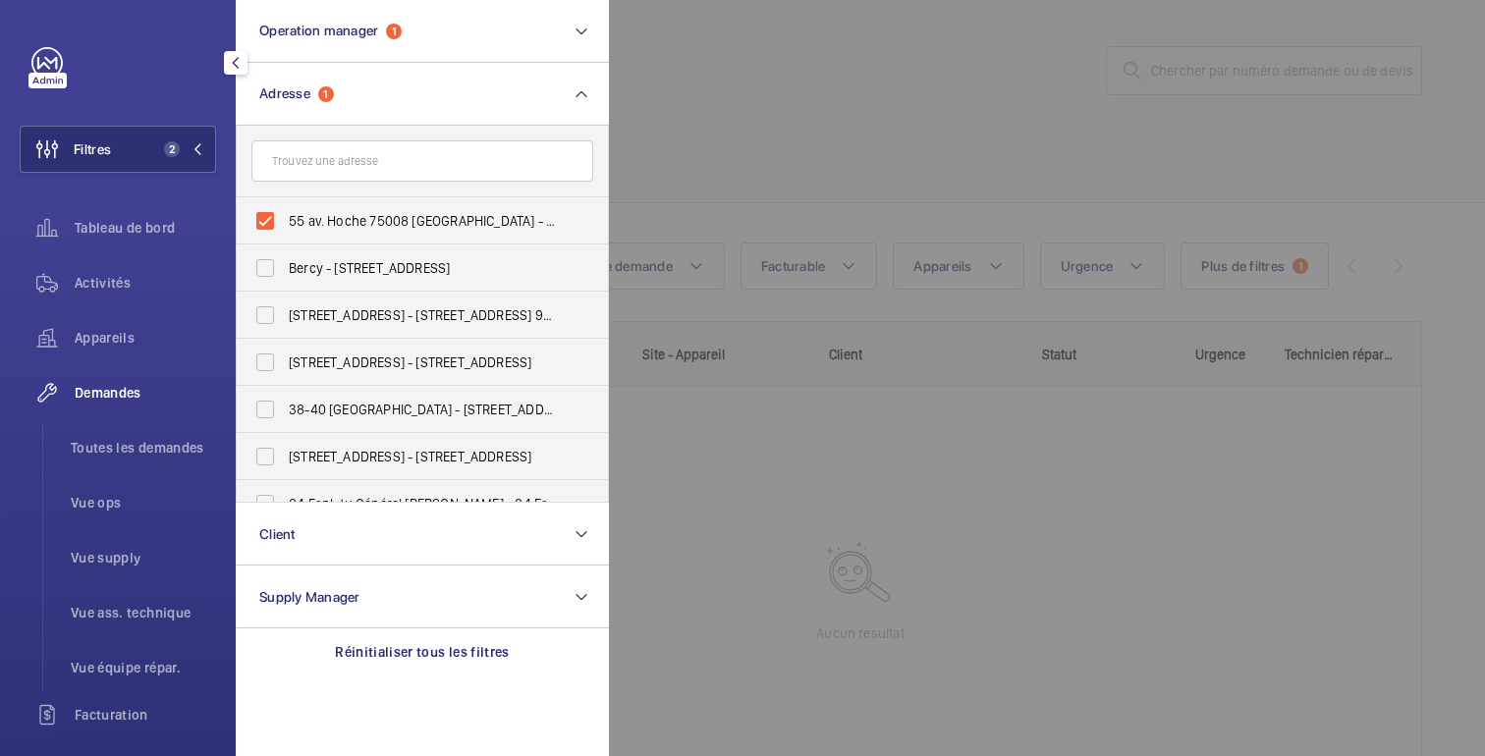
click at [361, 158] on input "text" at bounding box center [422, 160] width 342 height 41
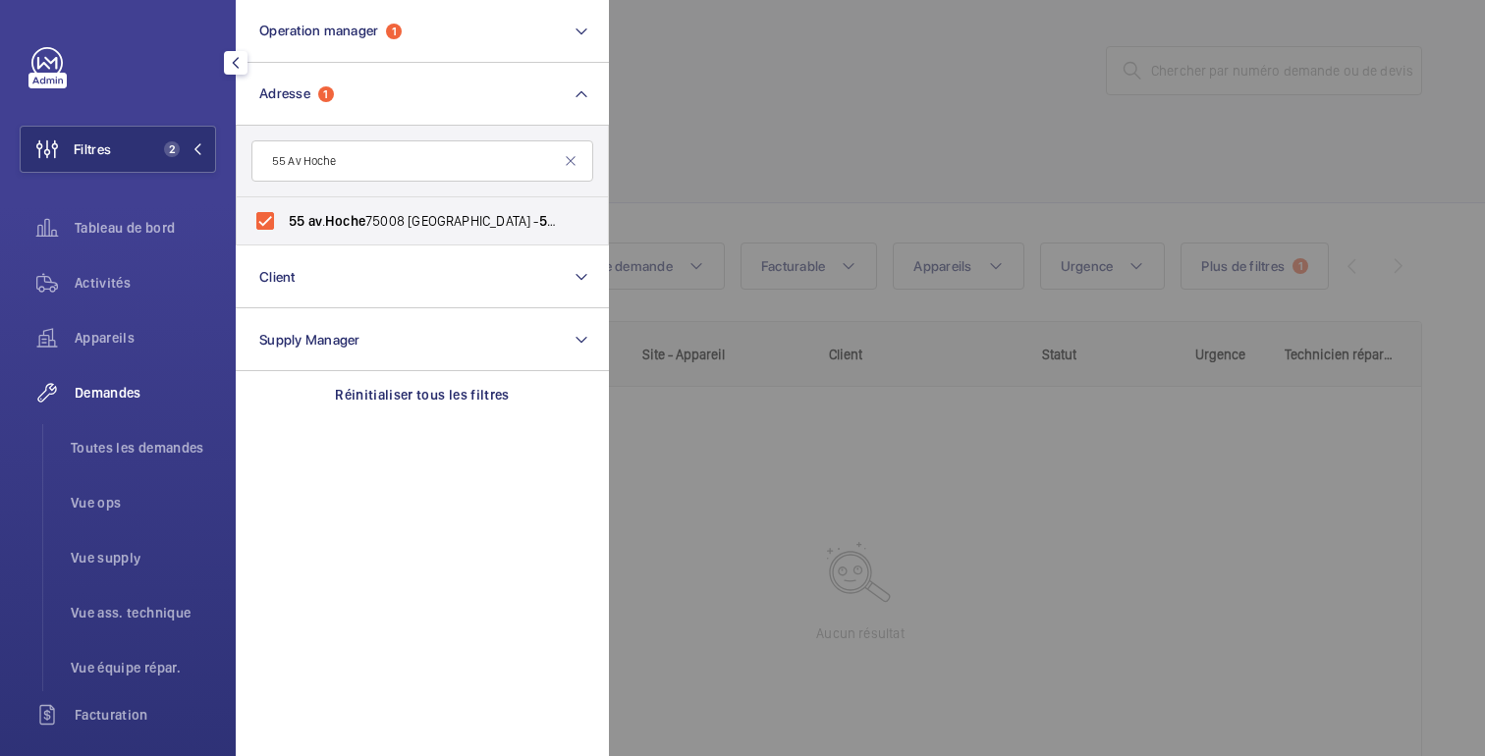
type input "55 Av Hoche"
click at [667, 132] on div at bounding box center [1351, 378] width 1485 height 756
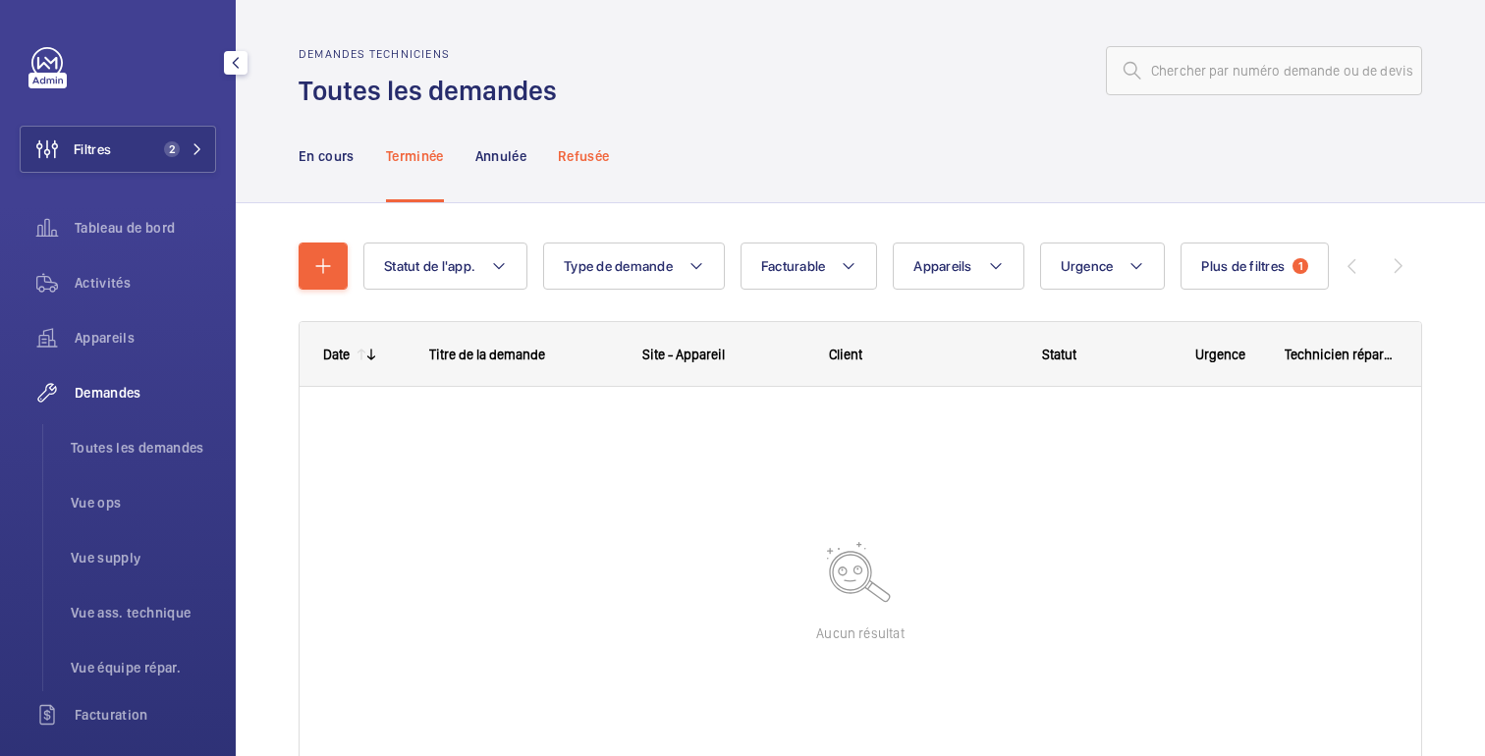
click at [591, 168] on div "Refusée" at bounding box center [583, 155] width 51 height 93
click at [513, 157] on p "Annulée" at bounding box center [500, 156] width 51 height 20
click at [316, 161] on p "En cours" at bounding box center [327, 156] width 56 height 20
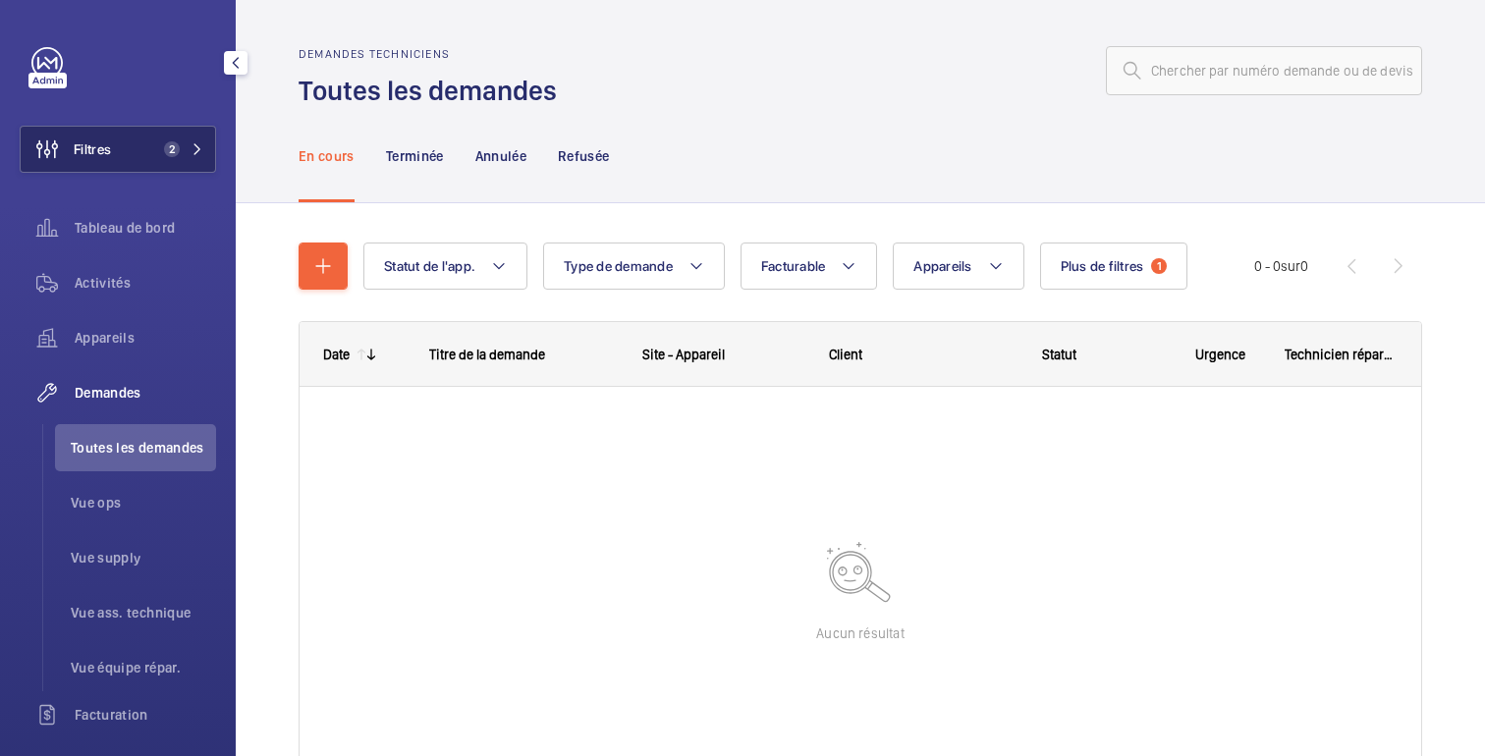
click at [193, 153] on mat-icon at bounding box center [198, 149] width 12 height 12
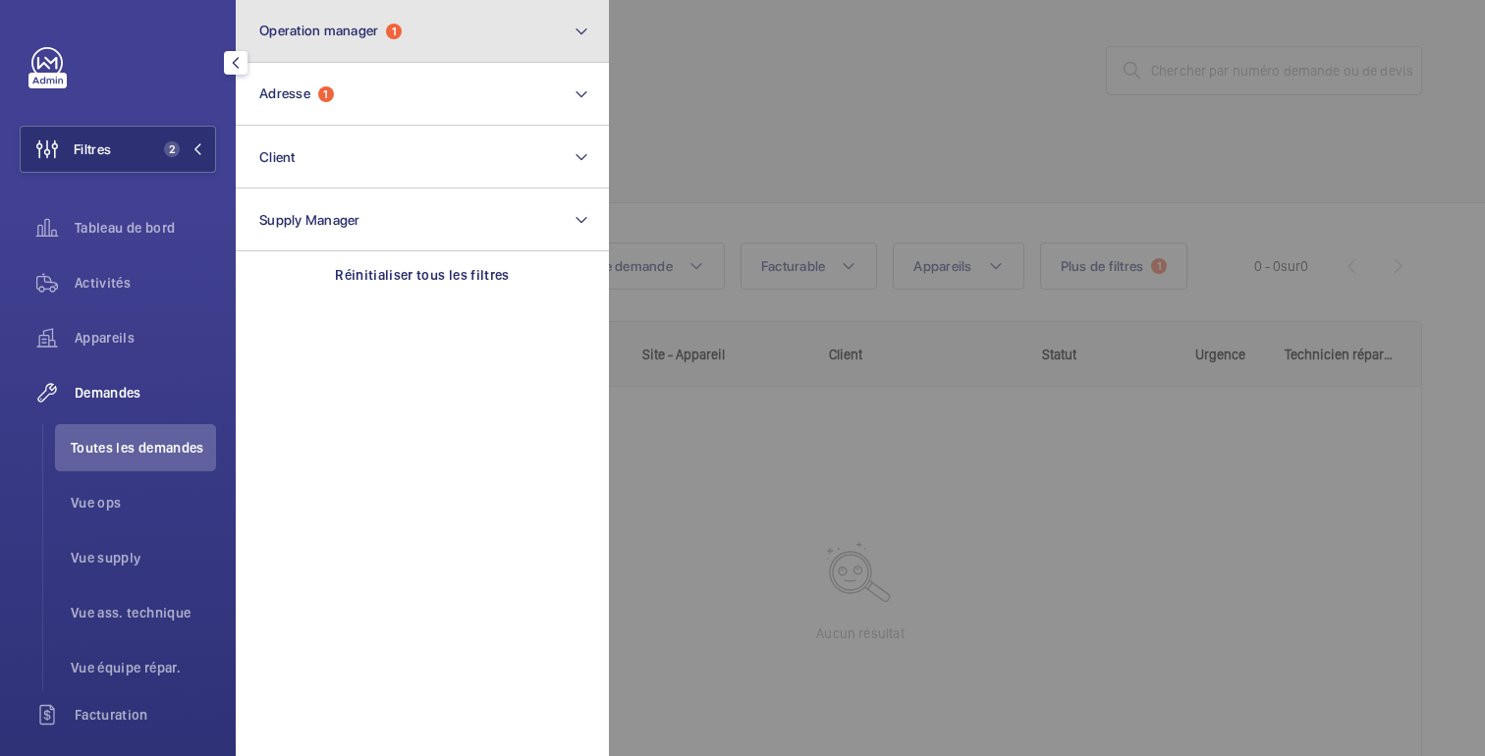
click at [344, 19] on button "Operation manager 1" at bounding box center [422, 31] width 373 height 63
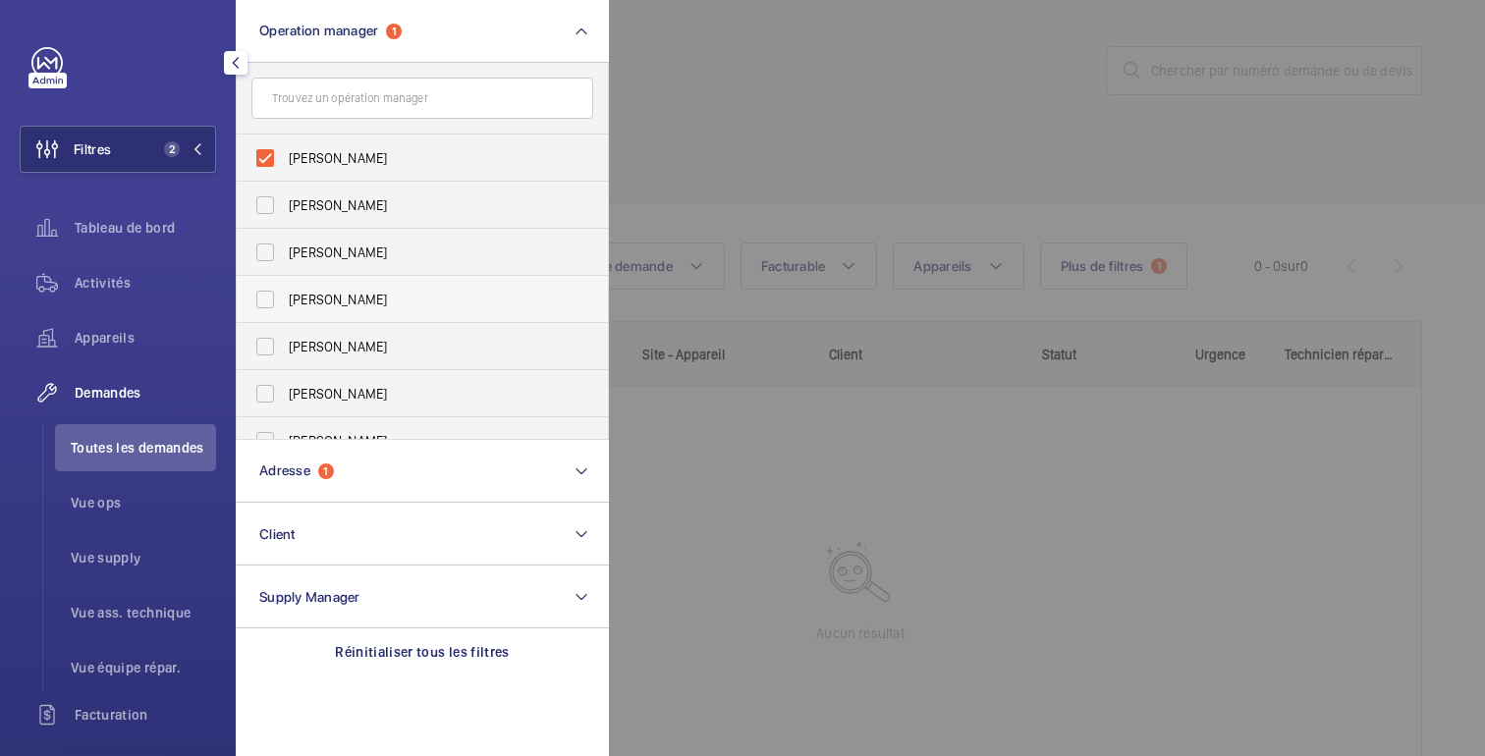
click at [358, 308] on span "Anthony Mouchez" at bounding box center [424, 300] width 270 height 20
click at [285, 308] on input "Anthony Mouchez" at bounding box center [265, 299] width 39 height 39
checkbox input "true"
click at [809, 102] on div at bounding box center [1351, 378] width 1485 height 756
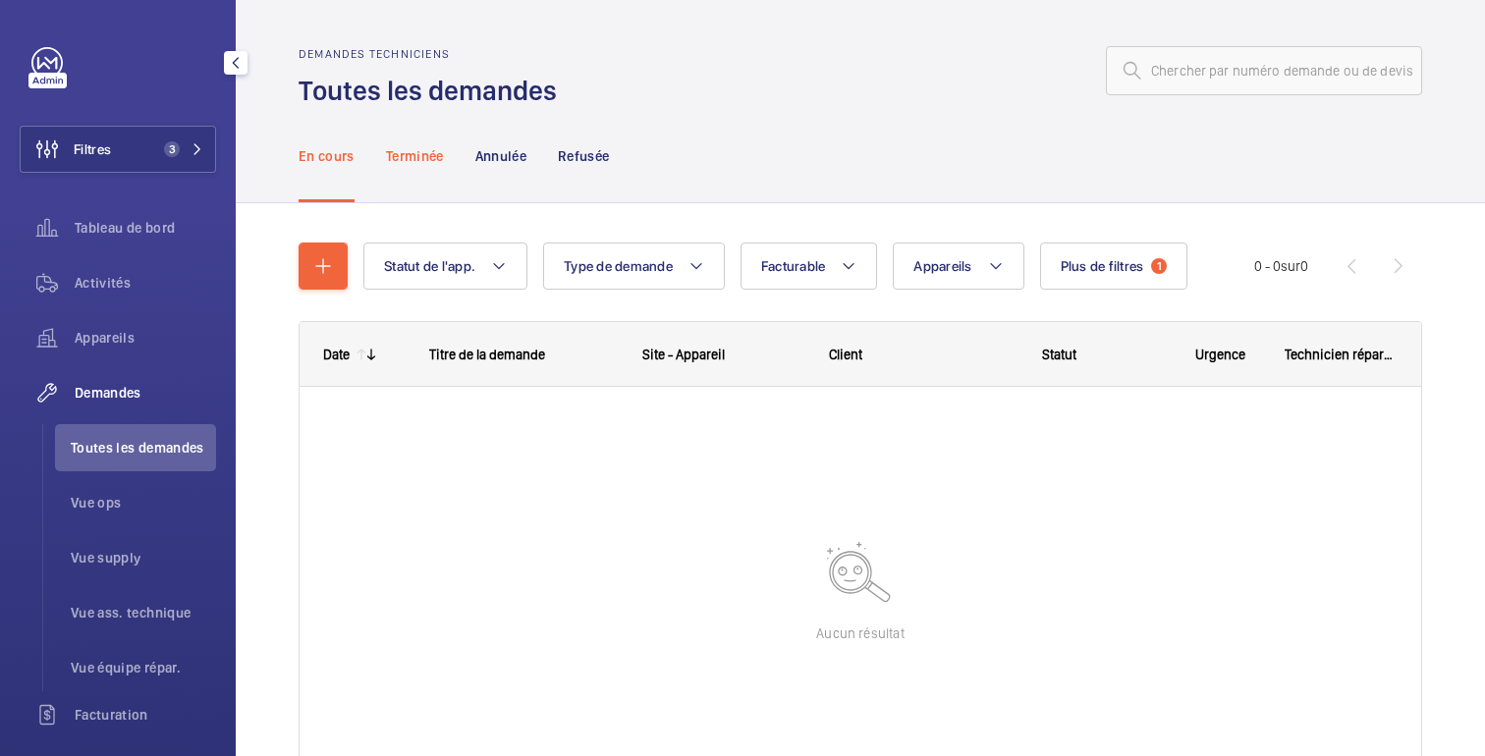
click at [419, 160] on p "Terminée" at bounding box center [415, 156] width 58 height 20
click at [512, 152] on p "Annulée" at bounding box center [500, 156] width 51 height 20
click at [582, 162] on p "Refusée" at bounding box center [583, 156] width 51 height 20
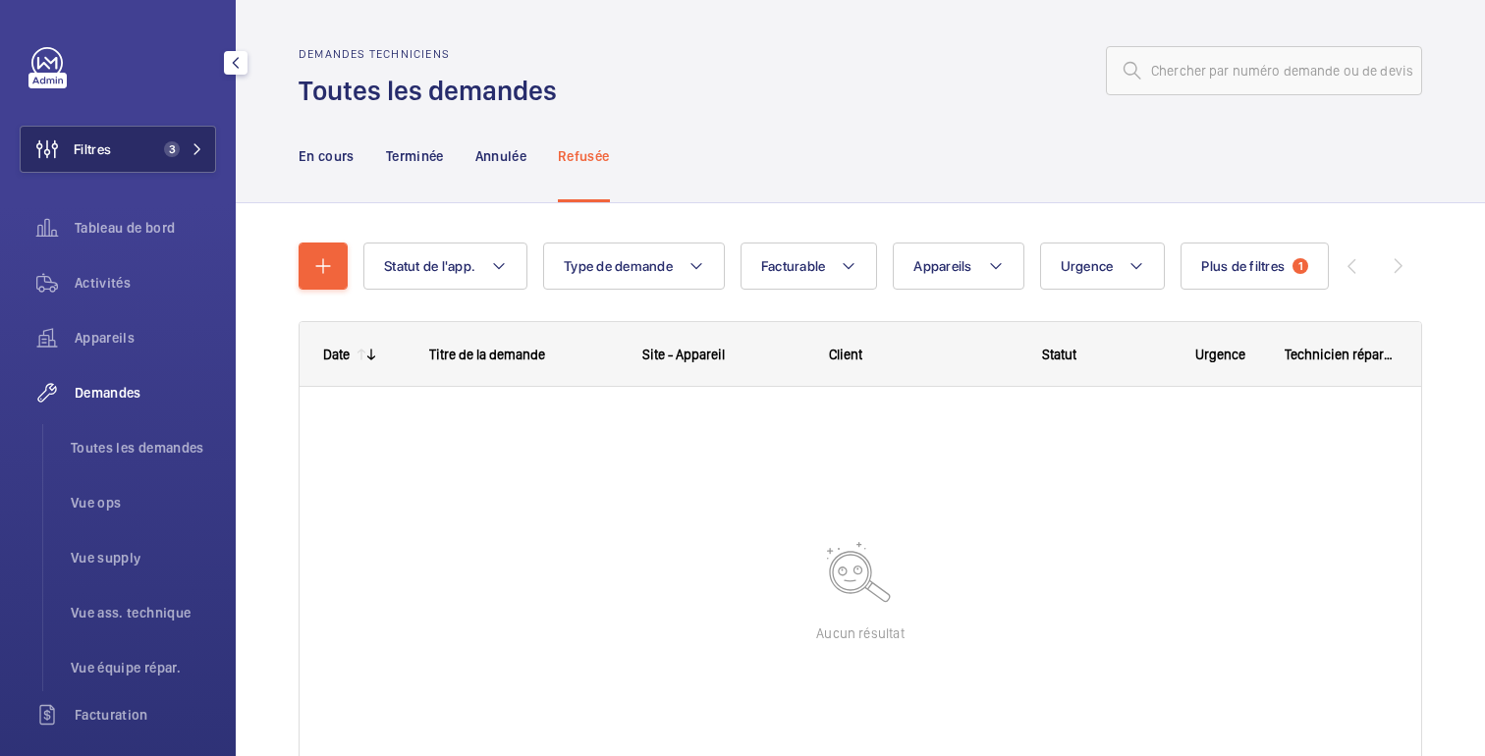
click at [140, 172] on button "Filtres 3" at bounding box center [118, 149] width 196 height 47
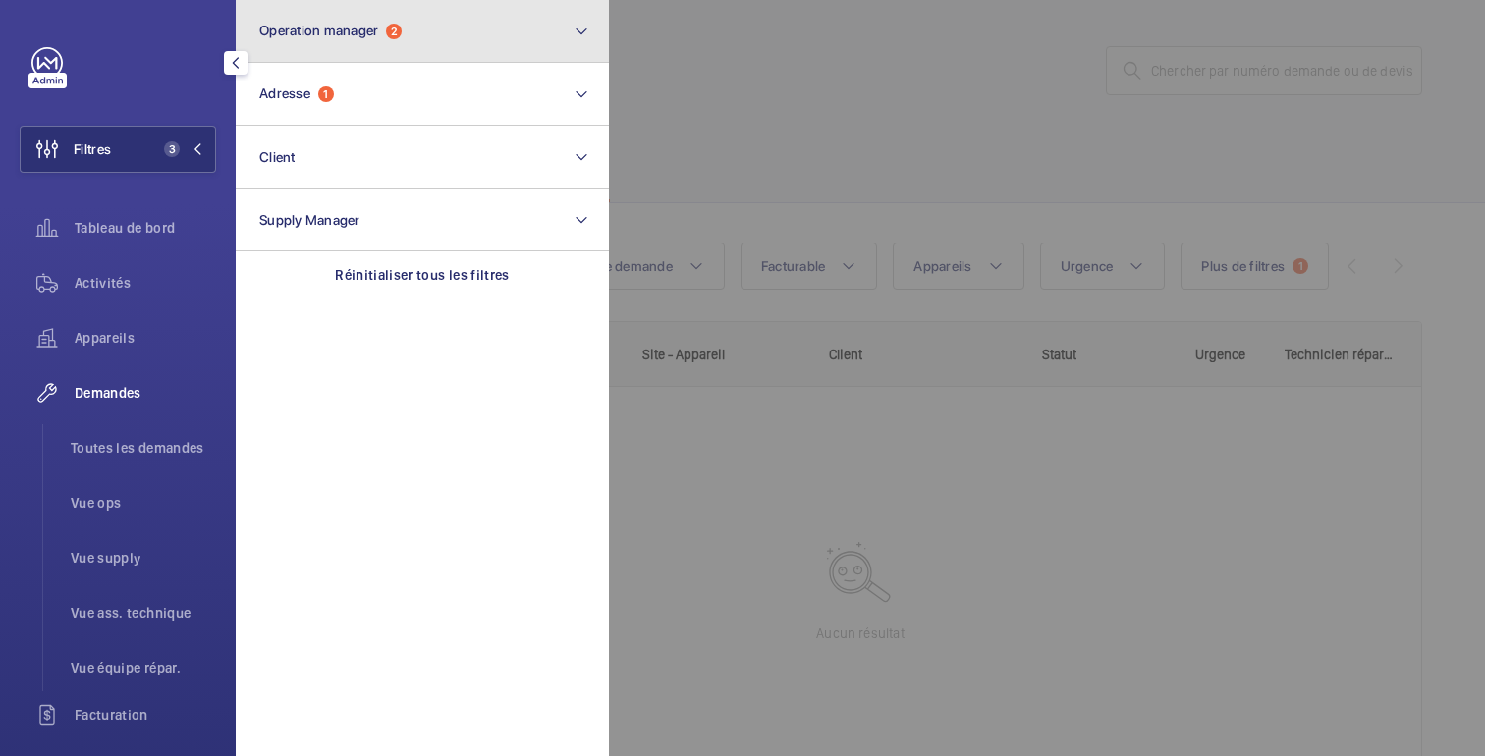
click at [451, 20] on button "Operation manager 2" at bounding box center [422, 31] width 373 height 63
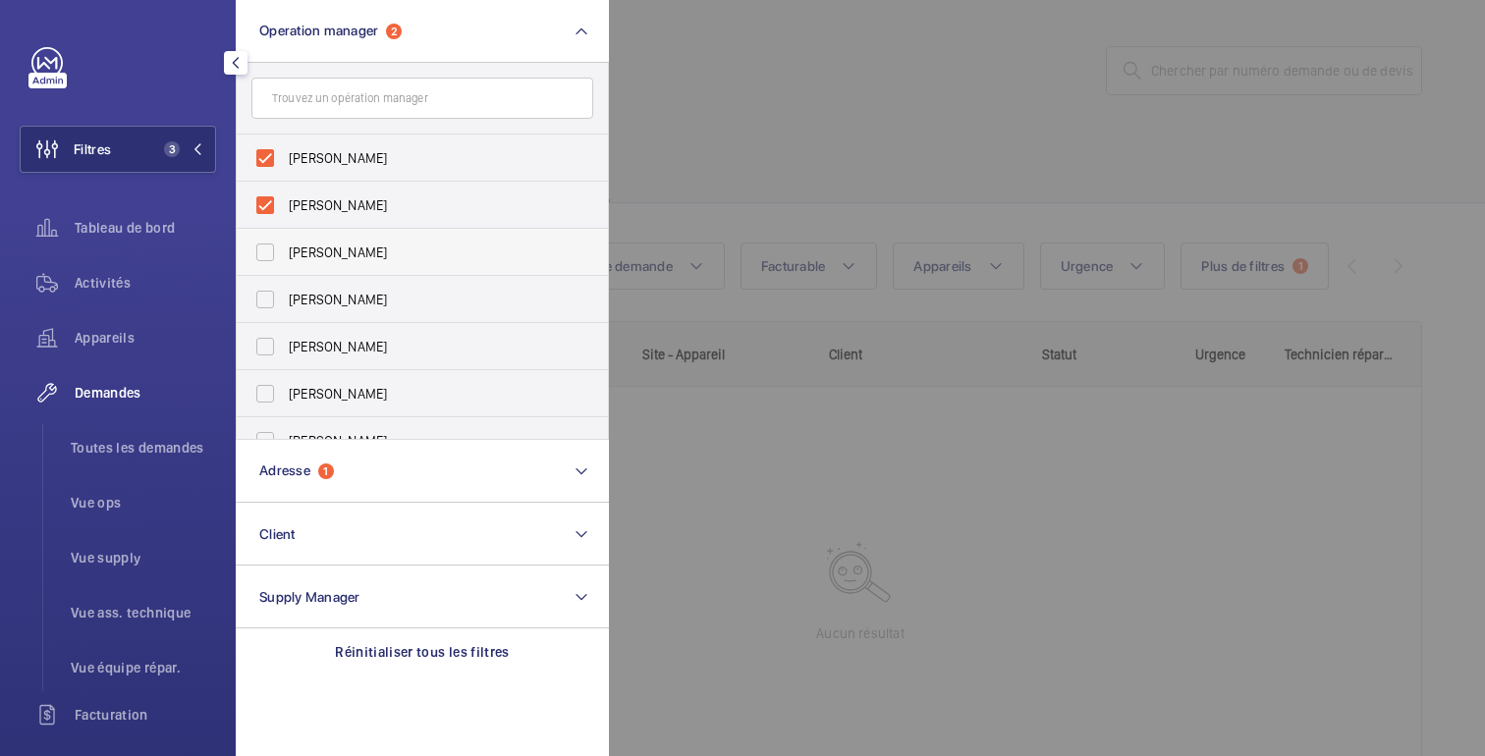
click at [315, 239] on label "Florence Dulin" at bounding box center [408, 252] width 342 height 47
click at [285, 239] on input "Florence Dulin" at bounding box center [265, 252] width 39 height 39
checkbox input "true"
click at [316, 295] on span "Zohra Hamdani" at bounding box center [424, 300] width 270 height 20
click at [285, 295] on input "Zohra Hamdani" at bounding box center [265, 299] width 39 height 39
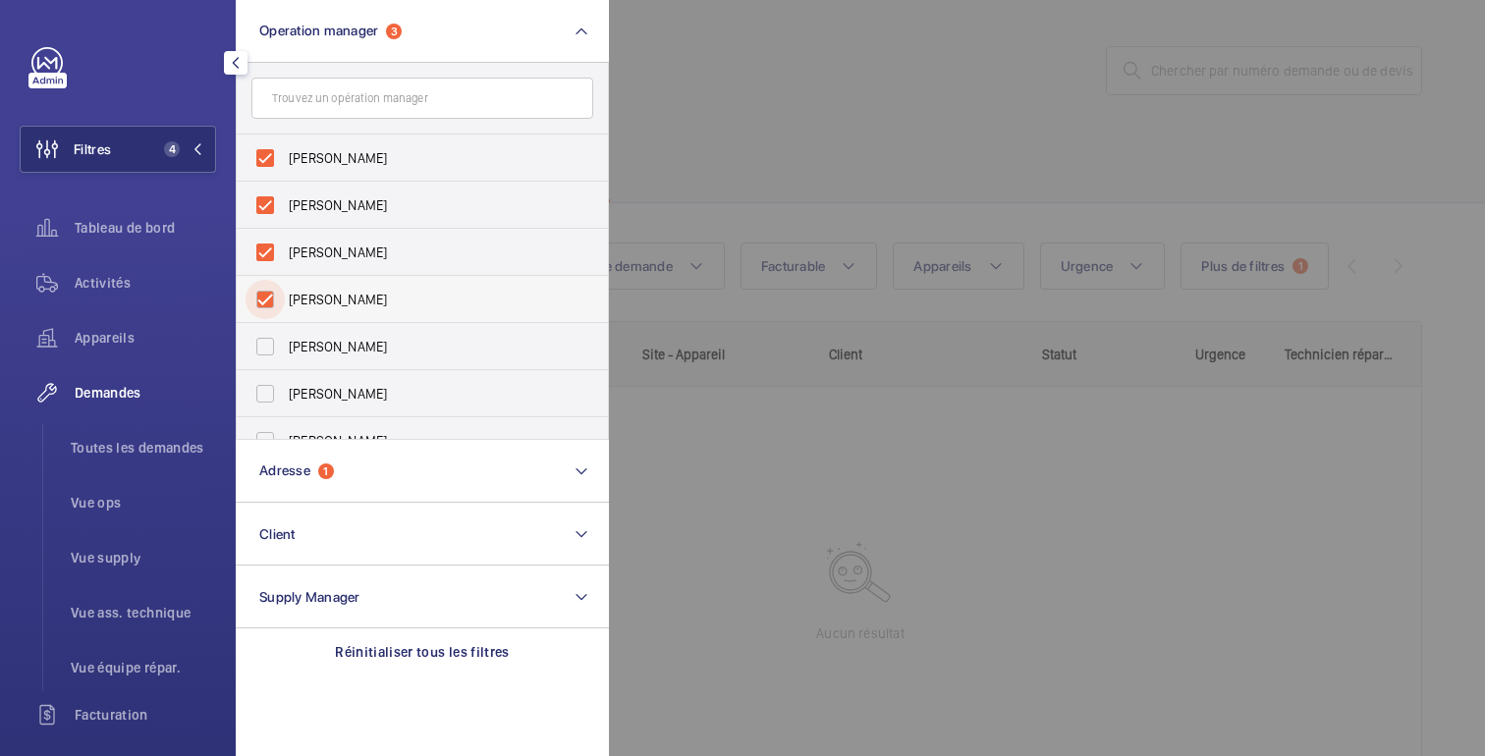
checkbox input "true"
click at [333, 354] on span "Karim Kaced" at bounding box center [424, 347] width 270 height 20
click at [285, 354] on input "Karim Kaced" at bounding box center [265, 346] width 39 height 39
checkbox input "true"
click at [335, 401] on span "Caroline Diallo" at bounding box center [424, 394] width 270 height 20
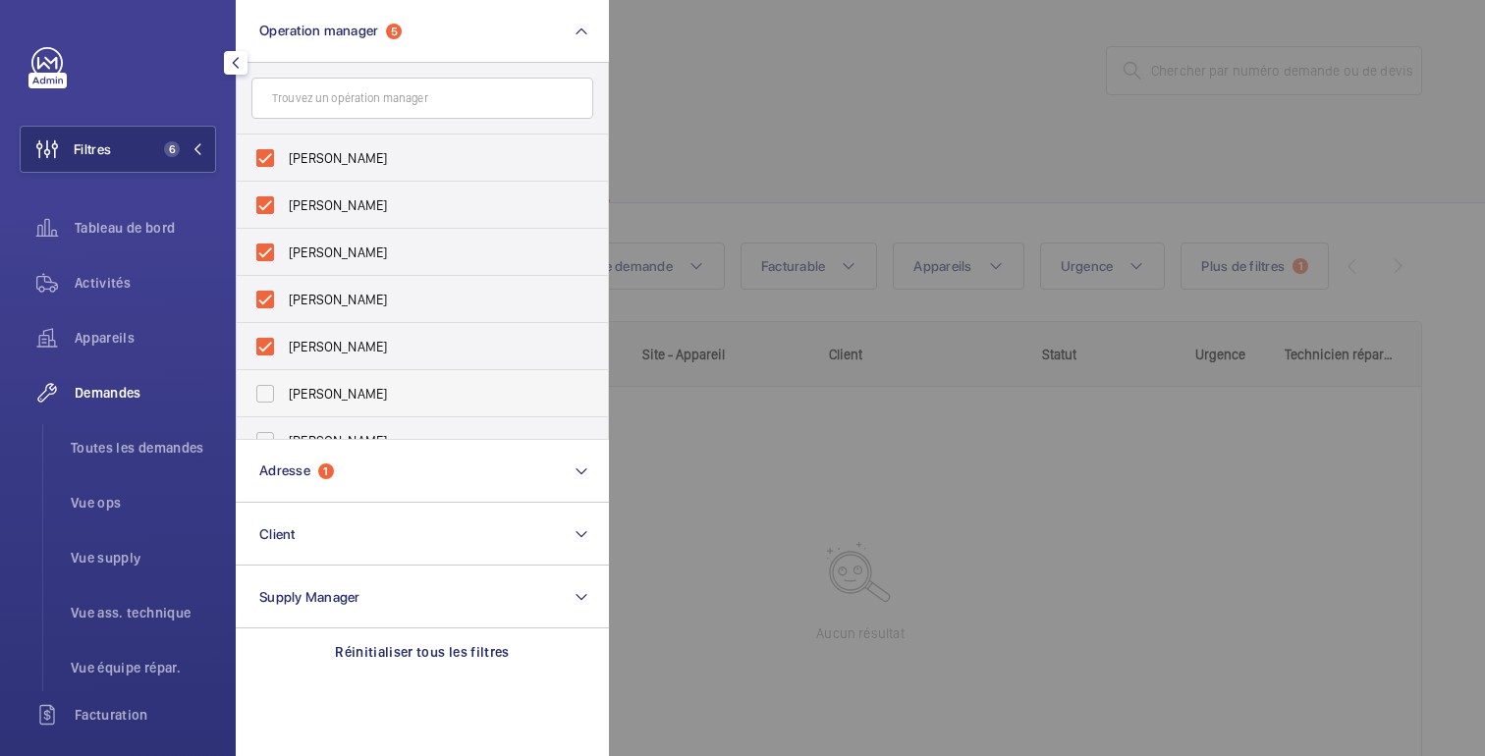
click at [285, 401] on input "Caroline Diallo" at bounding box center [265, 393] width 39 height 39
checkbox input "true"
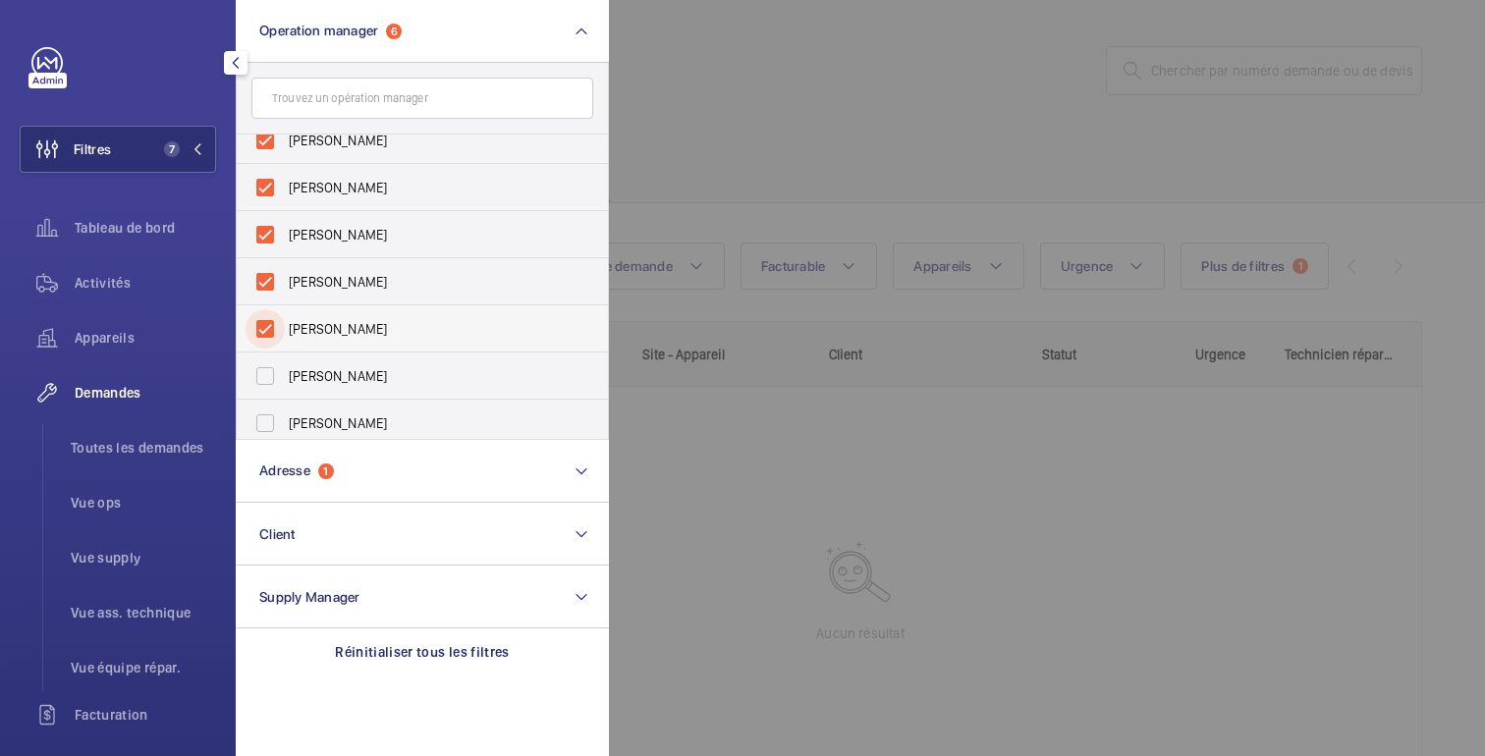
scroll to position [73, 0]
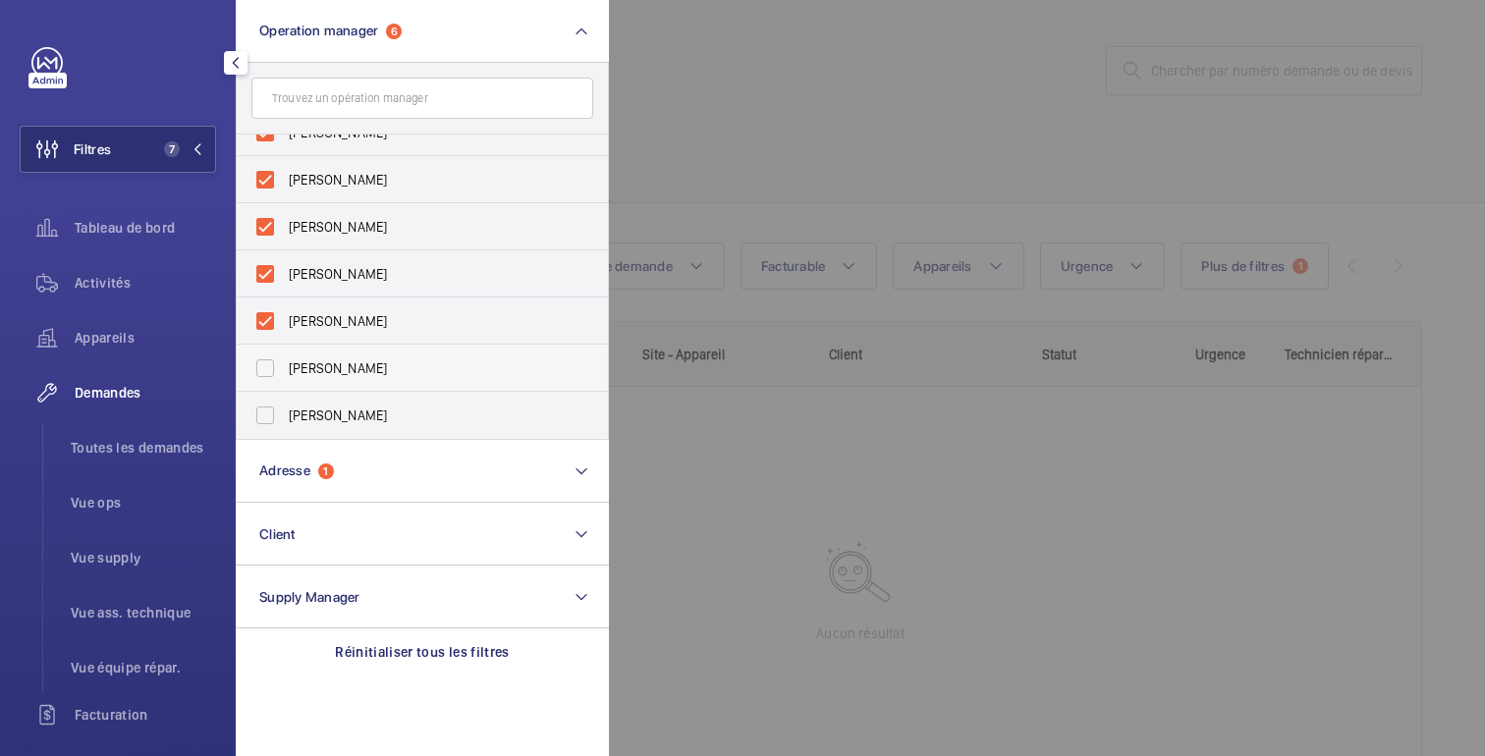
click at [335, 368] on span "Romain Wagener" at bounding box center [424, 368] width 270 height 20
click at [285, 368] on input "Romain Wagener" at bounding box center [265, 368] width 39 height 39
checkbox input "true"
click at [347, 420] on span "Ludovic Bestory" at bounding box center [424, 416] width 270 height 20
click at [285, 420] on input "Ludovic Bestory" at bounding box center [265, 415] width 39 height 39
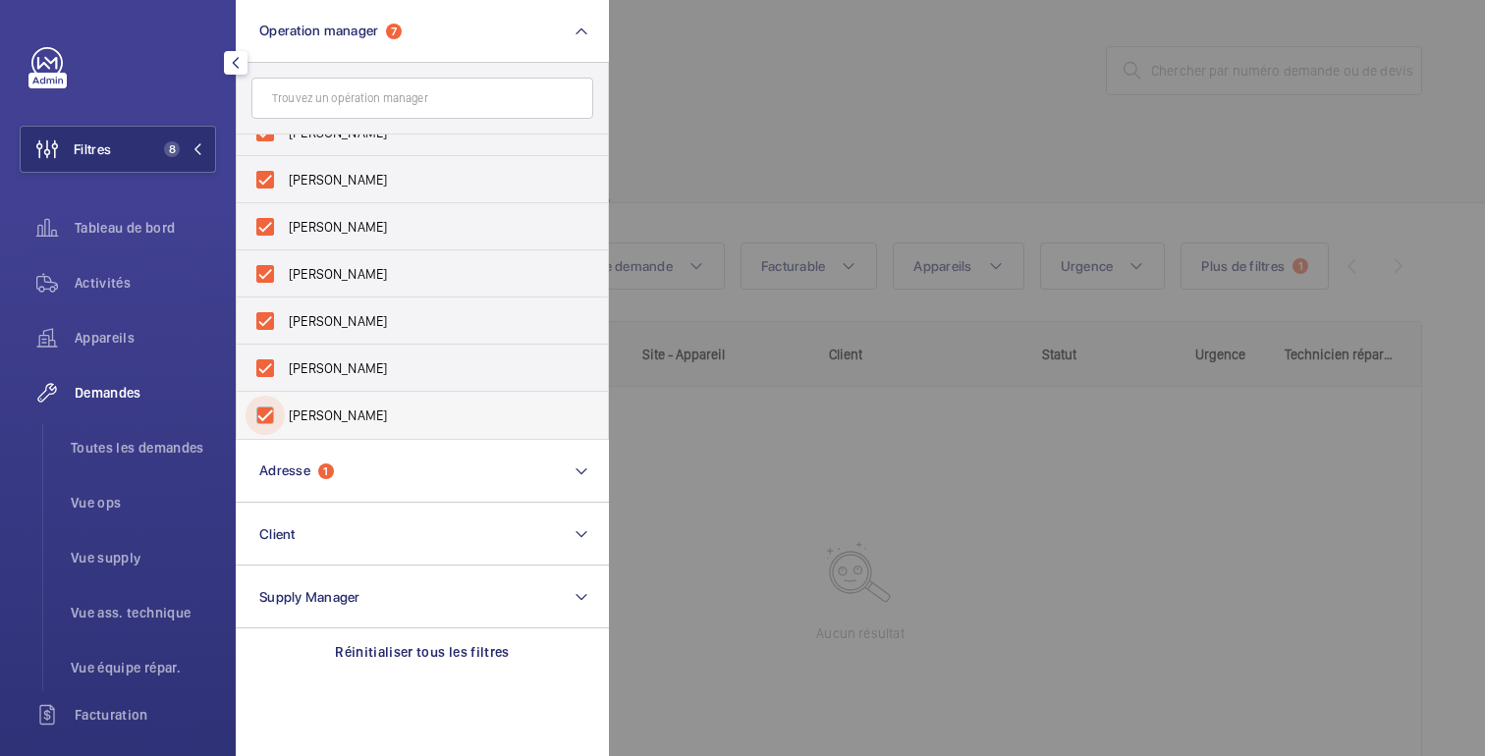
checkbox input "true"
click at [709, 111] on div at bounding box center [1351, 378] width 1485 height 756
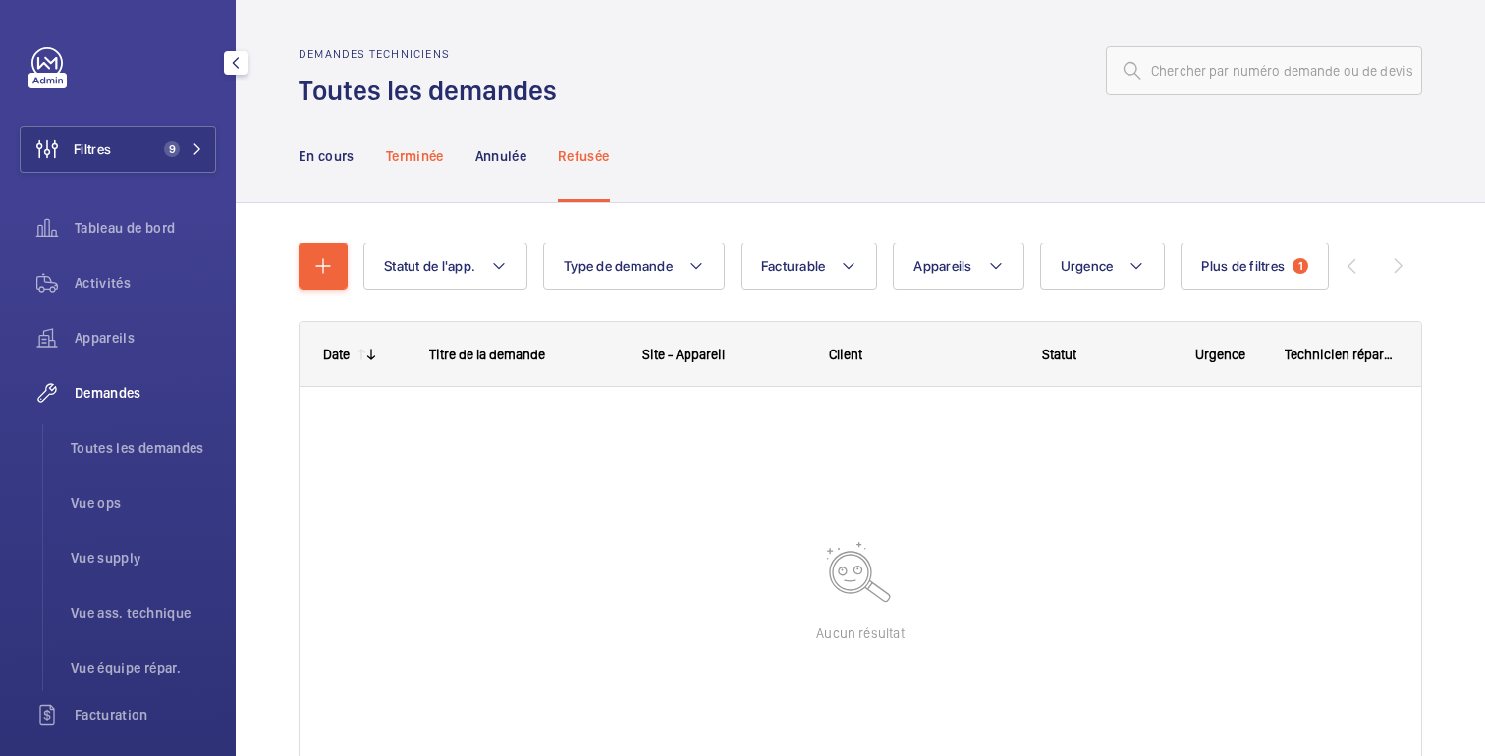
click at [414, 152] on p "Terminée" at bounding box center [415, 156] width 58 height 20
click at [337, 169] on div "En cours" at bounding box center [327, 155] width 56 height 93
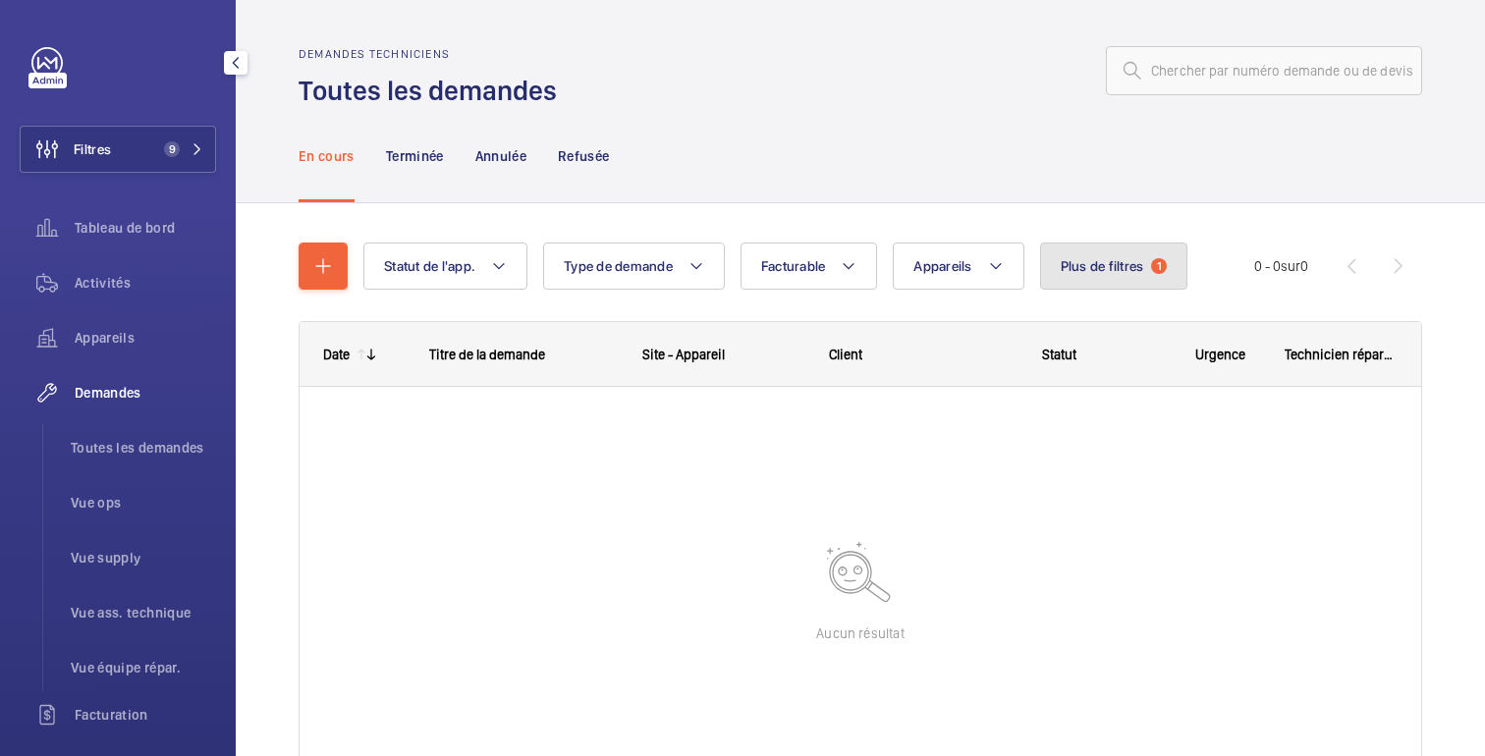
click at [1097, 278] on button "Plus de filtres 1" at bounding box center [1114, 266] width 148 height 47
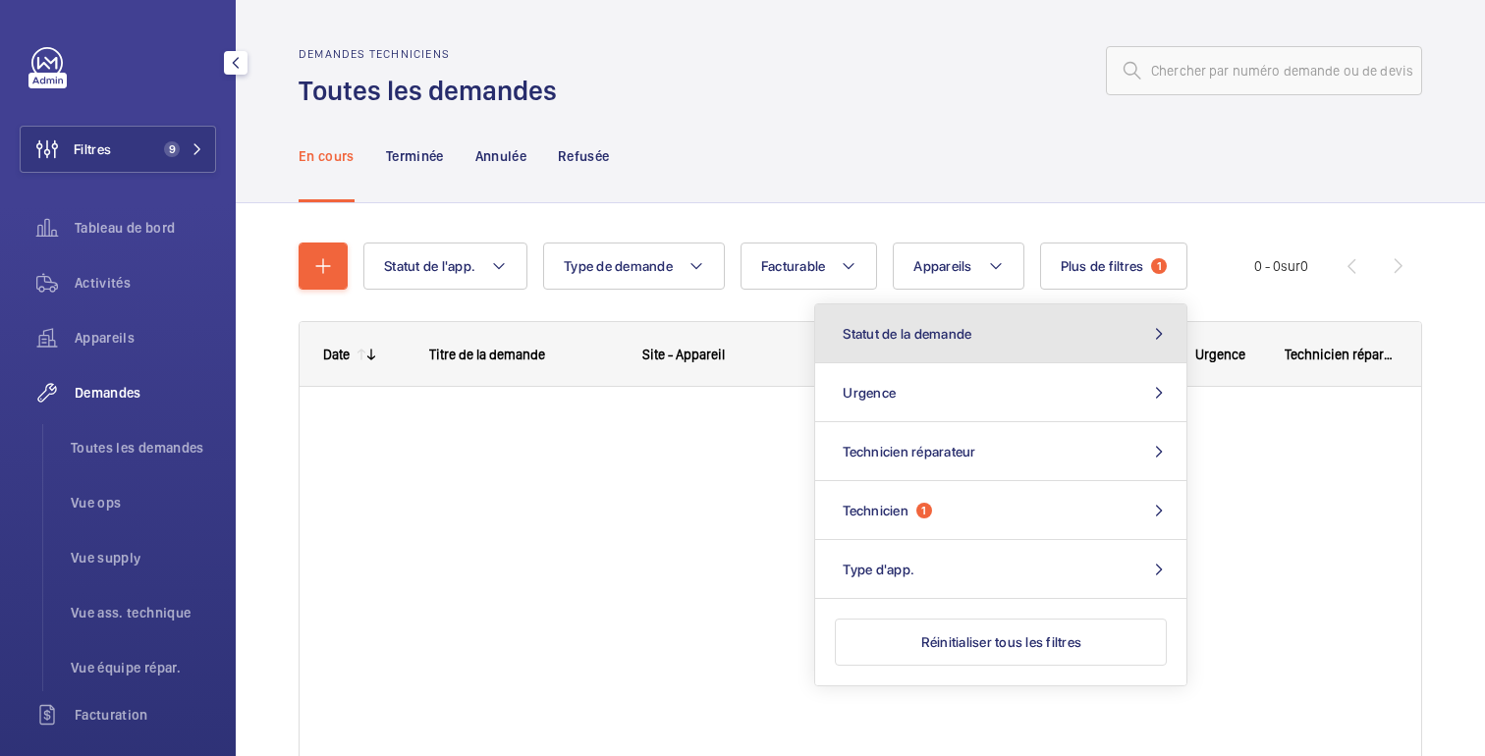
click at [999, 334] on button "Statut de la demande" at bounding box center [1000, 333] width 371 height 59
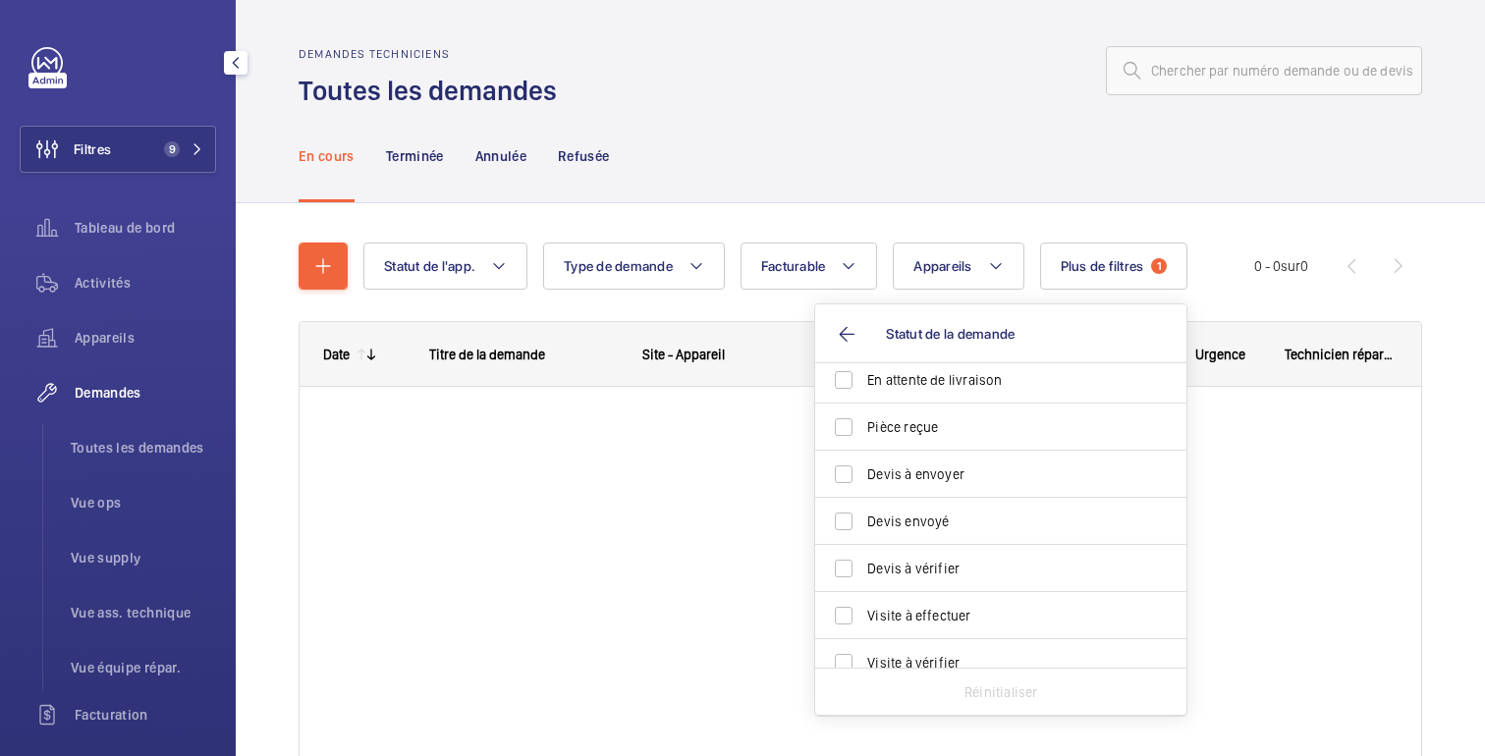
scroll to position [261, 0]
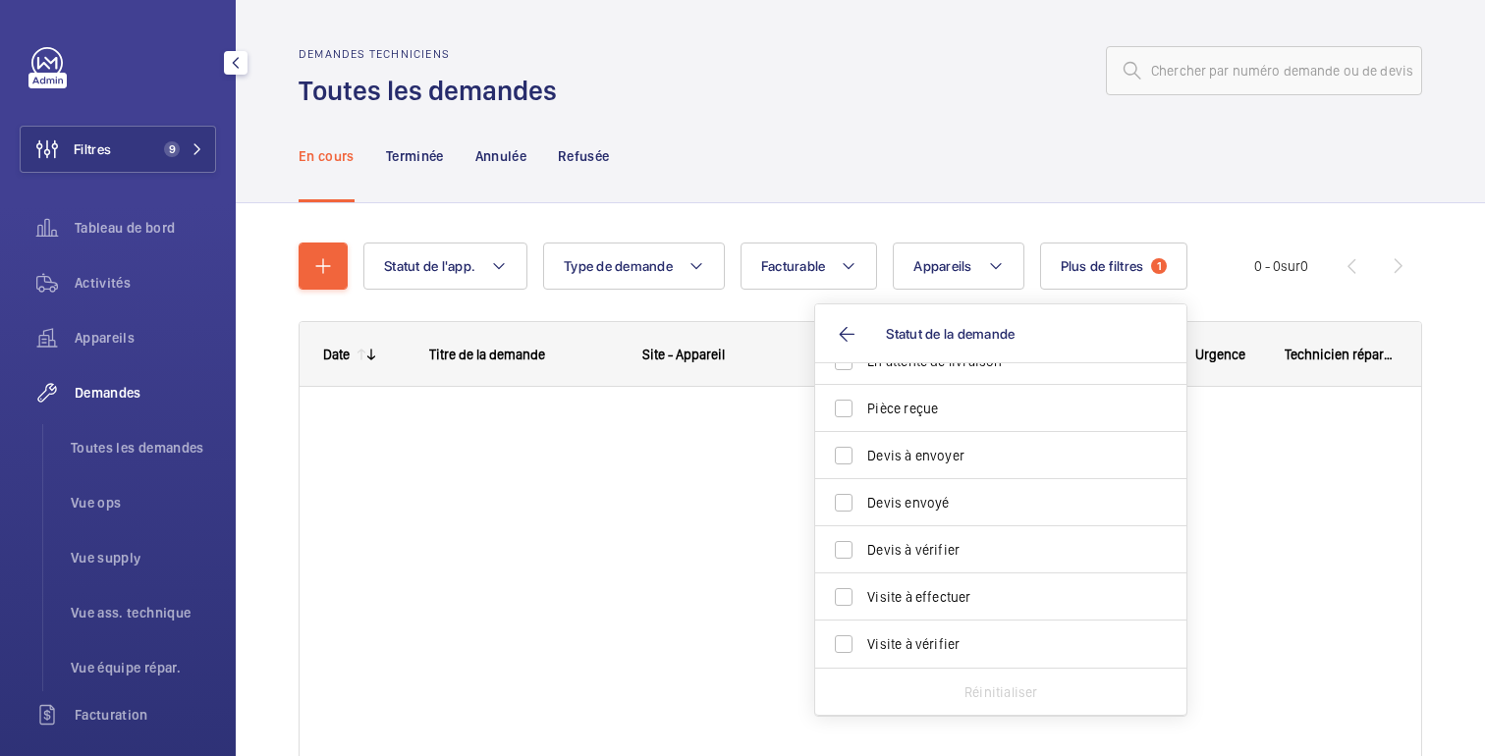
click at [746, 201] on div "En cours Terminée Annulée Refusée" at bounding box center [860, 155] width 1123 height 93
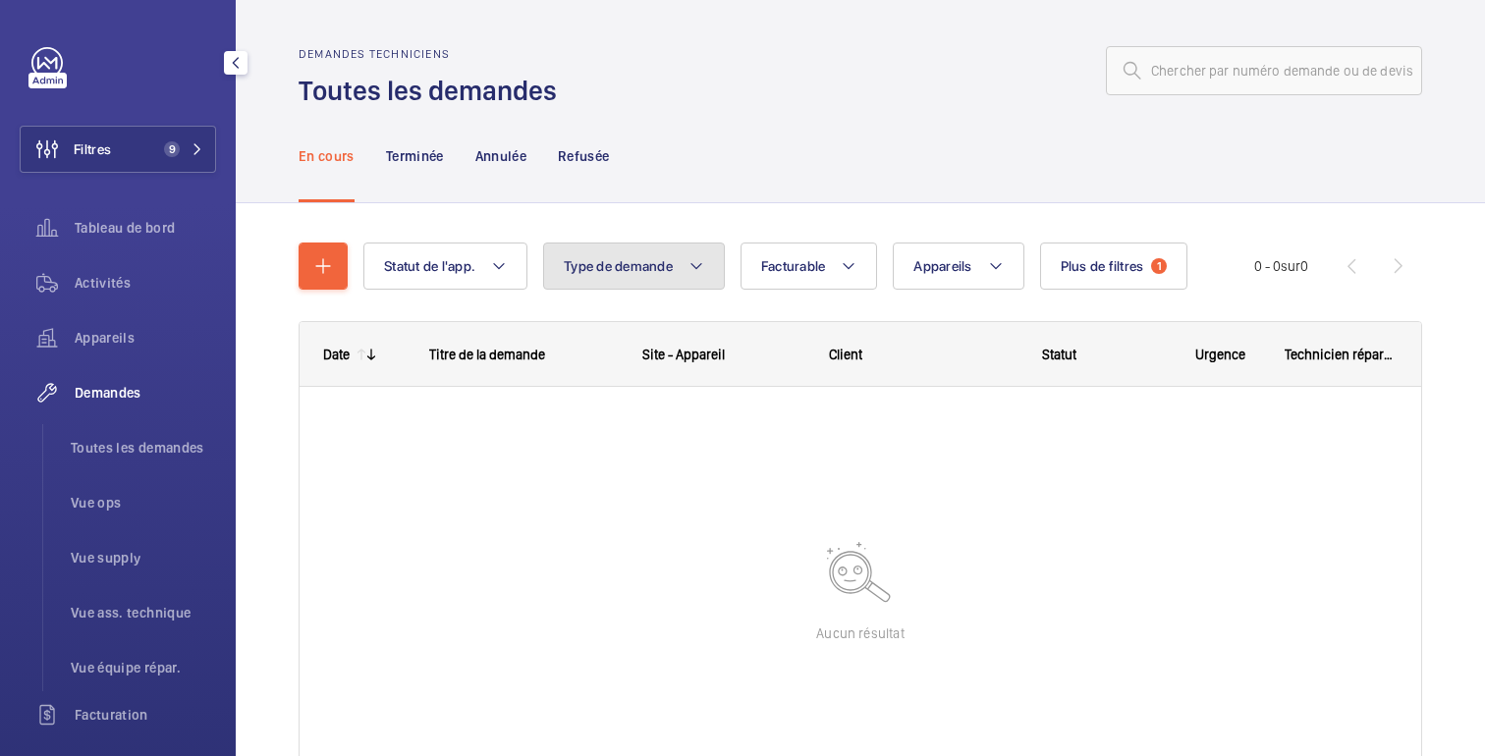
click at [677, 270] on button "Type de demande" at bounding box center [634, 266] width 182 height 47
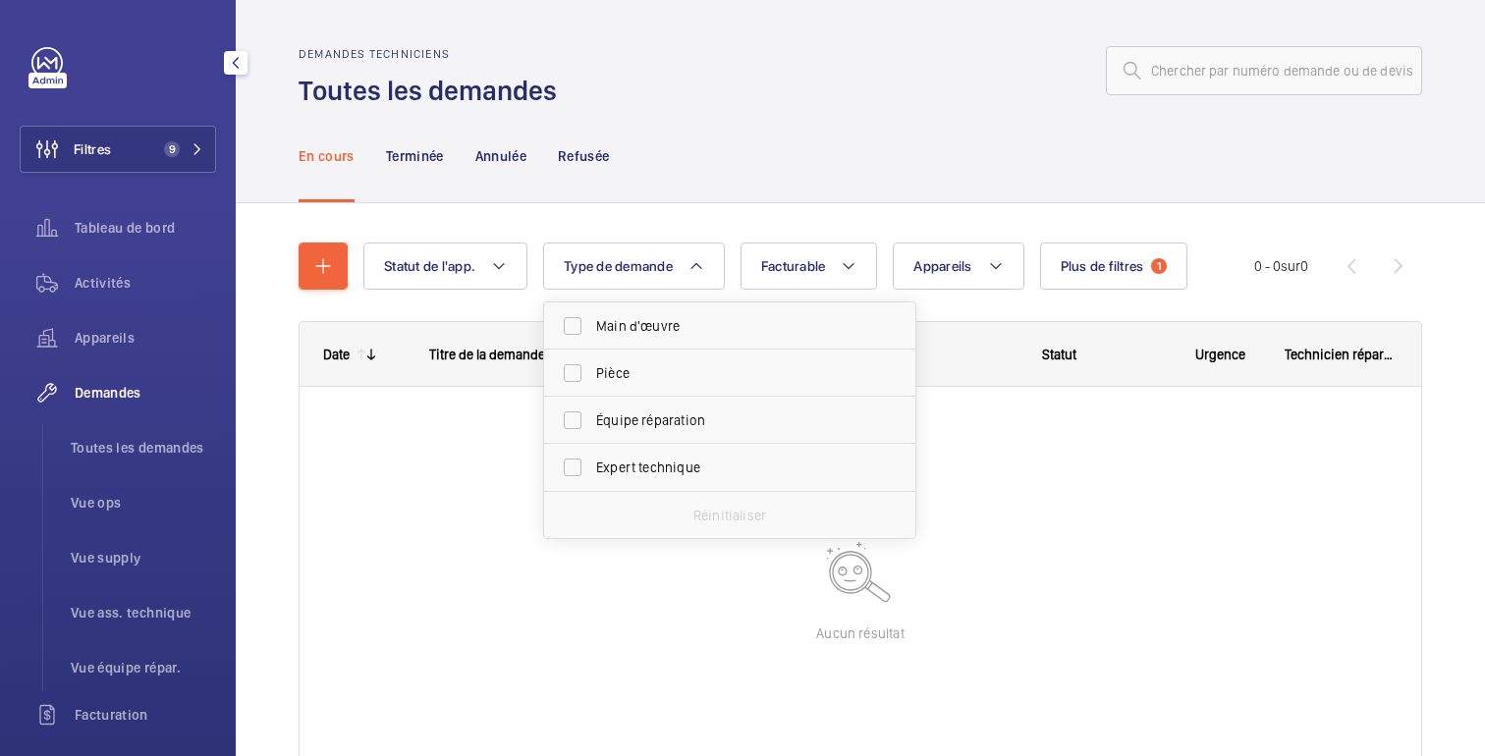
click at [688, 174] on div "En cours Terminée Annulée Refusée" at bounding box center [860, 155] width 1123 height 93
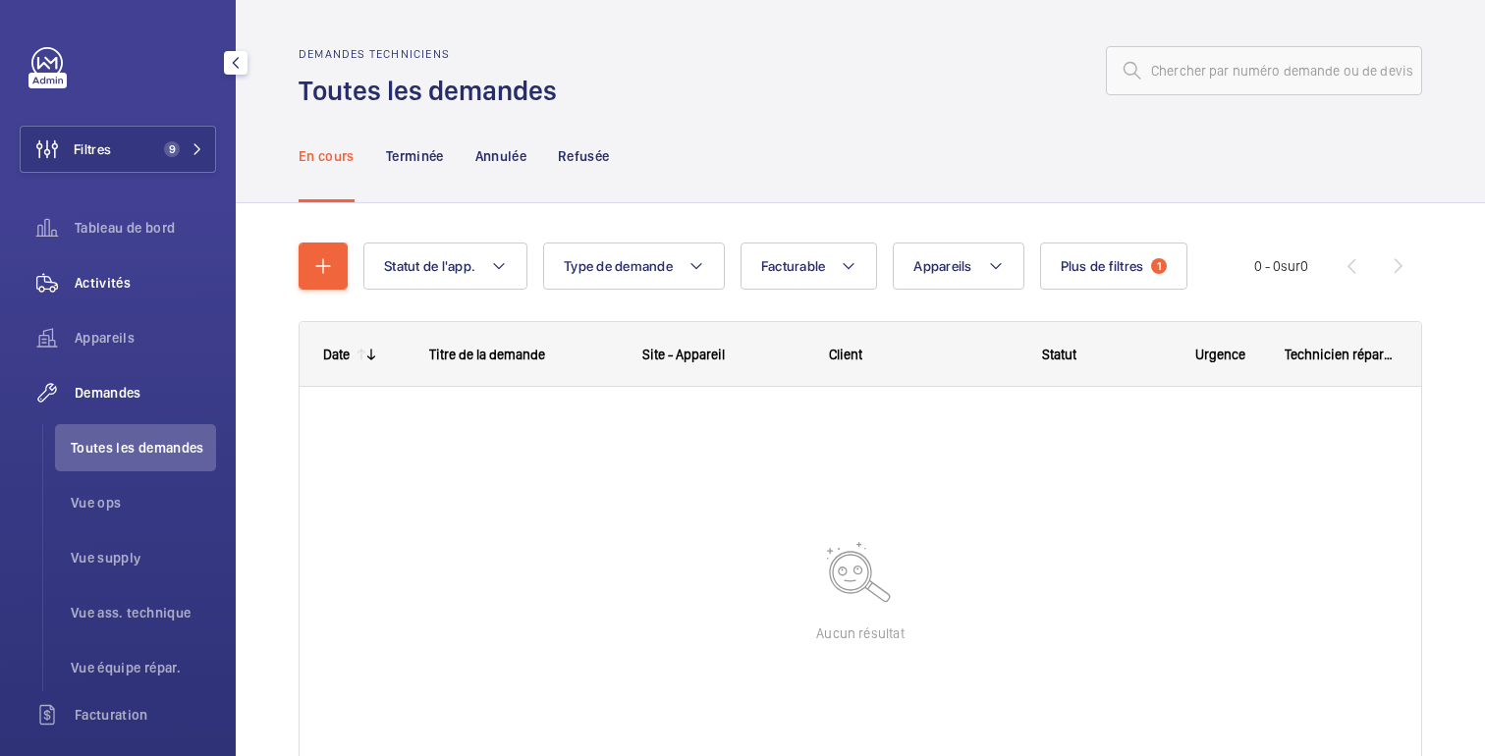
click at [117, 288] on span "Activités" at bounding box center [145, 283] width 141 height 20
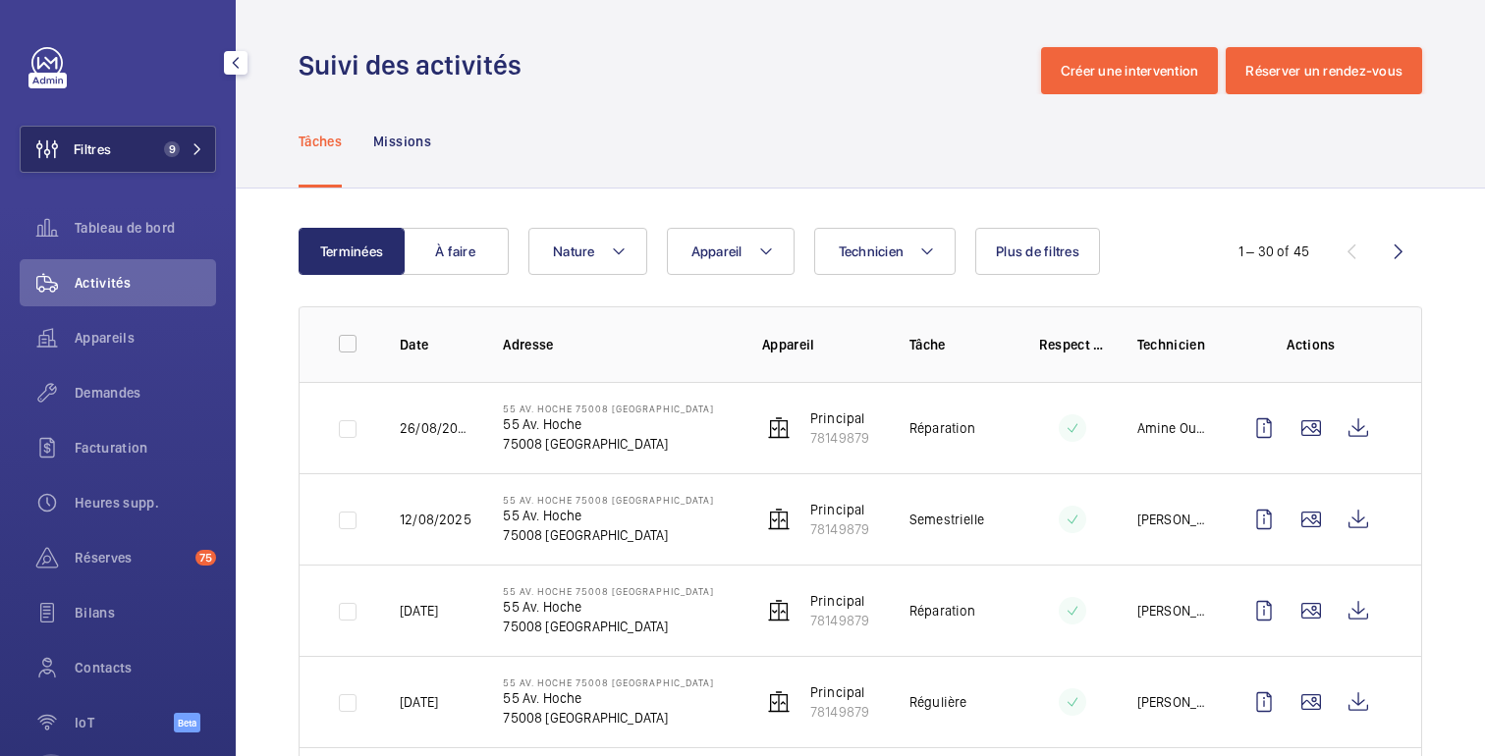
click at [149, 139] on button "Filtres 9" at bounding box center [118, 149] width 196 height 47
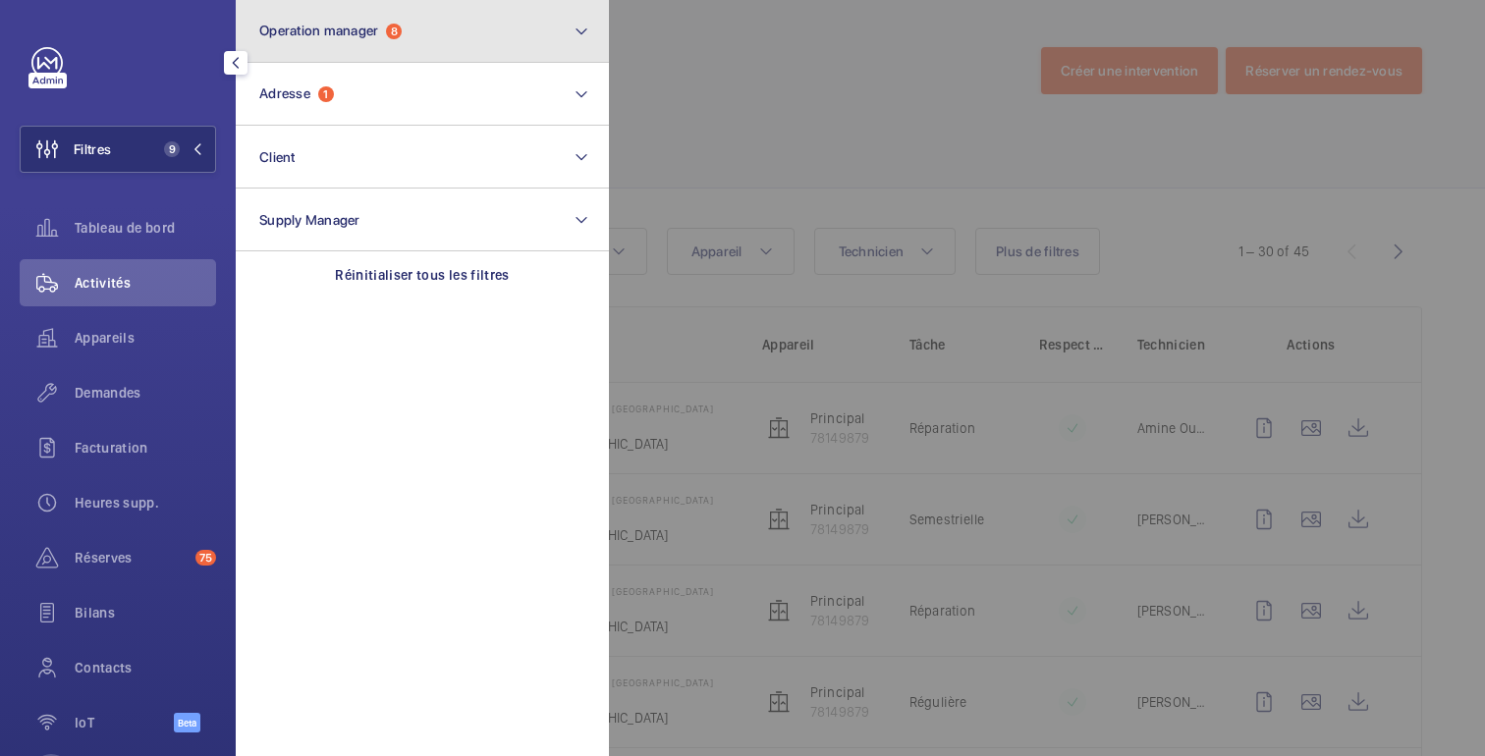
click at [448, 35] on button "Operation manager 8" at bounding box center [422, 31] width 373 height 63
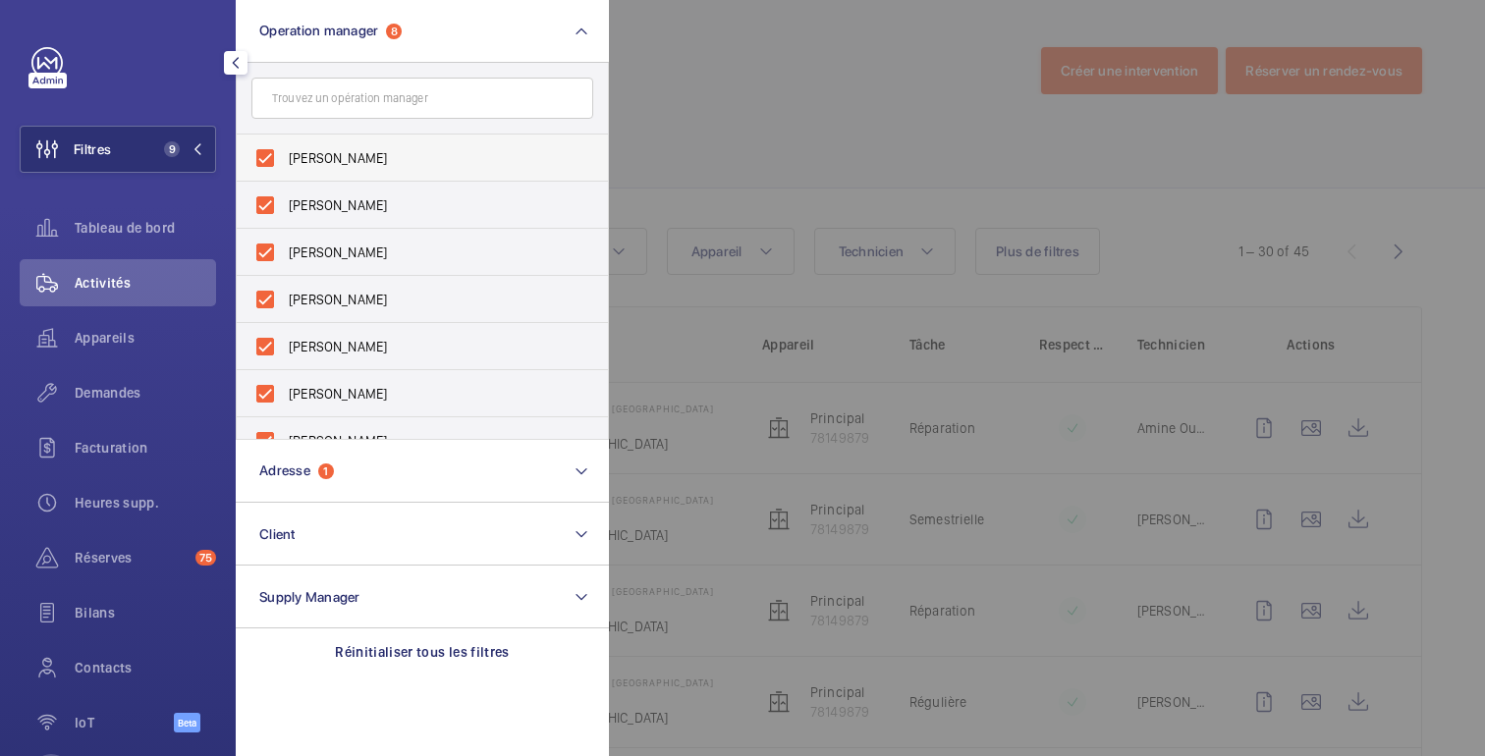
click at [383, 161] on span "Florence Dulin" at bounding box center [424, 158] width 270 height 20
click at [285, 161] on input "Florence Dulin" at bounding box center [265, 157] width 39 height 39
checkbox input "false"
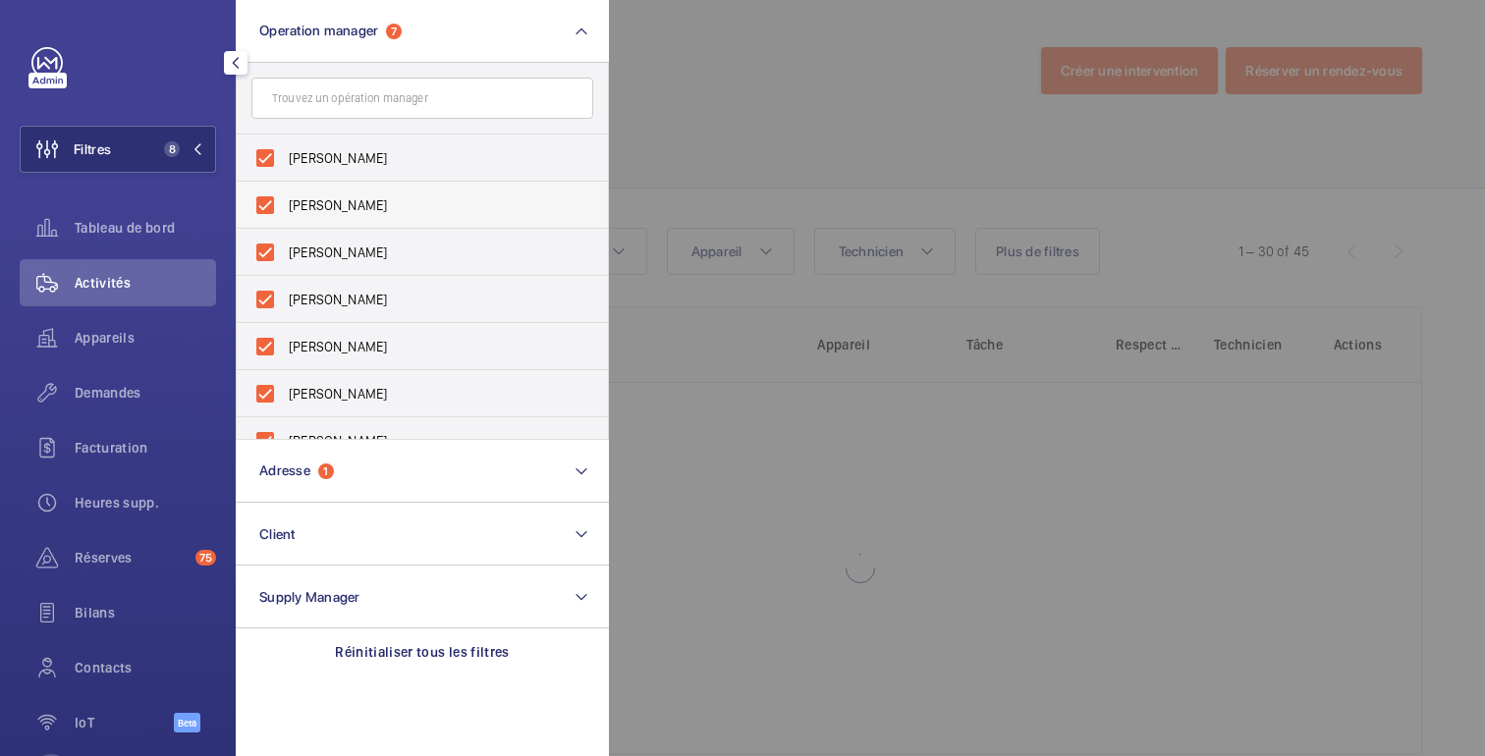
click at [377, 195] on span "Anthony Mouchez" at bounding box center [424, 205] width 270 height 20
click at [285, 195] on input "Anthony Mouchez" at bounding box center [265, 205] width 39 height 39
checkbox input "false"
click at [377, 158] on span "Zohra Hamdani" at bounding box center [424, 158] width 270 height 20
click at [285, 158] on input "Zohra Hamdani" at bounding box center [265, 157] width 39 height 39
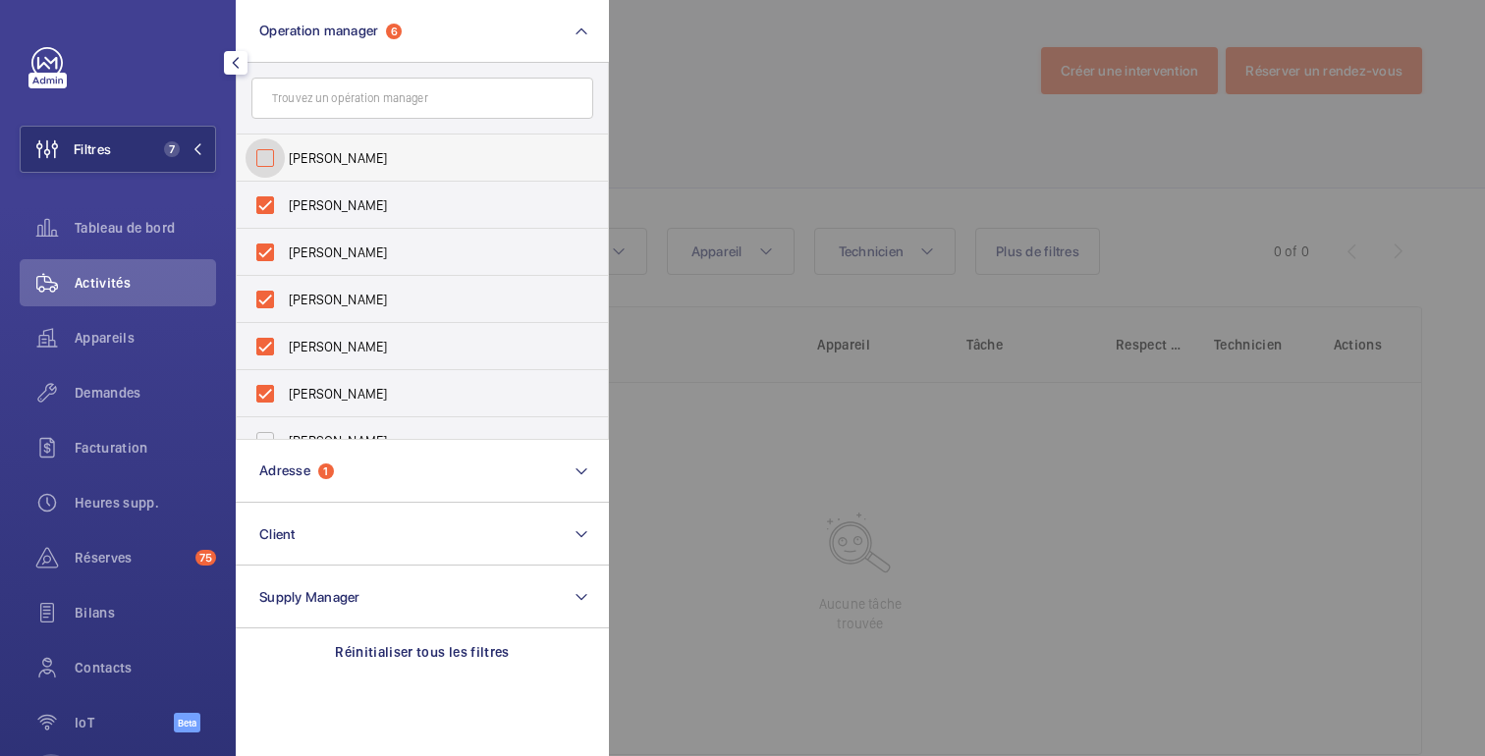
checkbox input "false"
click at [377, 156] on span "Karim Kaced" at bounding box center [424, 158] width 270 height 20
click at [285, 156] on input "Karim Kaced" at bounding box center [265, 157] width 39 height 39
checkbox input "false"
click at [377, 156] on span "Caroline Diallo" at bounding box center [424, 158] width 270 height 20
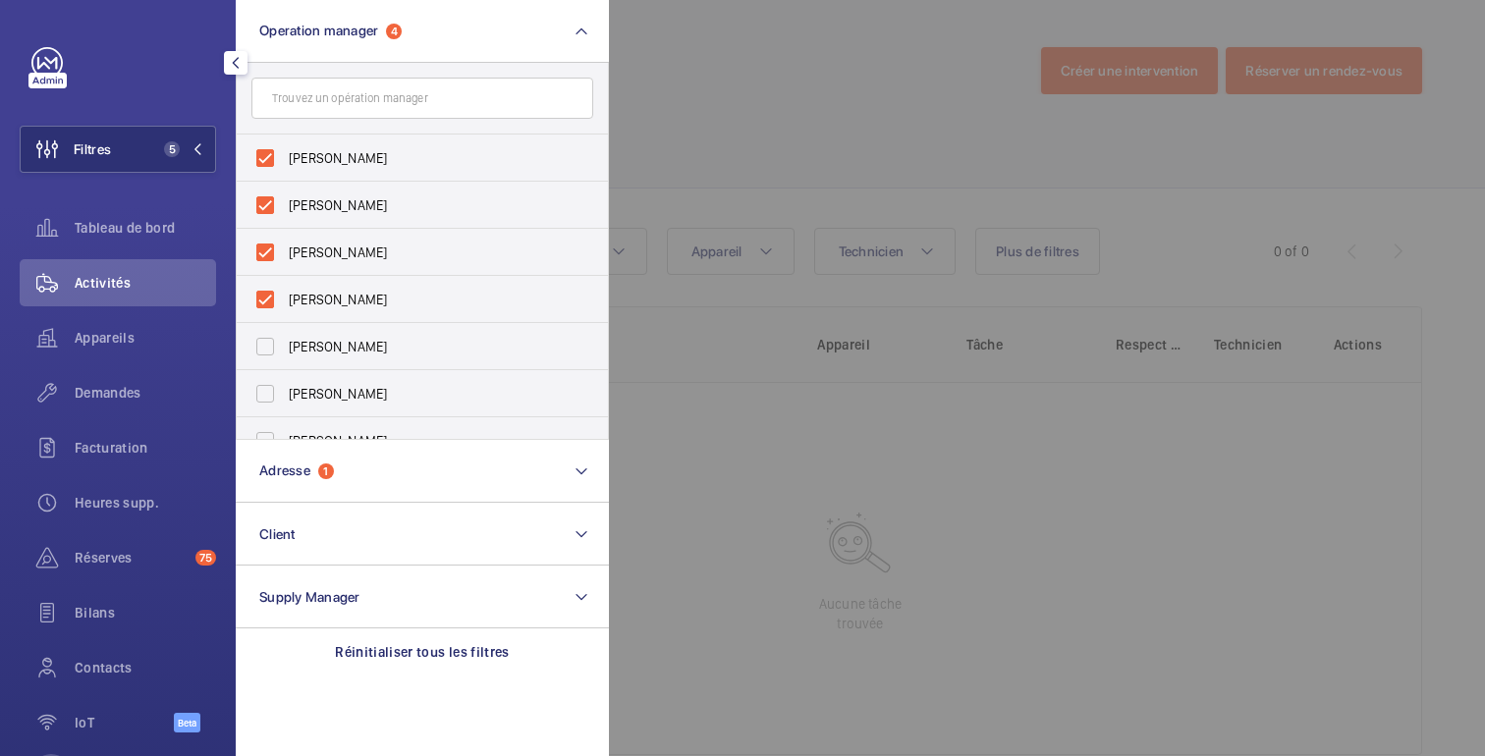
click at [285, 156] on input "Caroline Diallo" at bounding box center [265, 157] width 39 height 39
checkbox input "false"
click at [377, 156] on span "Romain Wagener" at bounding box center [424, 158] width 270 height 20
click at [285, 156] on input "Romain Wagener" at bounding box center [265, 157] width 39 height 39
checkbox input "false"
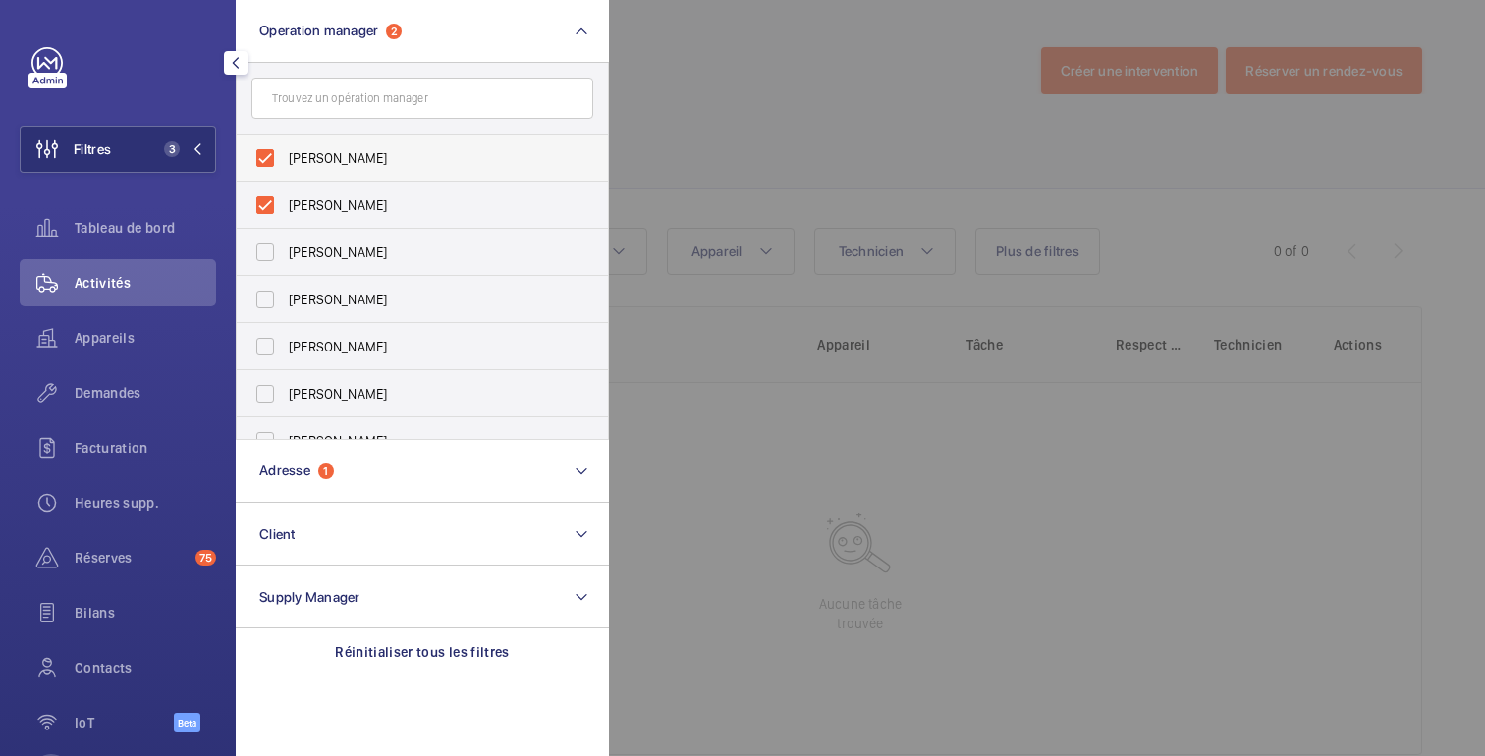
click at [390, 154] on span "Ludovic Bestory" at bounding box center [424, 158] width 270 height 20
click at [285, 154] on input "Ludovic Bestory" at bounding box center [265, 157] width 39 height 39
checkbox input "false"
click at [827, 41] on div at bounding box center [1351, 378] width 1485 height 756
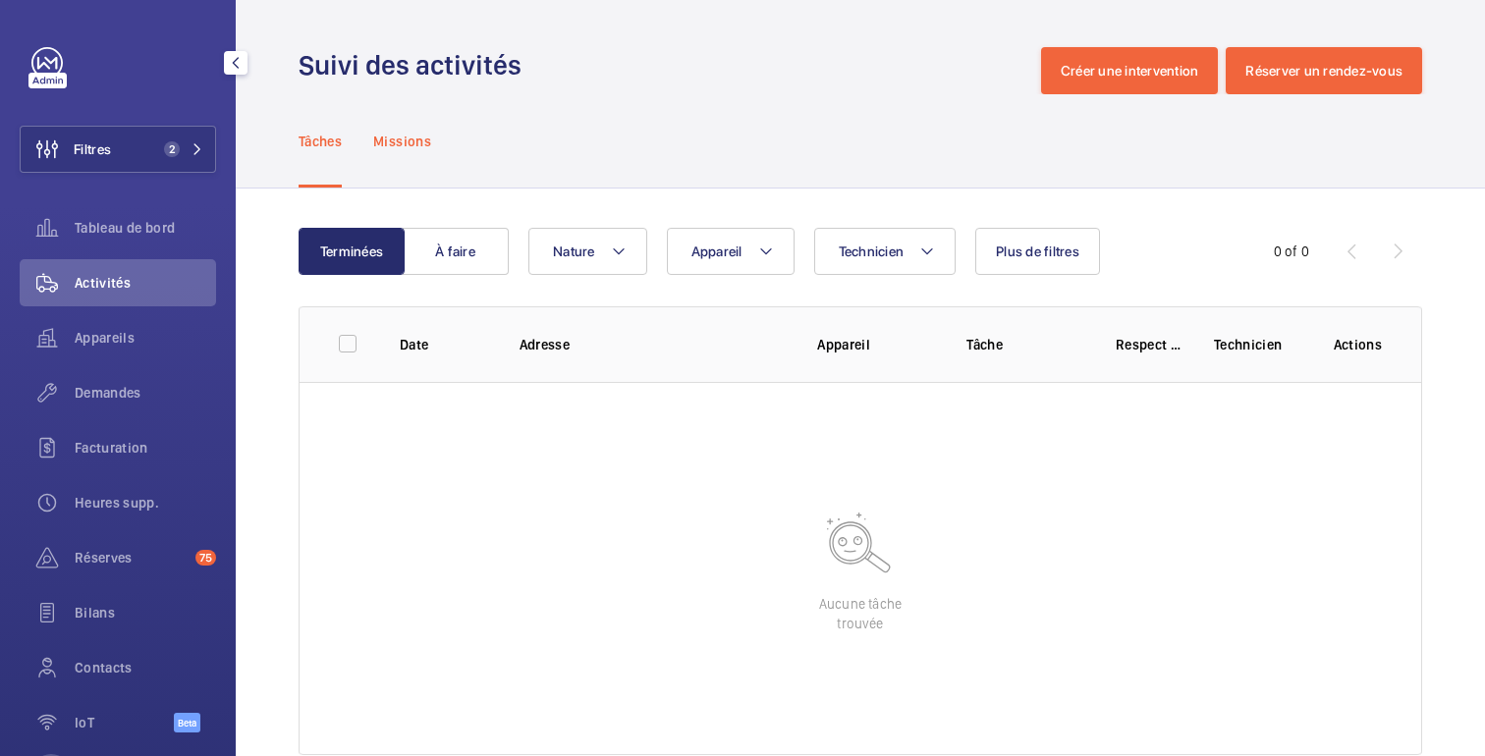
click at [392, 146] on p "Missions" at bounding box center [402, 142] width 58 height 20
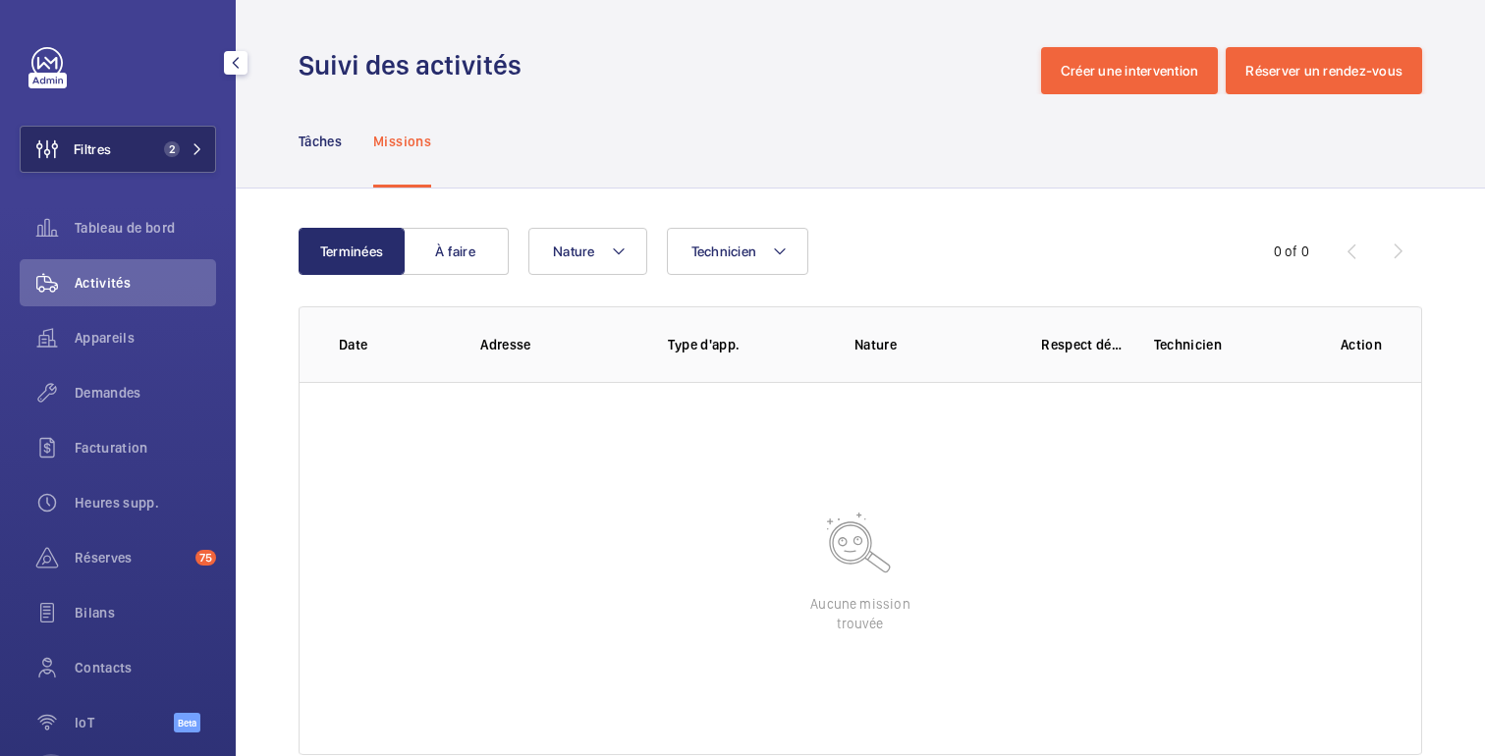
click at [124, 148] on button "Filtres 2" at bounding box center [118, 149] width 196 height 47
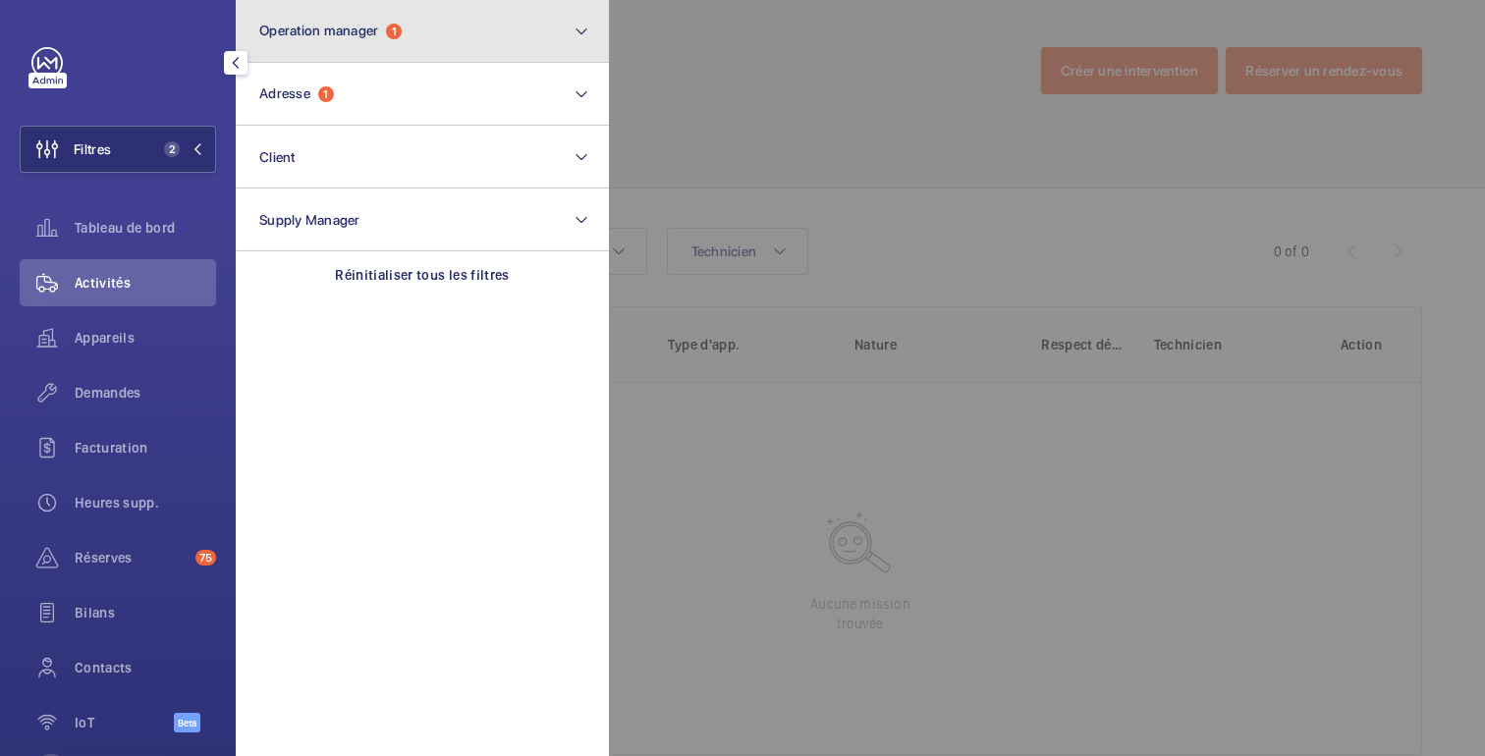
click at [343, 45] on button "Operation manager 1" at bounding box center [422, 31] width 373 height 63
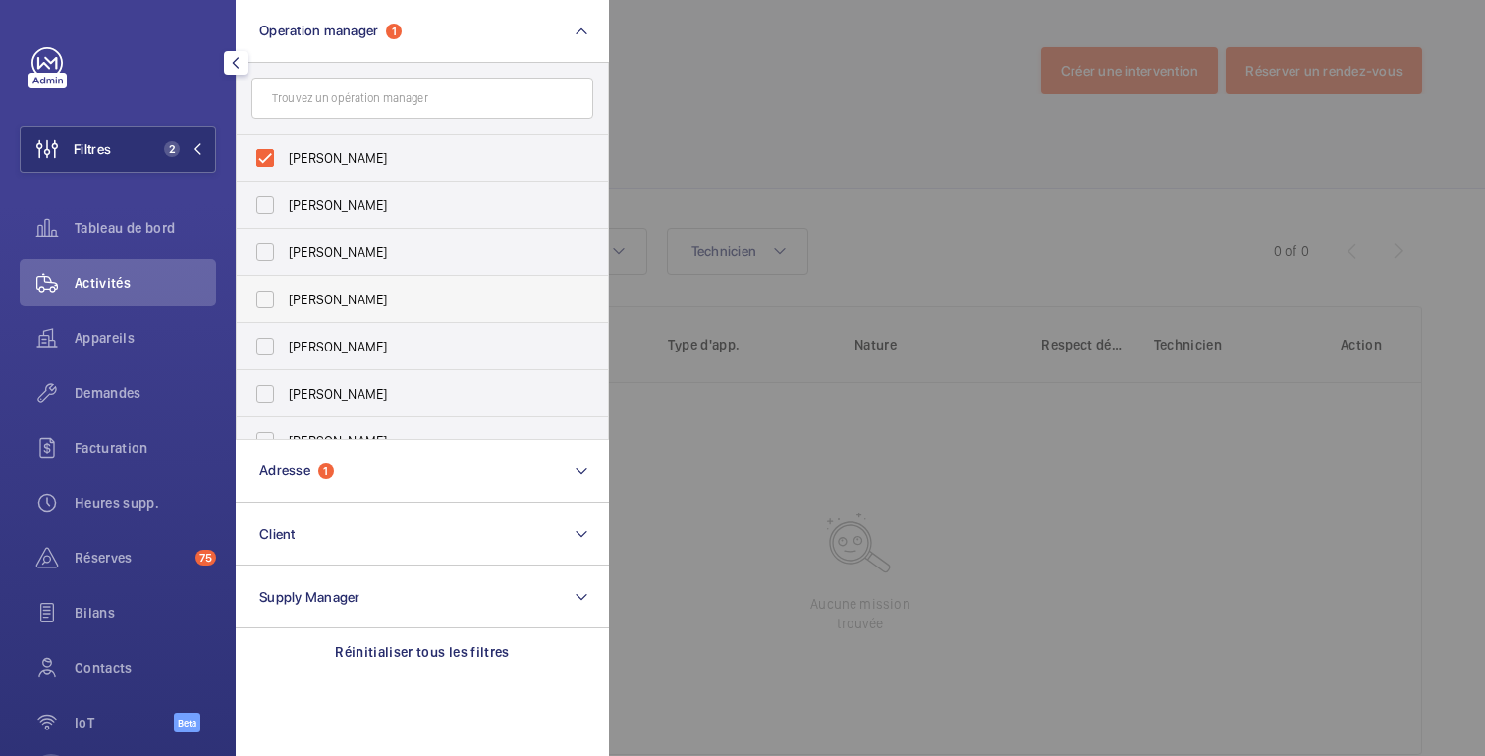
click at [334, 304] on span "Anthony Mouchez" at bounding box center [424, 300] width 270 height 20
click at [285, 304] on input "Anthony Mouchez" at bounding box center [265, 299] width 39 height 39
checkbox input "true"
click at [697, 155] on div at bounding box center [1351, 378] width 1485 height 756
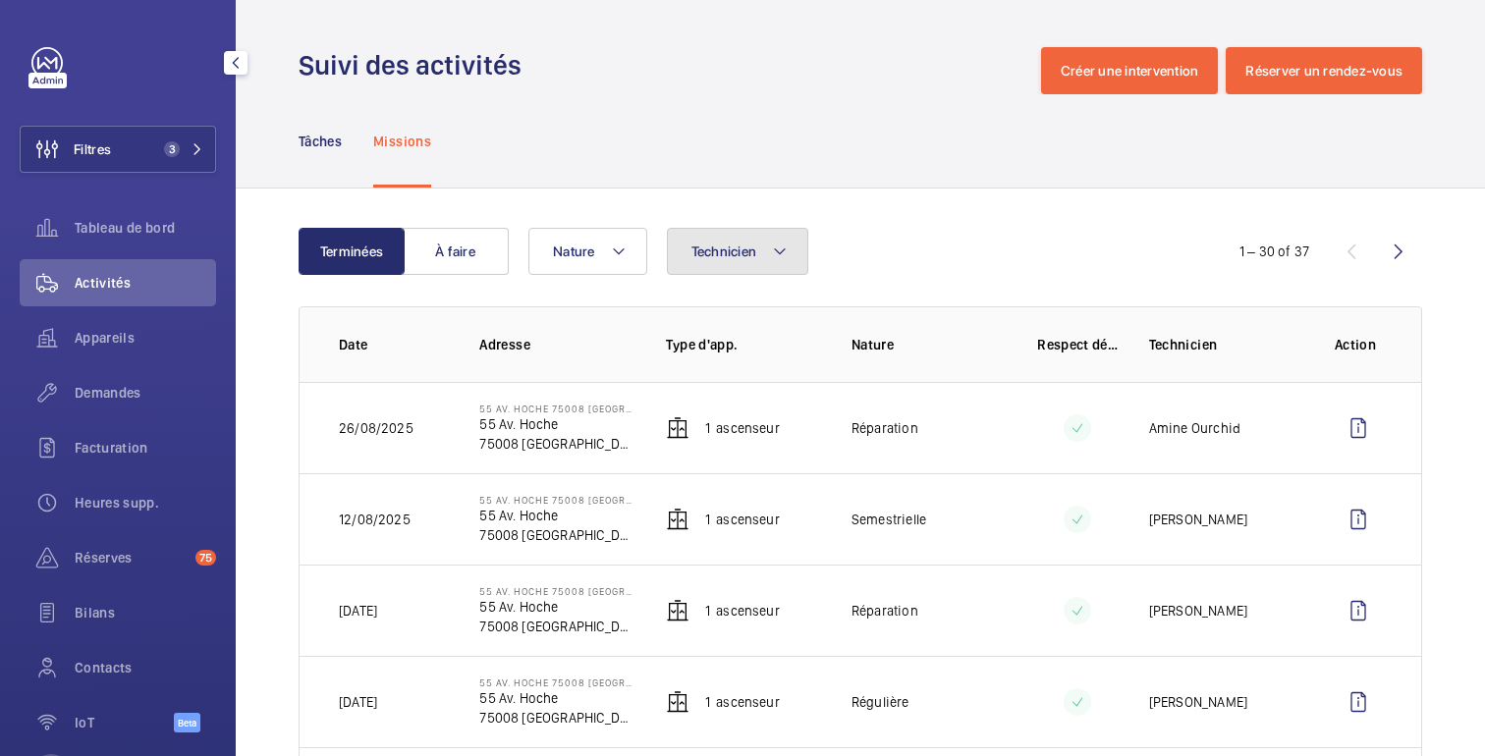
click at [732, 241] on button "Technicien" at bounding box center [738, 251] width 142 height 47
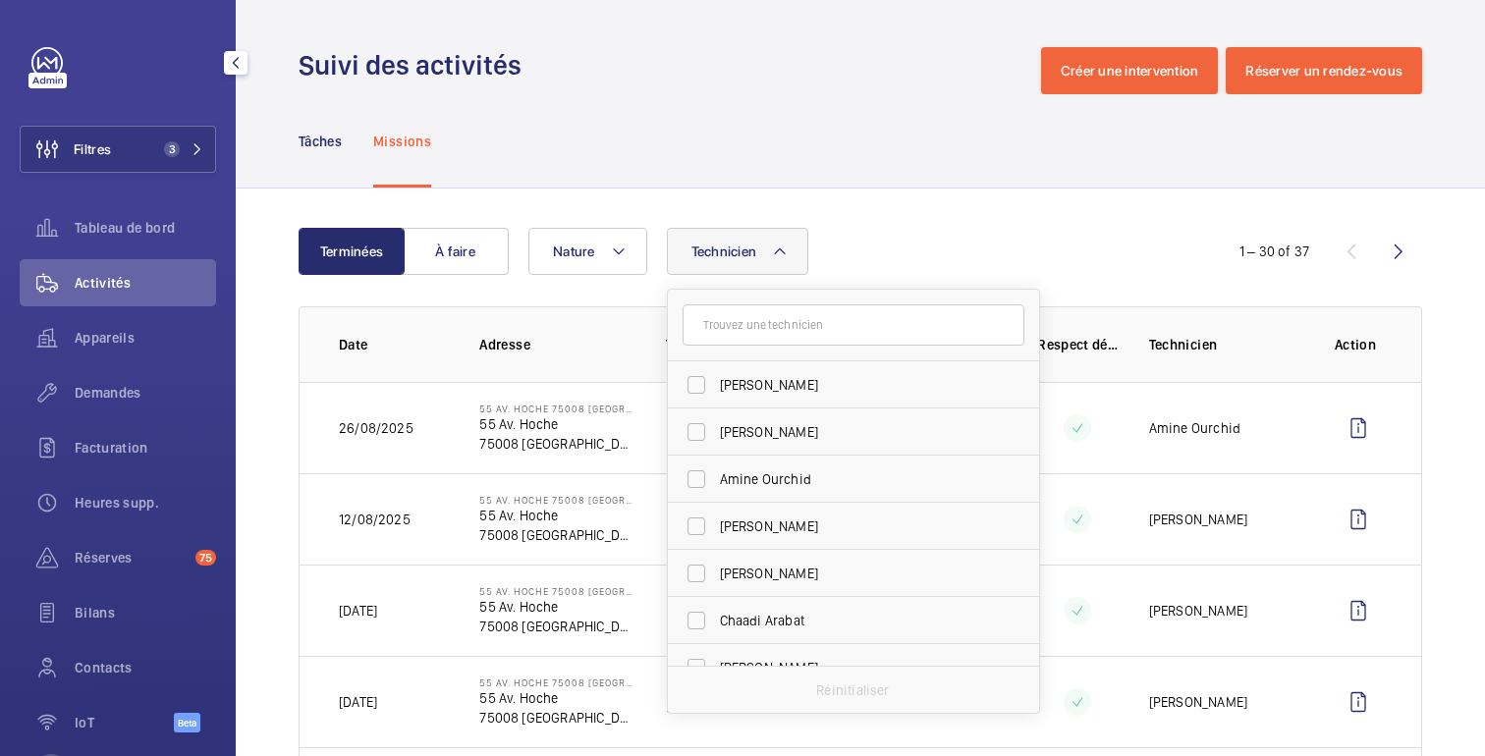
click at [769, 319] on input "text" at bounding box center [854, 324] width 342 height 41
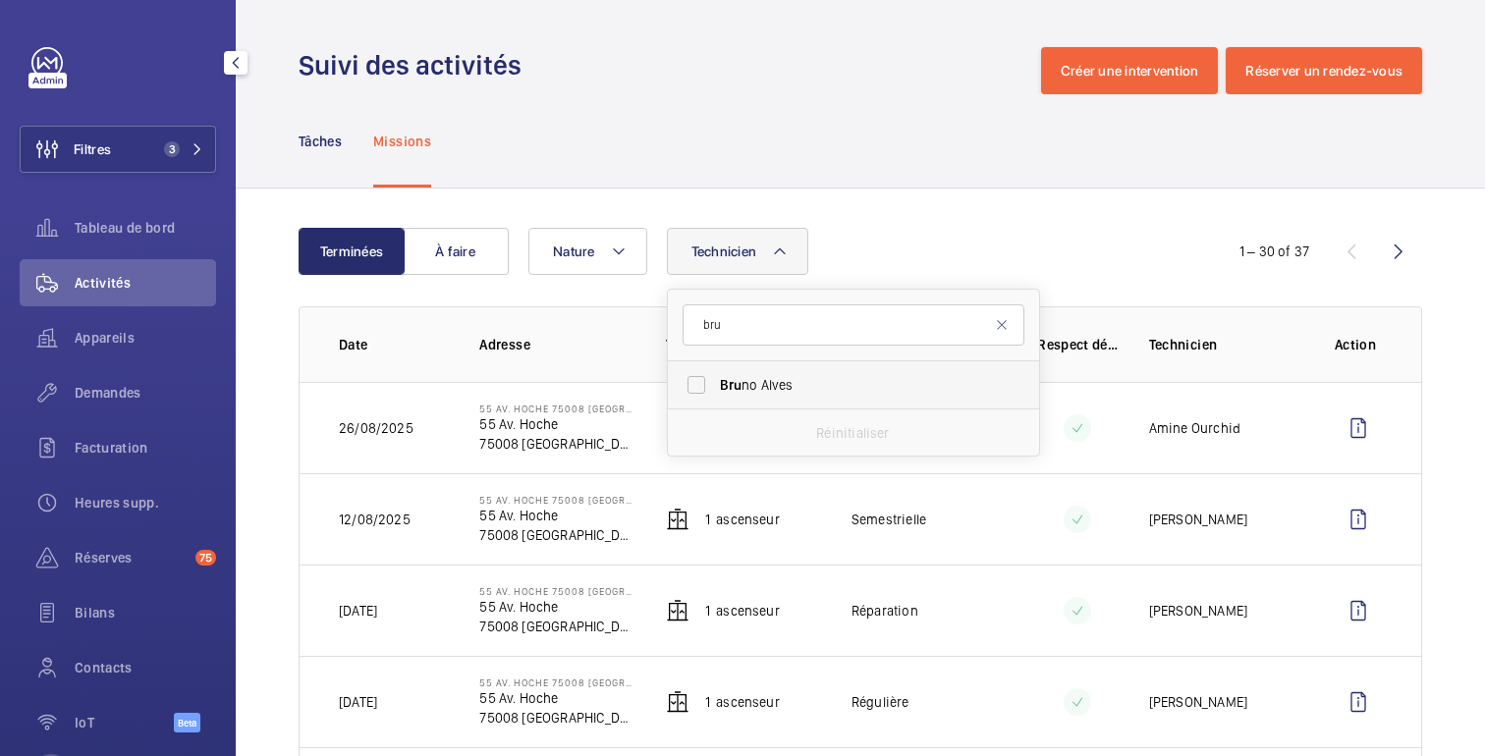
type input "bru"
click at [741, 373] on label "Bru no Alves" at bounding box center [839, 384] width 342 height 47
click at [716, 373] on input "Bru no Alves" at bounding box center [696, 384] width 39 height 39
checkbox input "true"
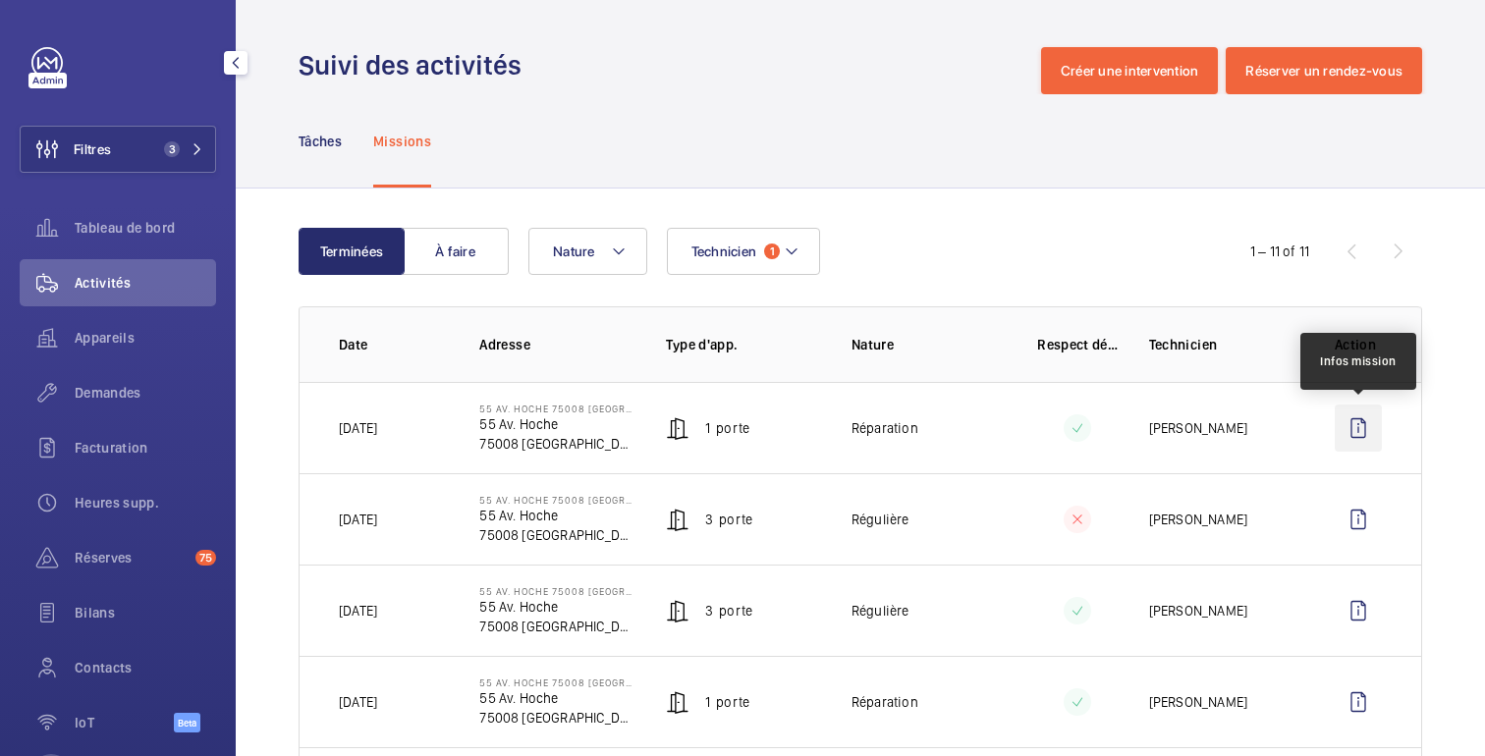
click at [1362, 430] on wm-front-icon-button at bounding box center [1358, 428] width 47 height 47
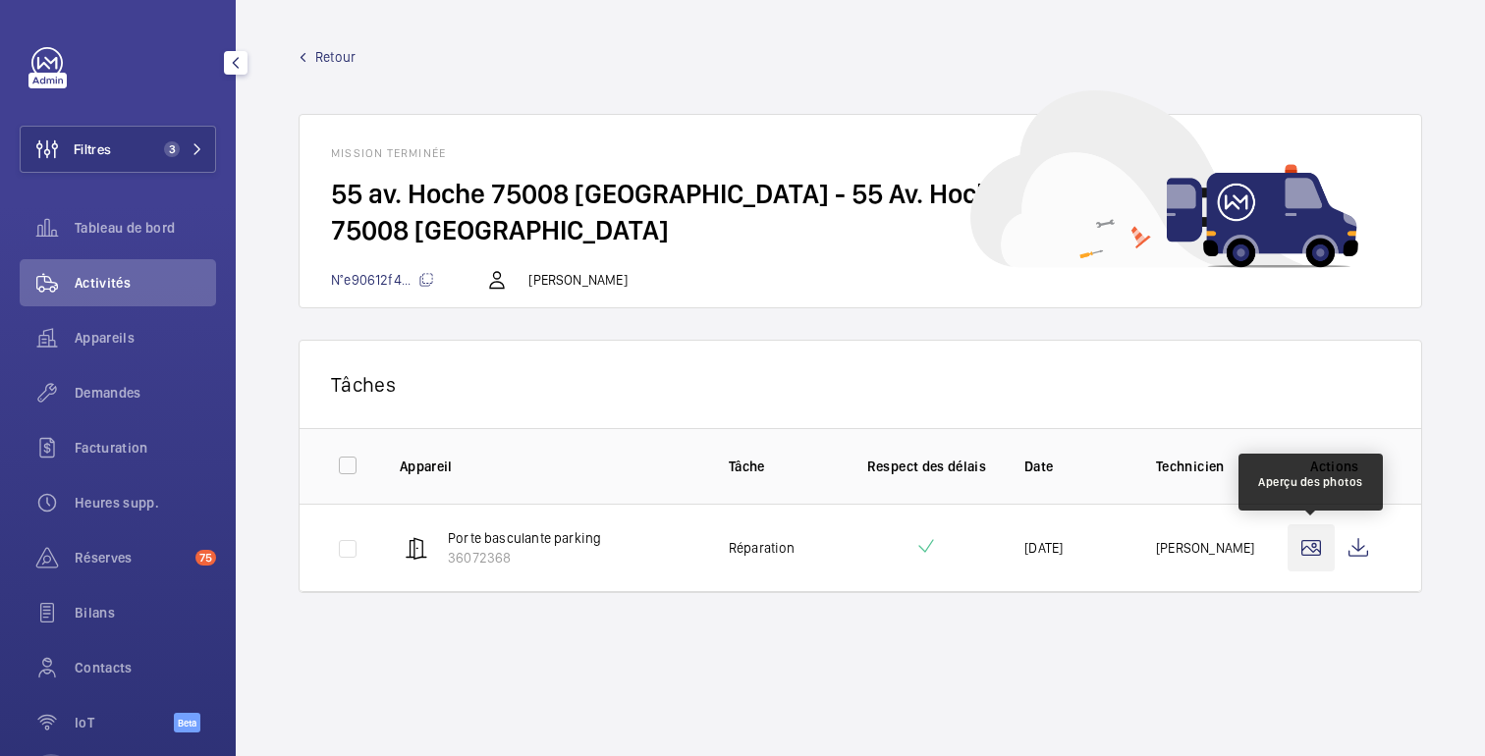
click at [1318, 549] on wm-front-icon-button at bounding box center [1311, 547] width 47 height 47
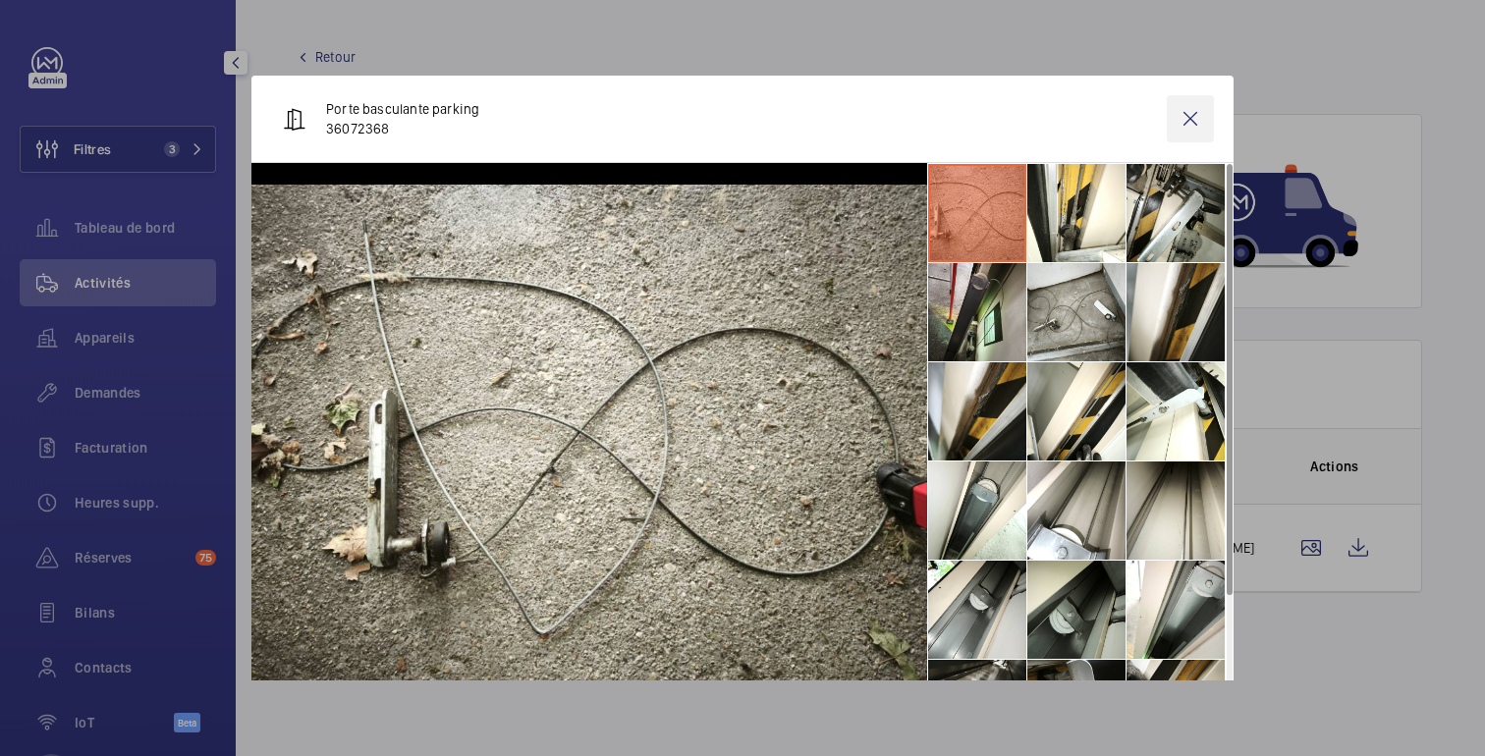
click at [1187, 117] on wm-front-icon-button at bounding box center [1190, 118] width 47 height 47
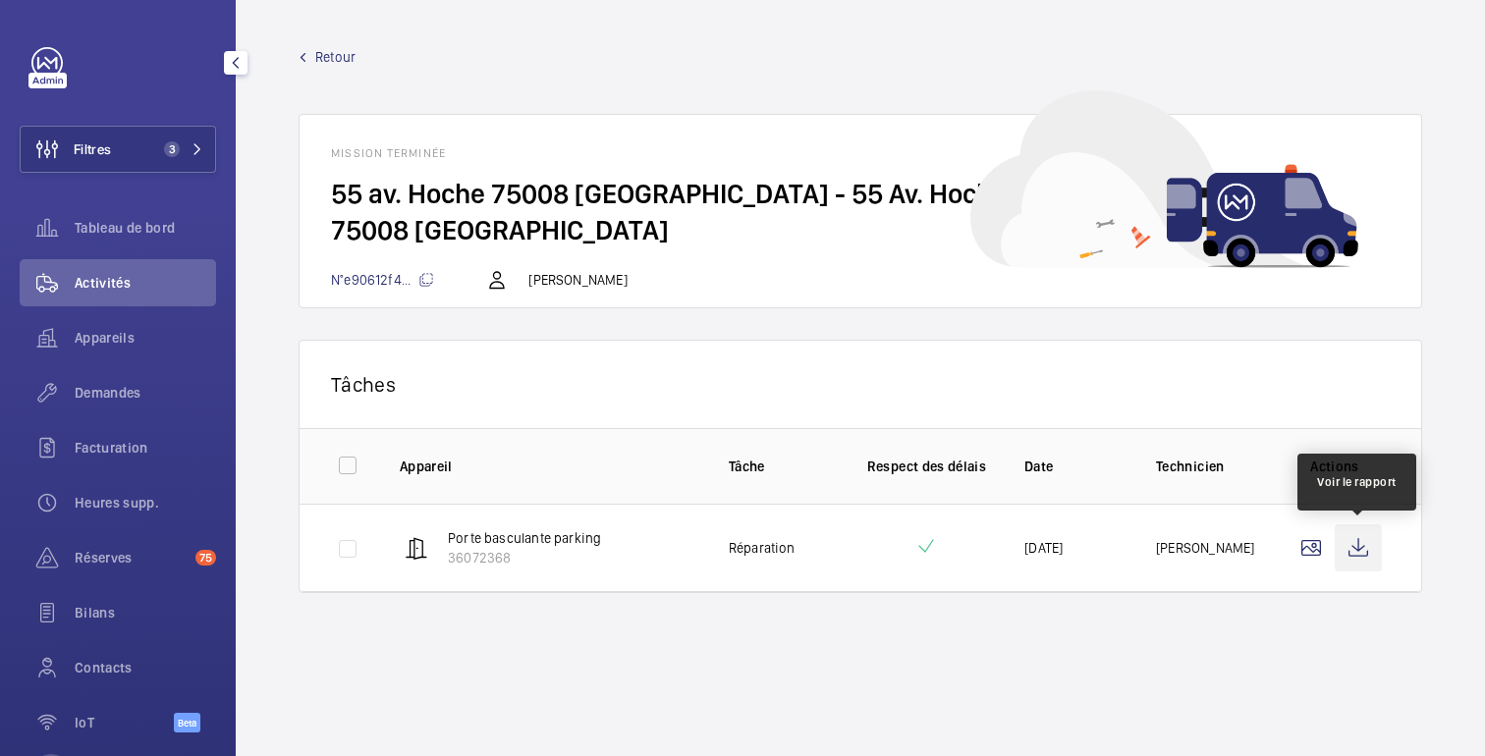
click at [1358, 549] on wm-front-icon-button at bounding box center [1358, 547] width 47 height 47
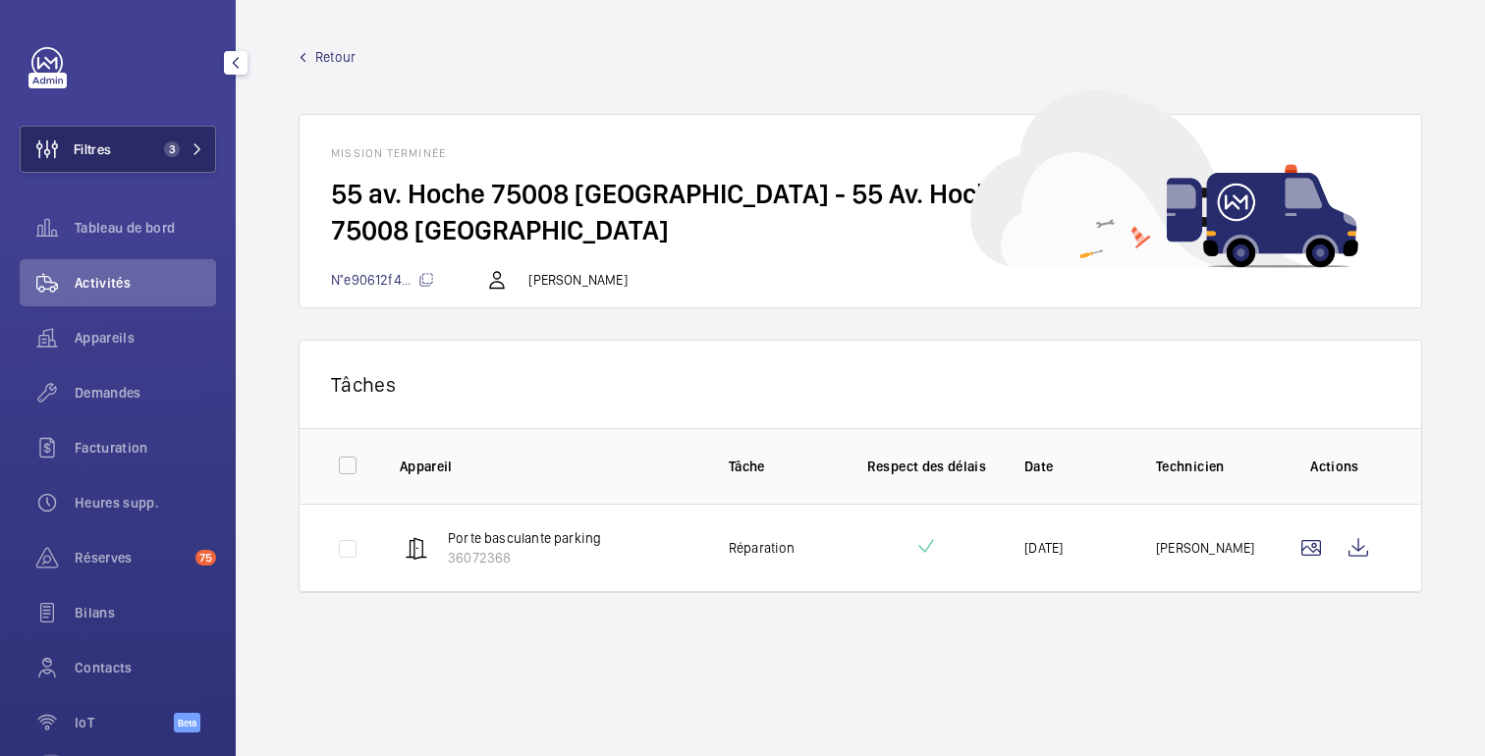
click at [177, 156] on span "3" at bounding box center [168, 149] width 24 height 16
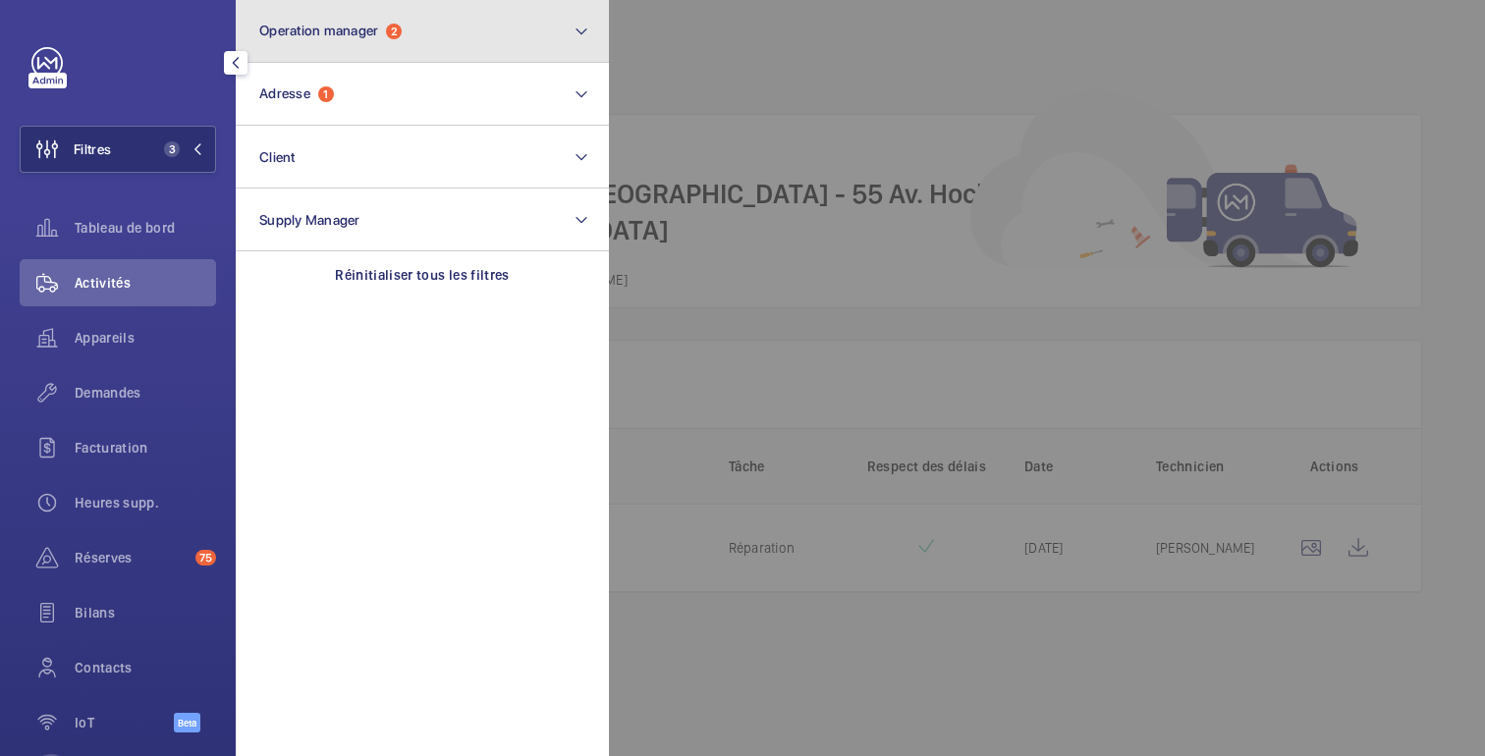
click at [392, 54] on button "Operation manager 2" at bounding box center [422, 31] width 373 height 63
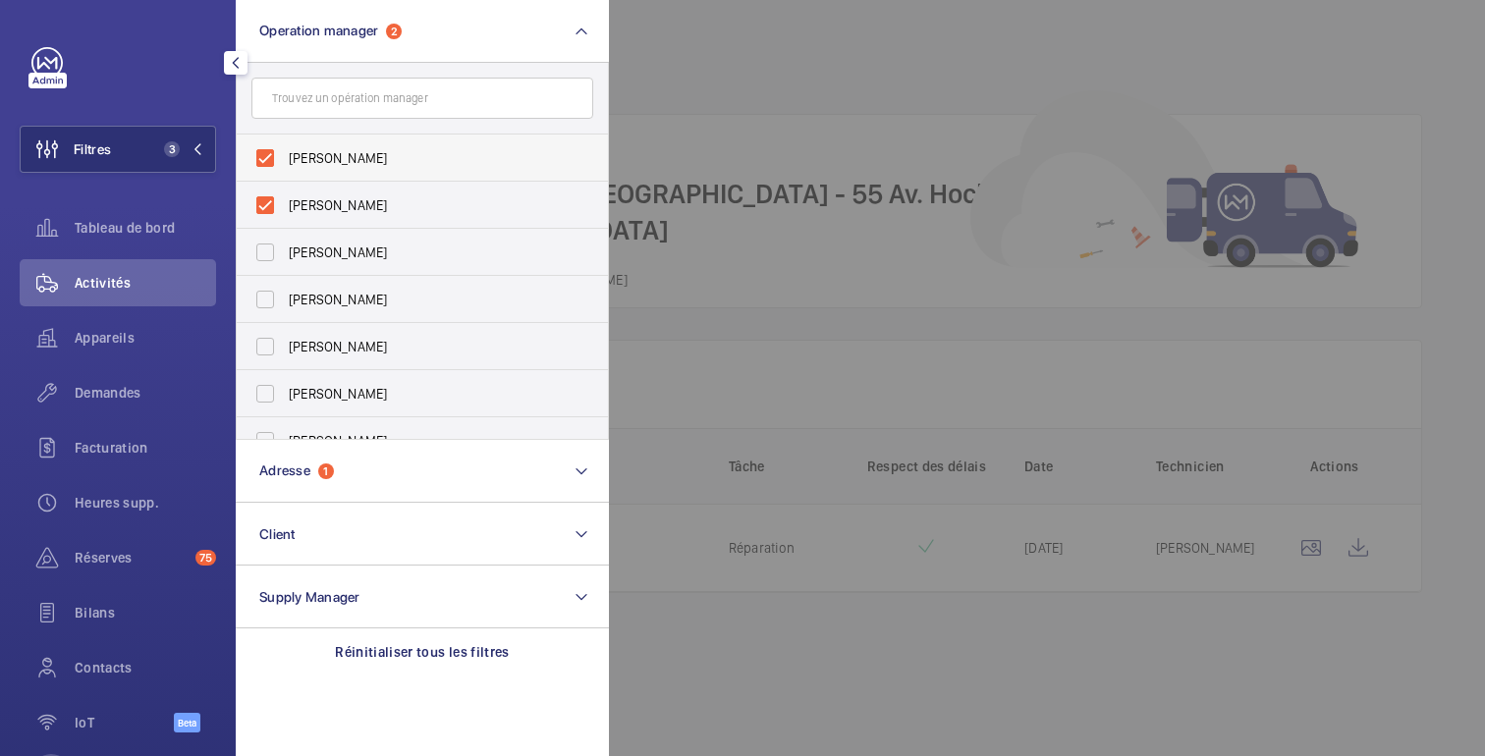
click at [332, 161] on span "Anthony Mouchez" at bounding box center [424, 158] width 270 height 20
click at [285, 161] on input "Anthony Mouchez" at bounding box center [265, 157] width 39 height 39
checkbox input "false"
click at [191, 157] on button "Filtres 2" at bounding box center [118, 149] width 196 height 47
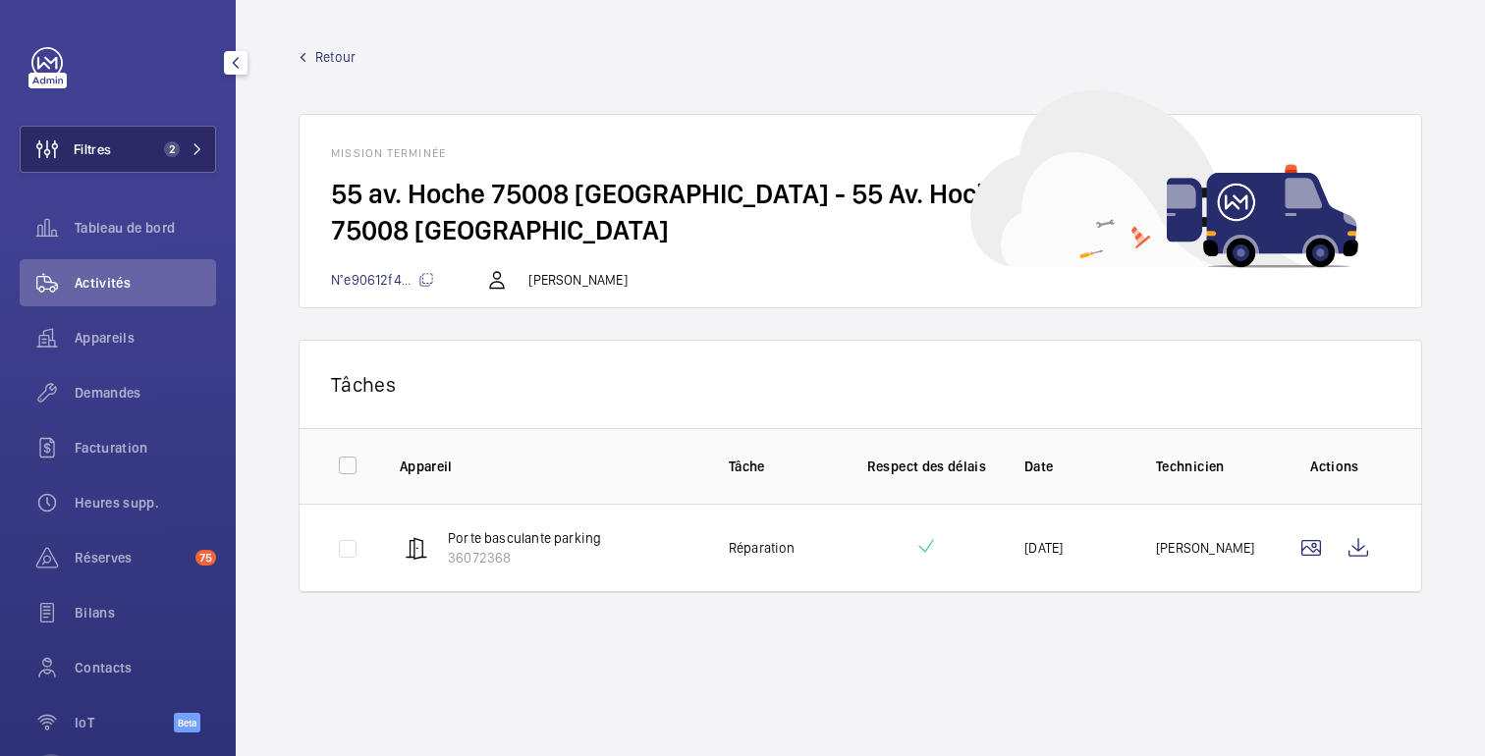
click at [192, 160] on button "Filtres 2" at bounding box center [118, 149] width 196 height 47
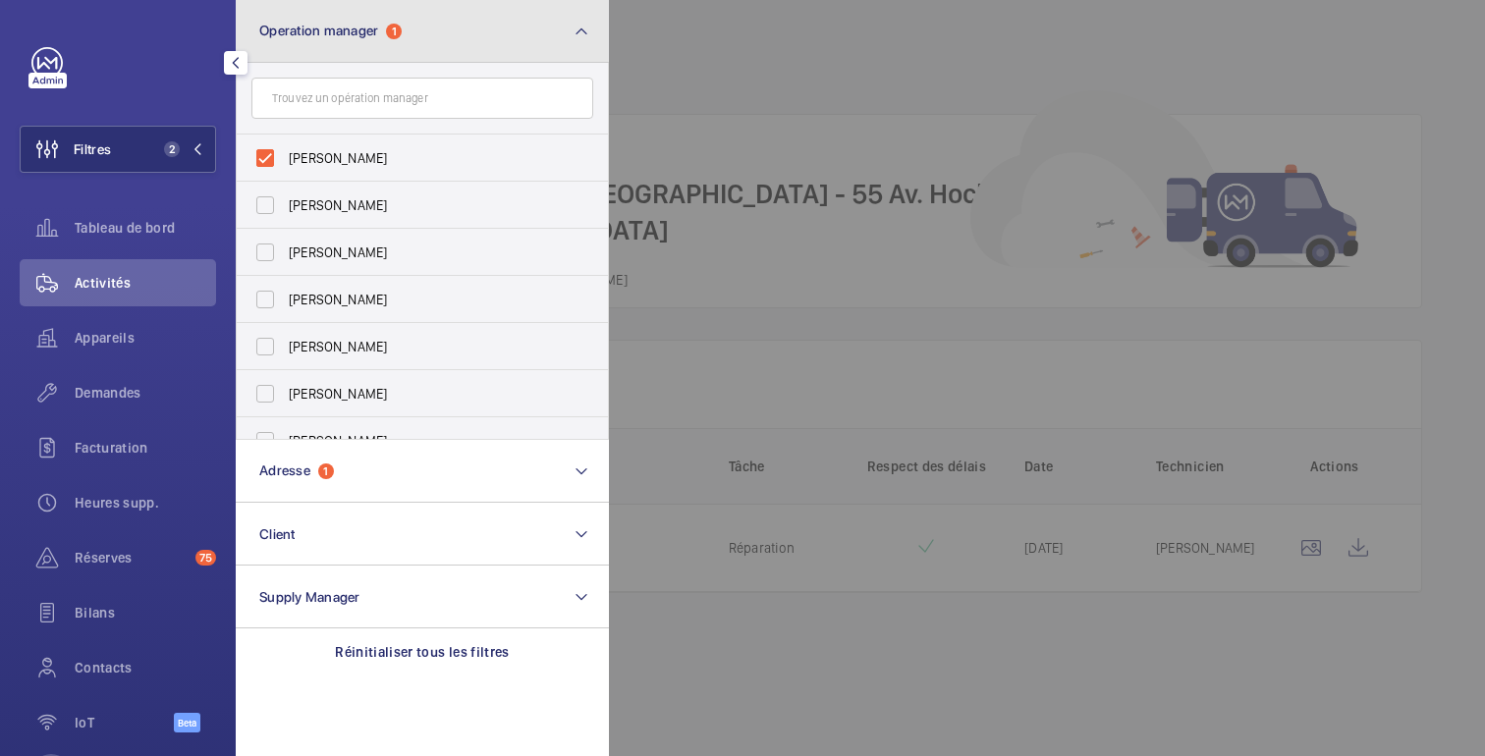
click at [421, 22] on button "Operation manager 1" at bounding box center [422, 31] width 373 height 63
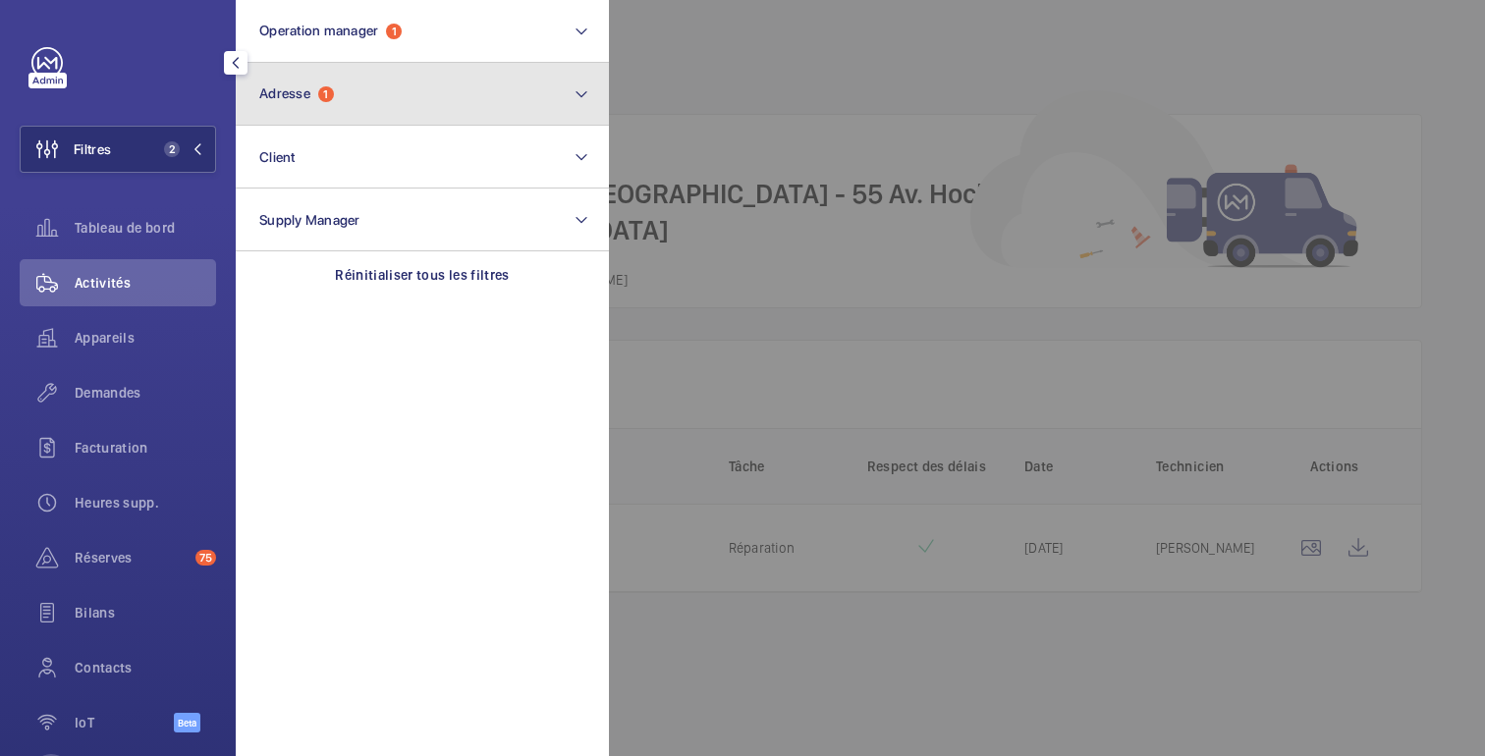
click at [369, 99] on button "Adresse 1" at bounding box center [422, 94] width 373 height 63
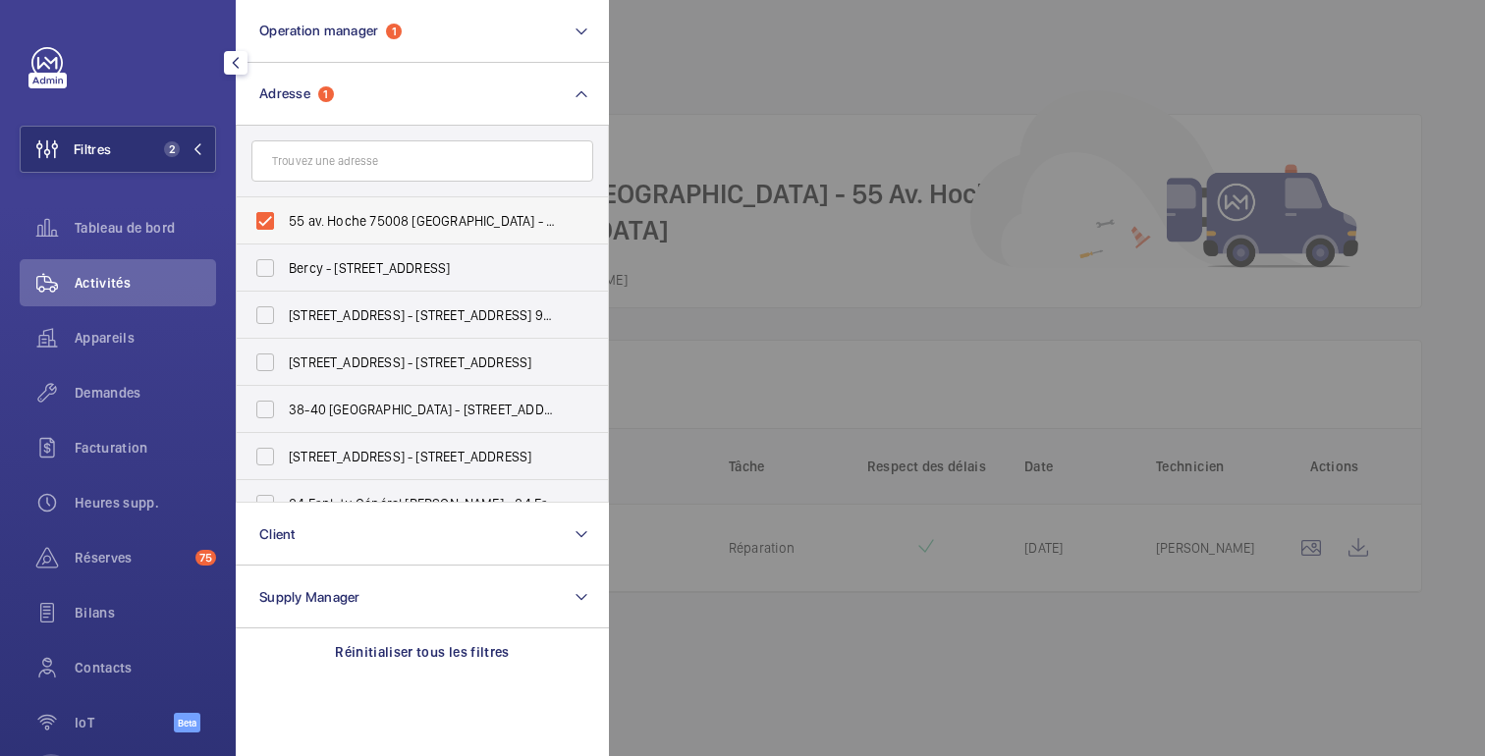
click at [337, 223] on span "55 av. Hoche 75008 PARIS - 55 Av. Hoche, PARIS 75008" at bounding box center [424, 221] width 270 height 20
click at [285, 223] on input "55 av. Hoche 75008 PARIS - 55 Av. Hoche, PARIS 75008" at bounding box center [265, 220] width 39 height 39
checkbox input "false"
click at [681, 39] on div at bounding box center [1351, 378] width 1485 height 756
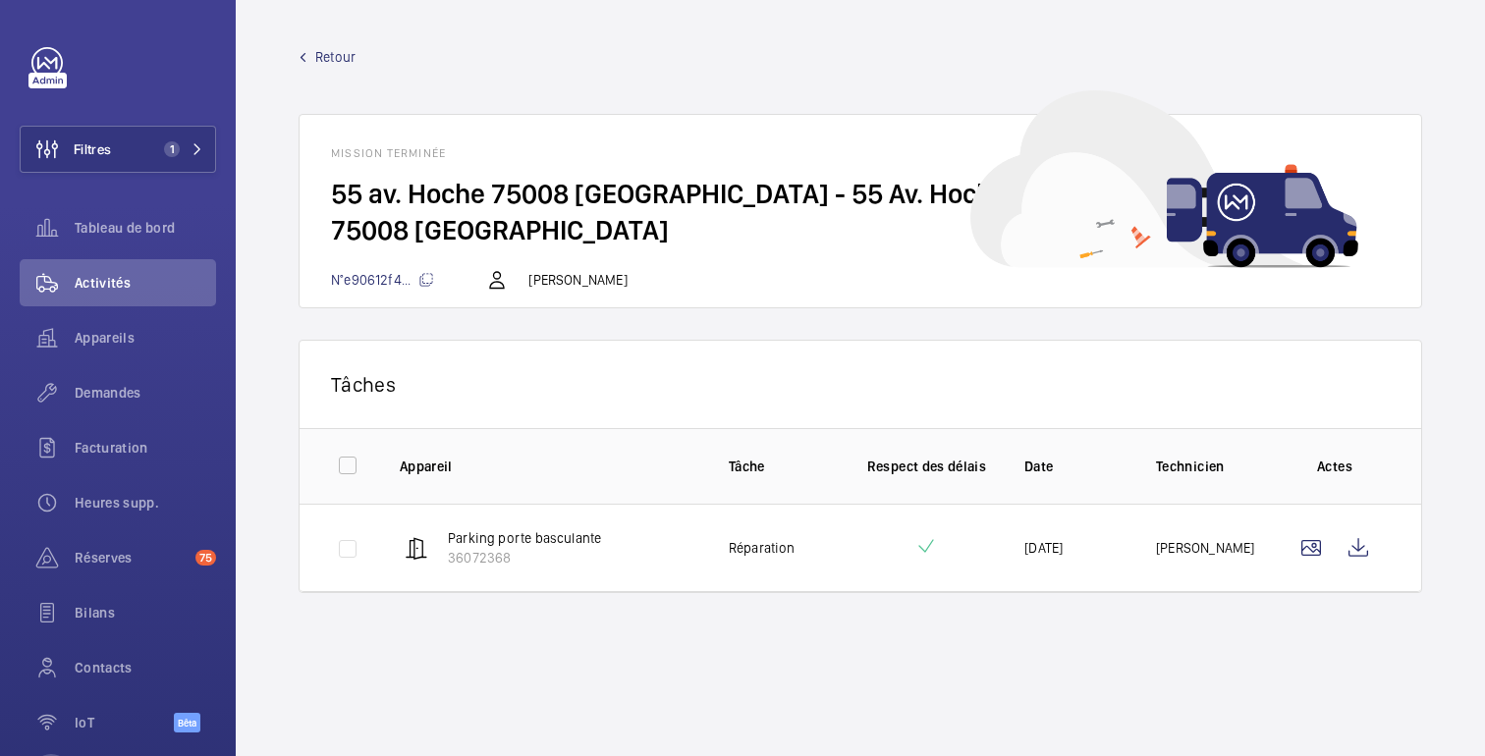
click at [329, 58] on font "Retour" at bounding box center [335, 57] width 40 height 16
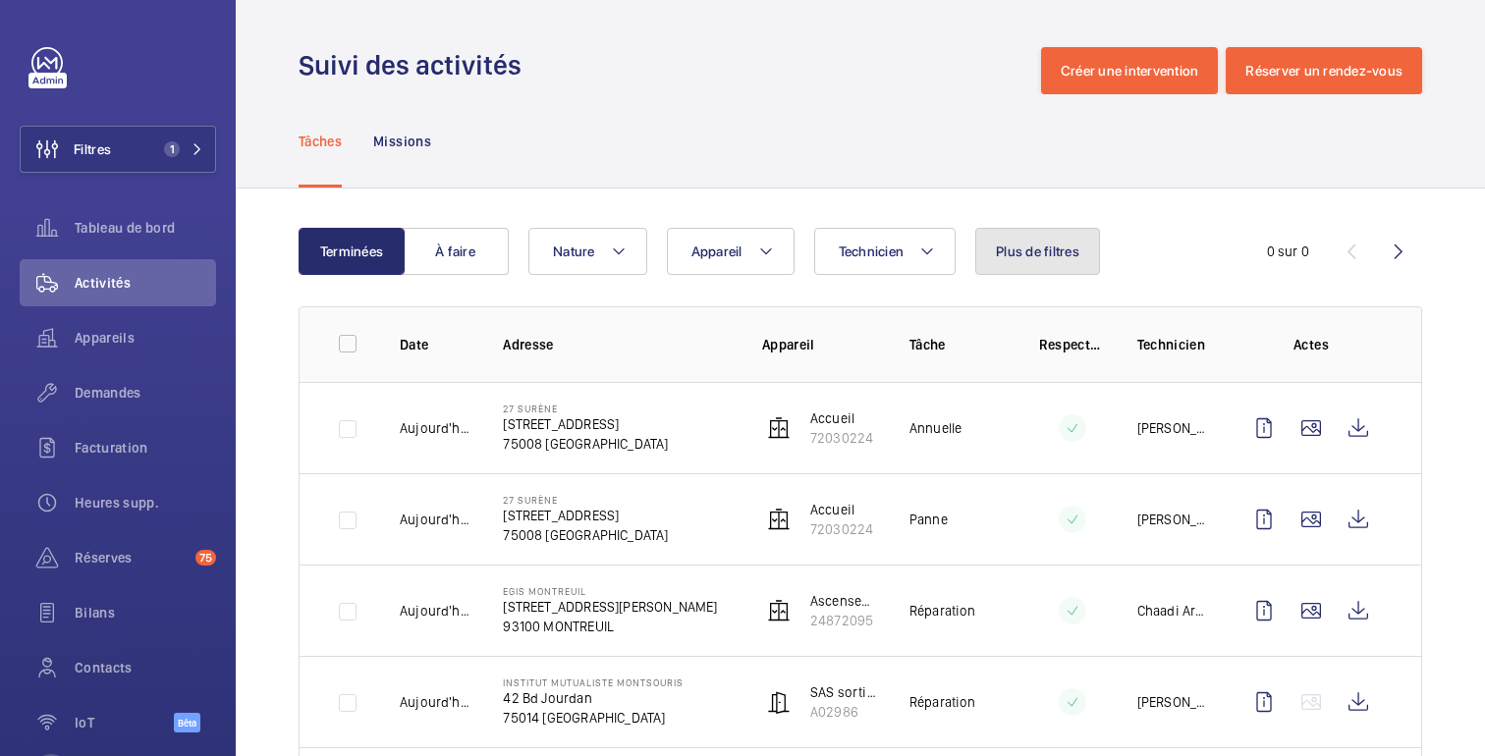
click at [1012, 240] on button "Plus de filtres" at bounding box center [1037, 251] width 125 height 47
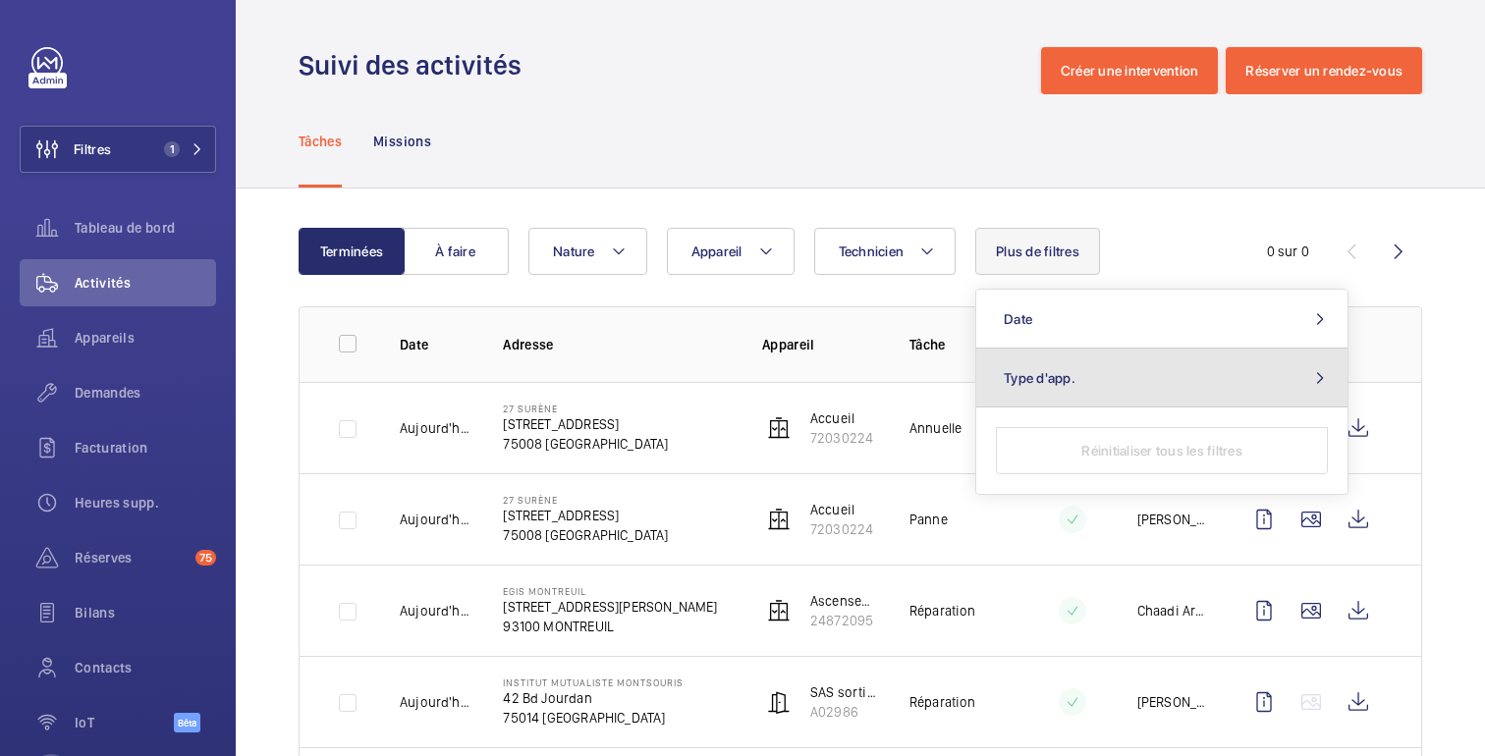
click at [1047, 384] on span "Type d'app." at bounding box center [1040, 378] width 72 height 16
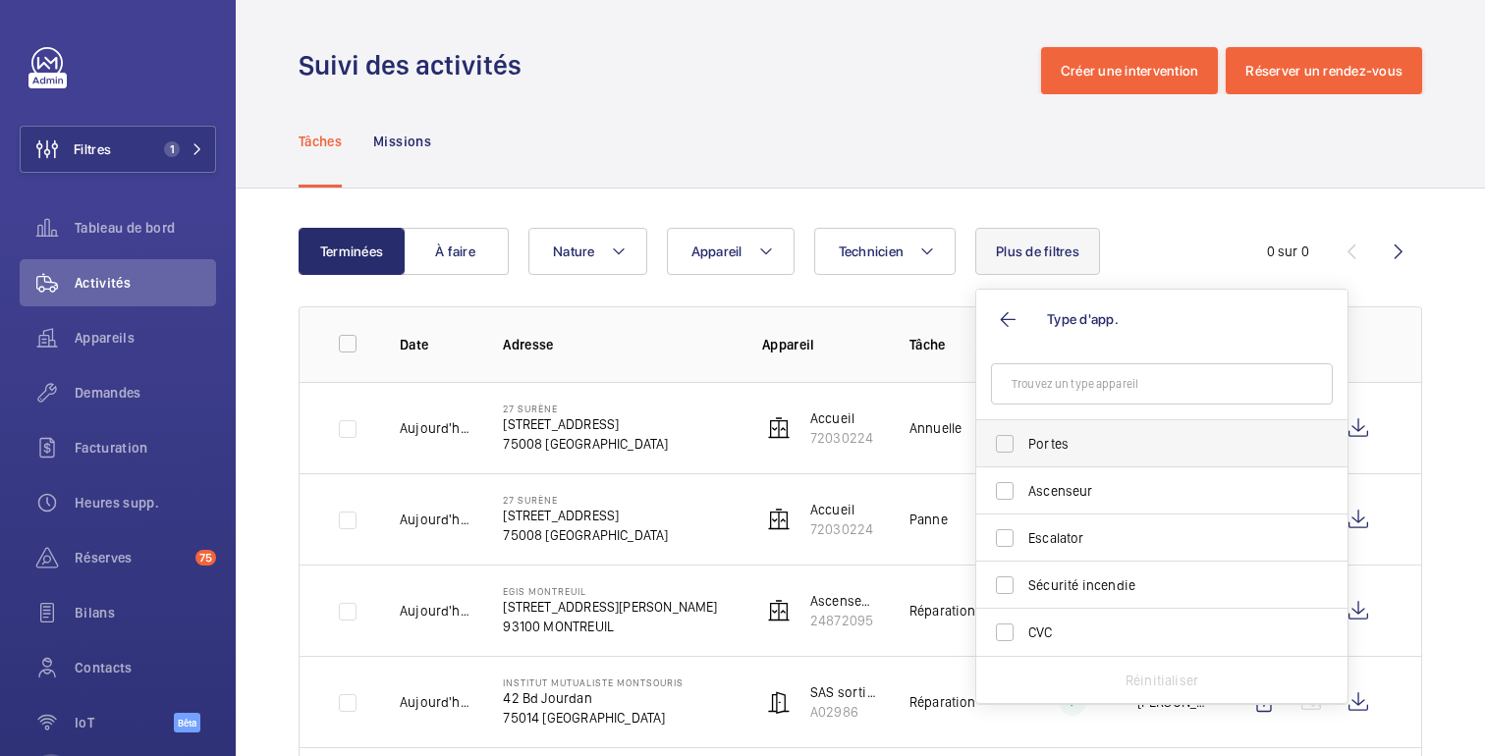
click at [1043, 463] on label "Portes" at bounding box center [1147, 443] width 342 height 47
click at [1024, 463] on input "Portes" at bounding box center [1004, 443] width 39 height 39
checkbox input "true"
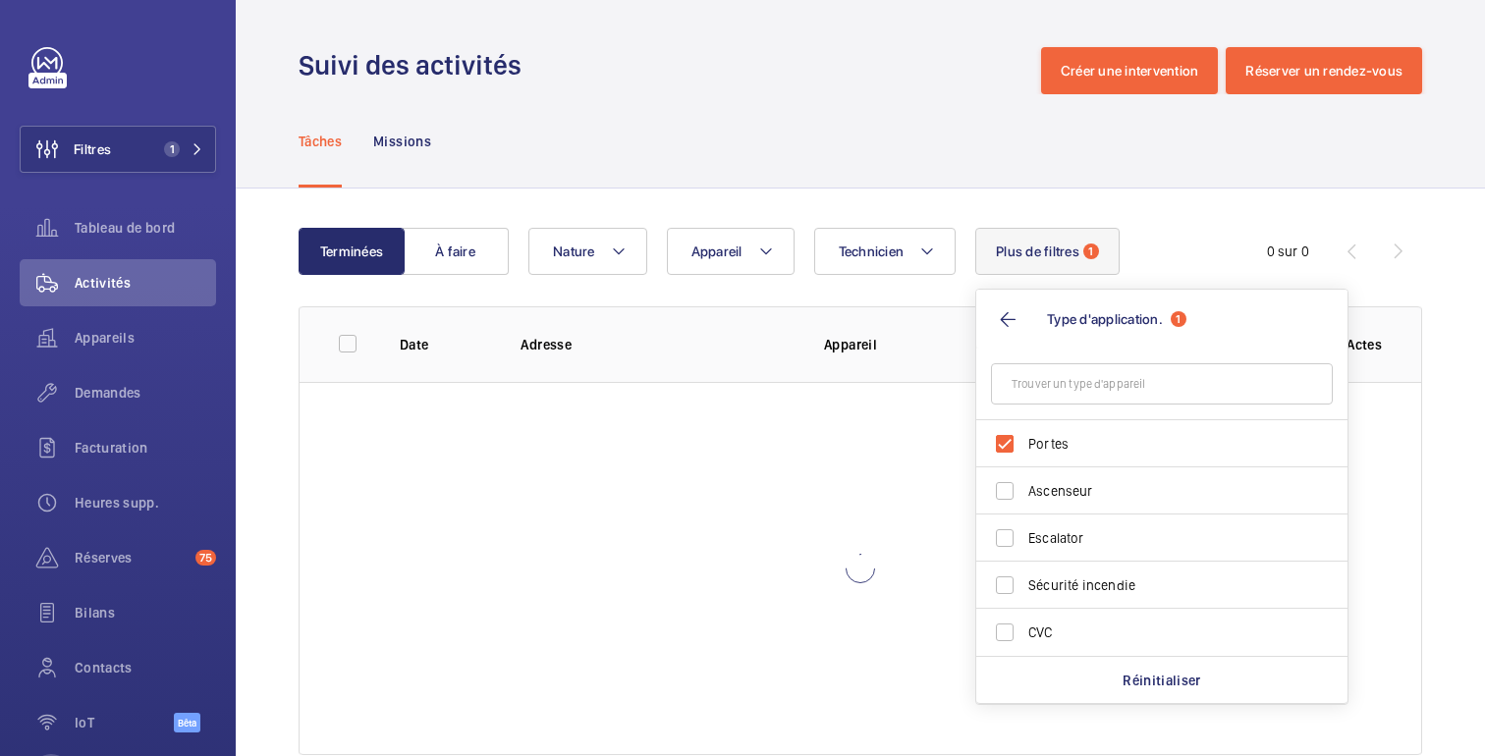
click at [960, 216] on div "Terminées À faire Technicien Appareil Nature Plus de filtres 1 Type d'applicati…" at bounding box center [860, 496] width 1249 height 614
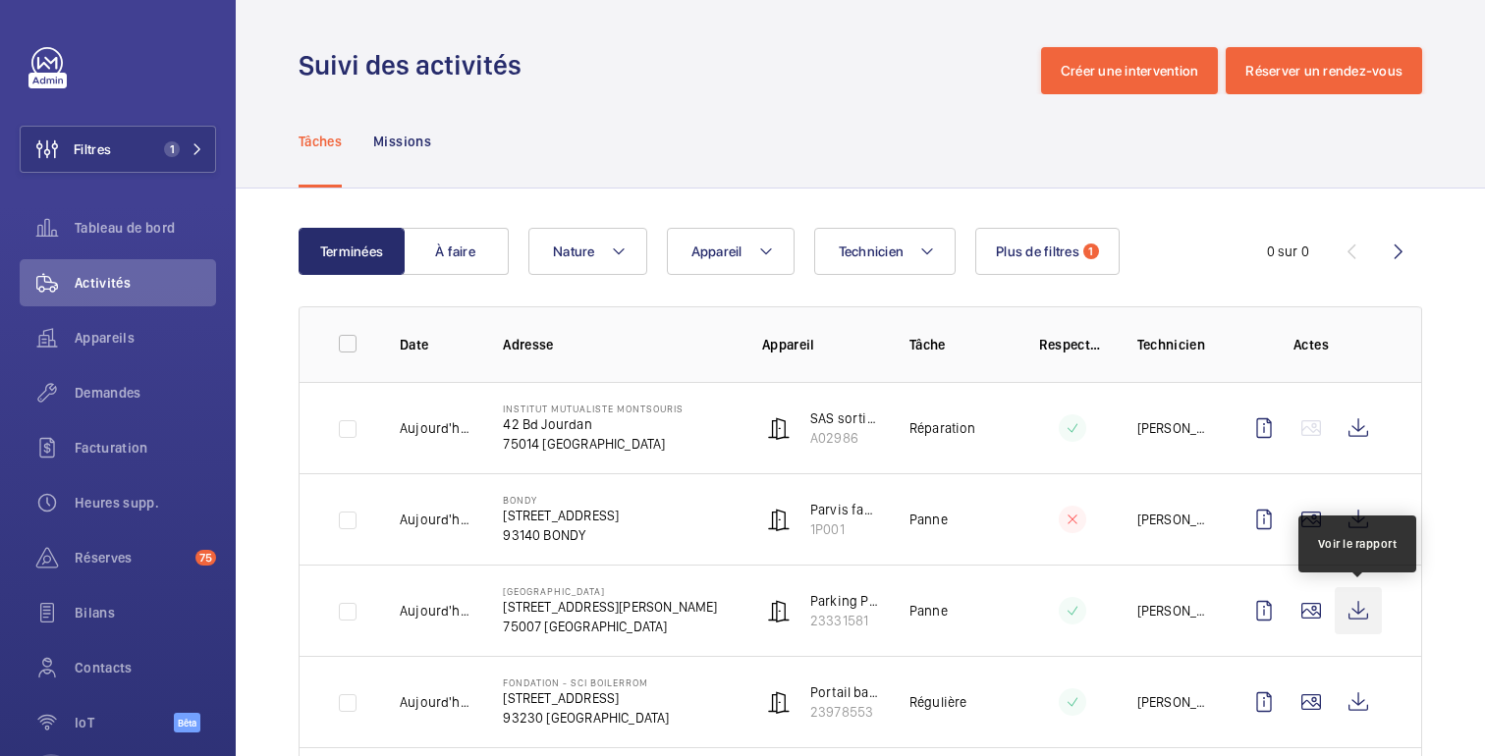
click at [1364, 611] on wm-front-icon-button at bounding box center [1358, 610] width 47 height 47
